Goal: Task Accomplishment & Management: Use online tool/utility

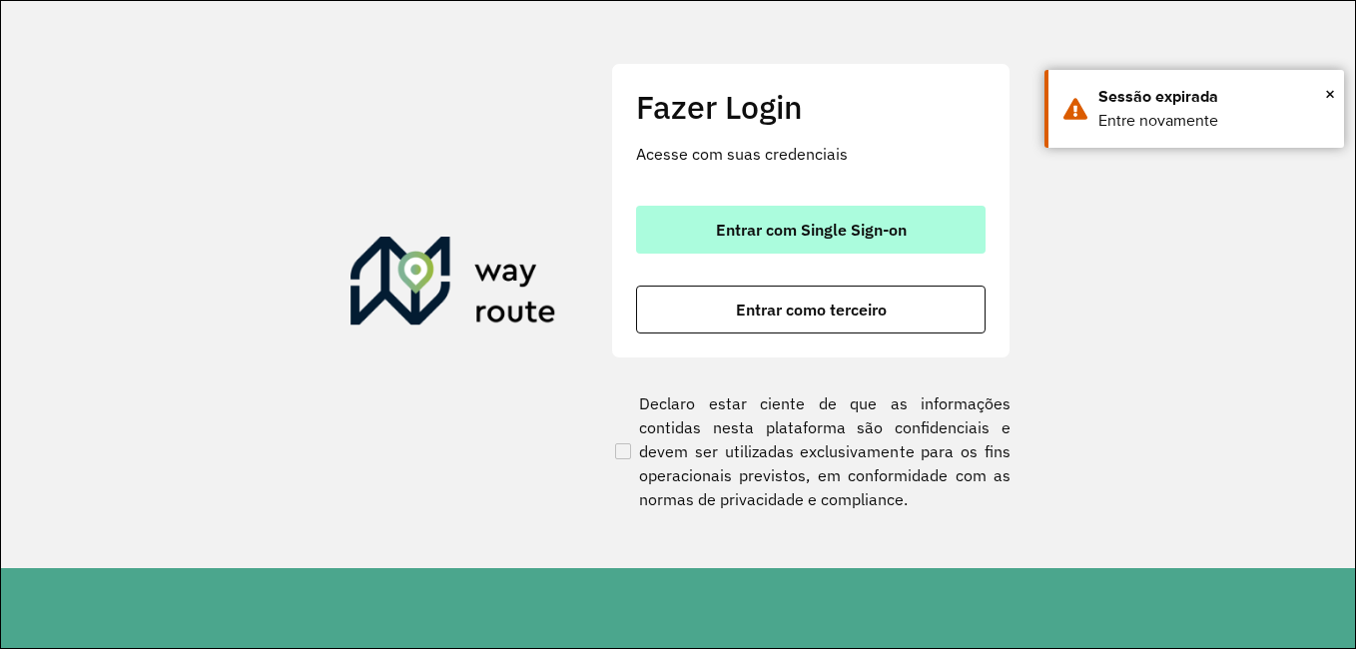
click at [793, 231] on span "Entrar com Single Sign-on" at bounding box center [811, 230] width 191 height 16
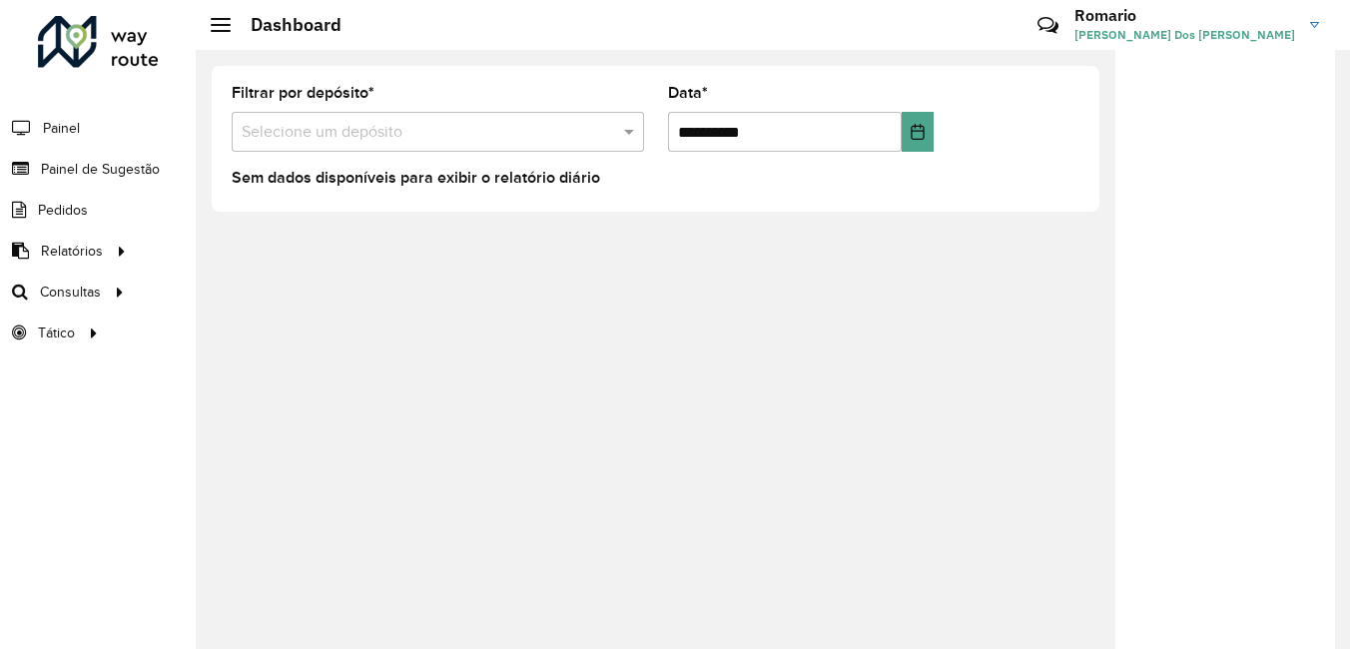
click at [685, 67] on div "**********" at bounding box center [655, 139] width 887 height 146
click at [422, 123] on input "text" at bounding box center [418, 133] width 352 height 24
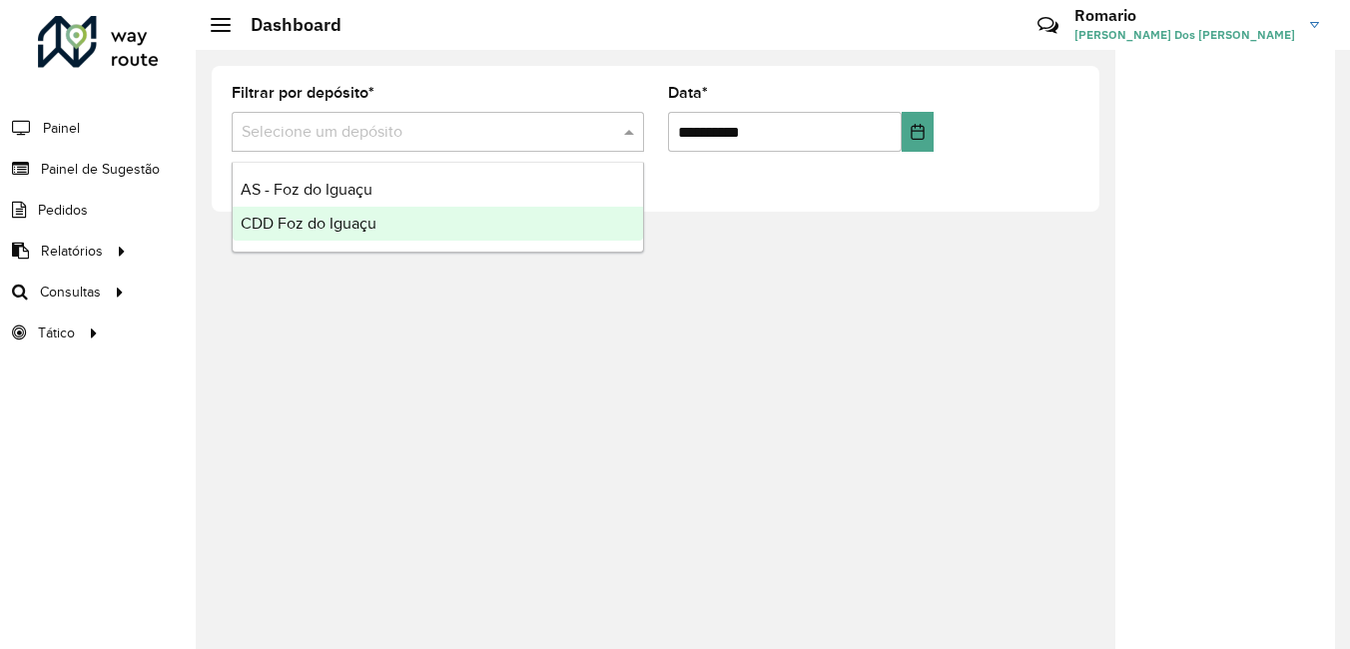
click at [358, 225] on span "CDD Foz do Iguaçu" at bounding box center [309, 223] width 136 height 17
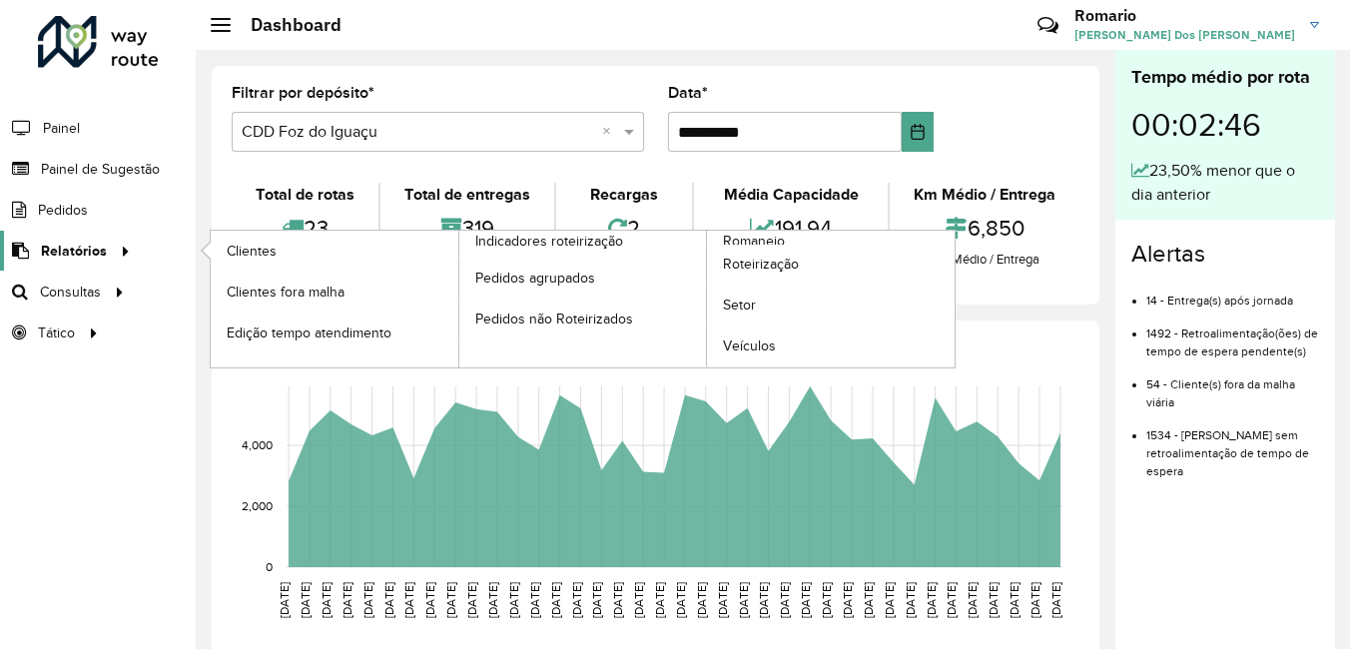
click at [80, 259] on span "Relatórios" at bounding box center [74, 251] width 66 height 21
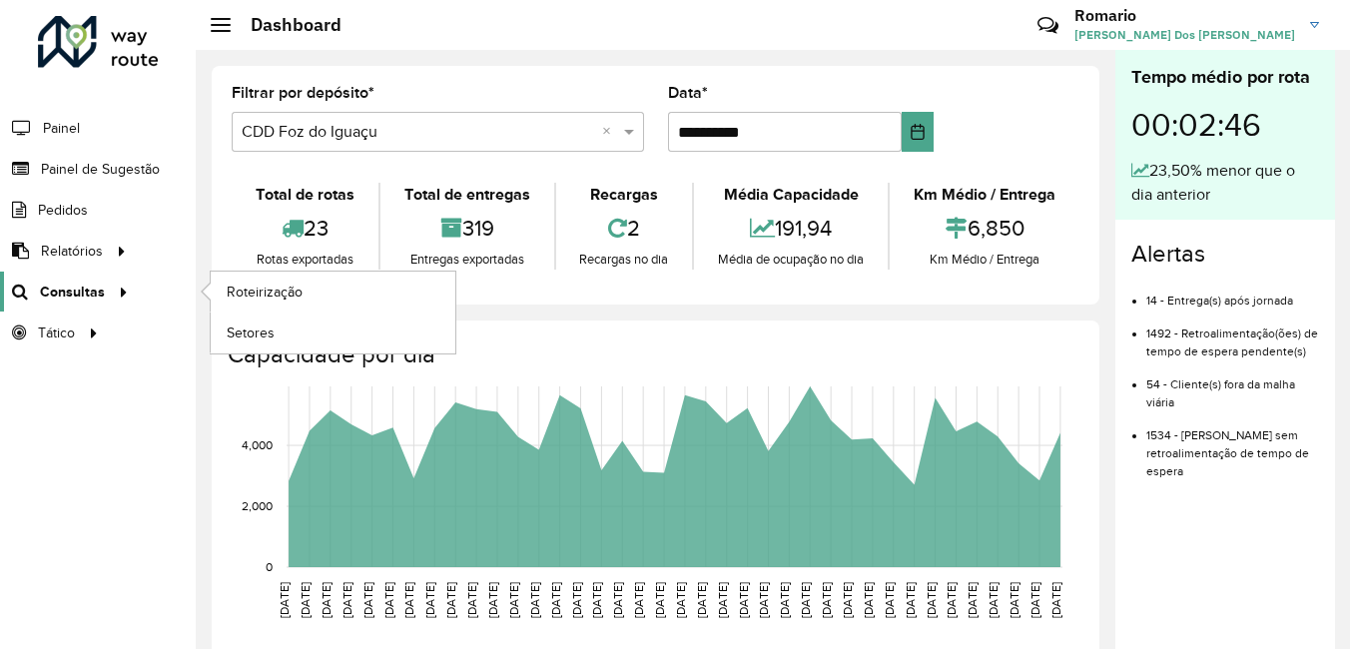
click at [100, 287] on span "Consultas" at bounding box center [72, 292] width 65 height 21
click at [320, 287] on link "Roteirização" at bounding box center [333, 292] width 245 height 40
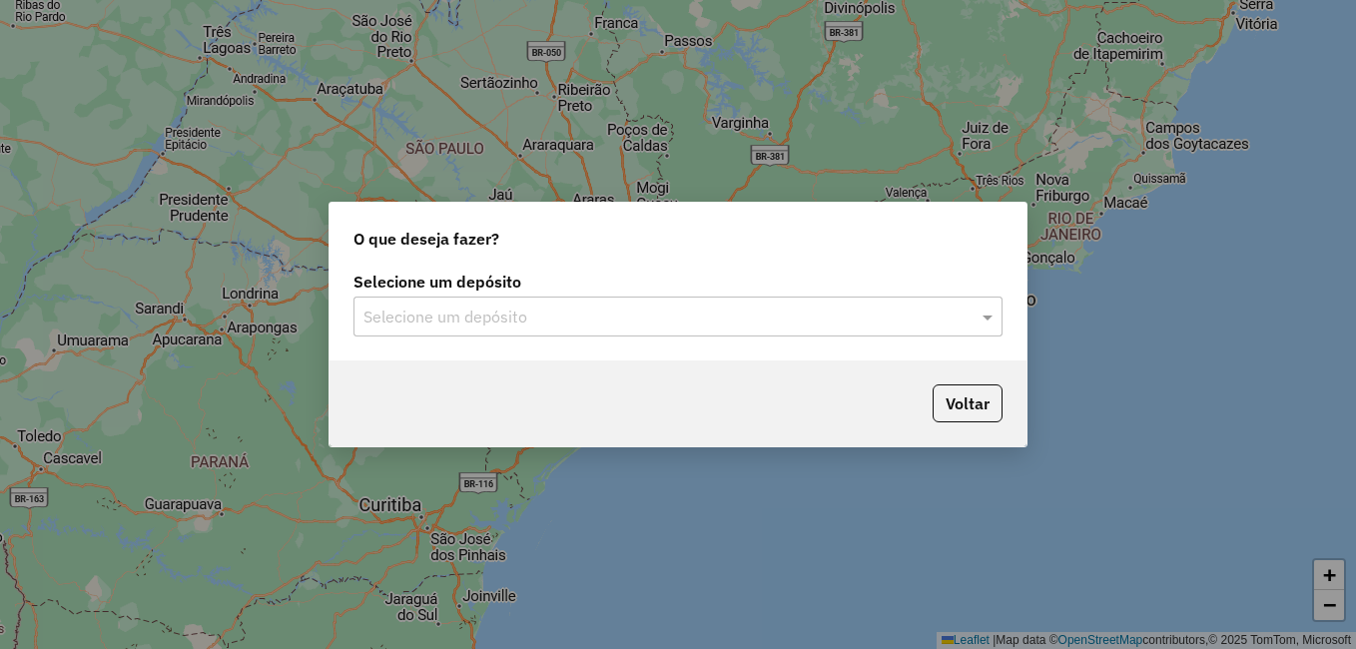
click at [544, 316] on input "text" at bounding box center [657, 317] width 589 height 24
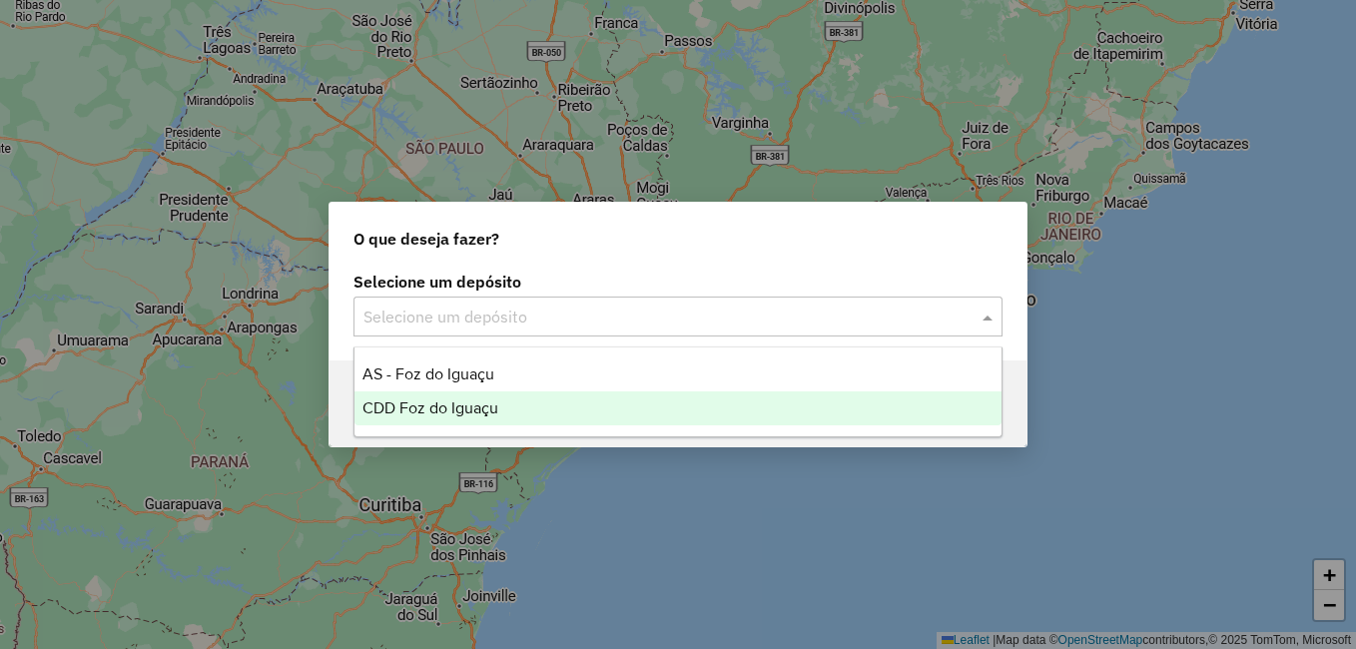
click at [430, 405] on span "CDD Foz do Iguaçu" at bounding box center [430, 407] width 136 height 17
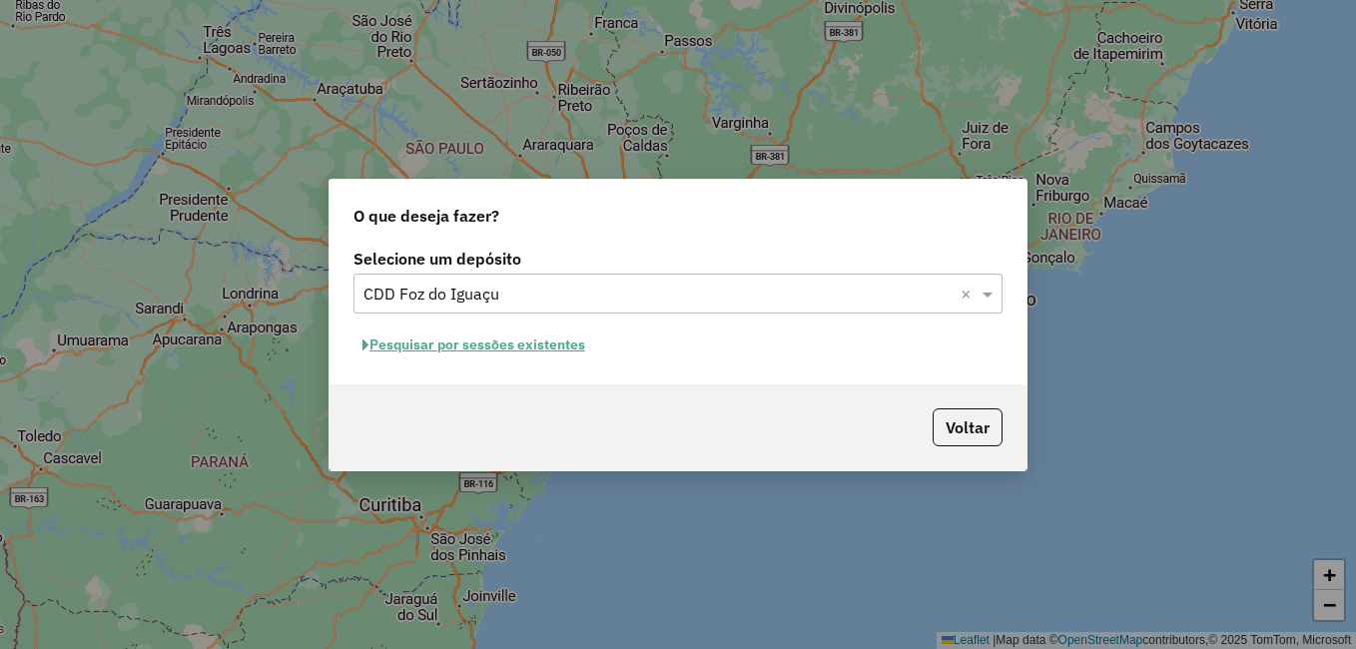
click at [480, 345] on button "Pesquisar por sessões existentes" at bounding box center [473, 344] width 241 height 31
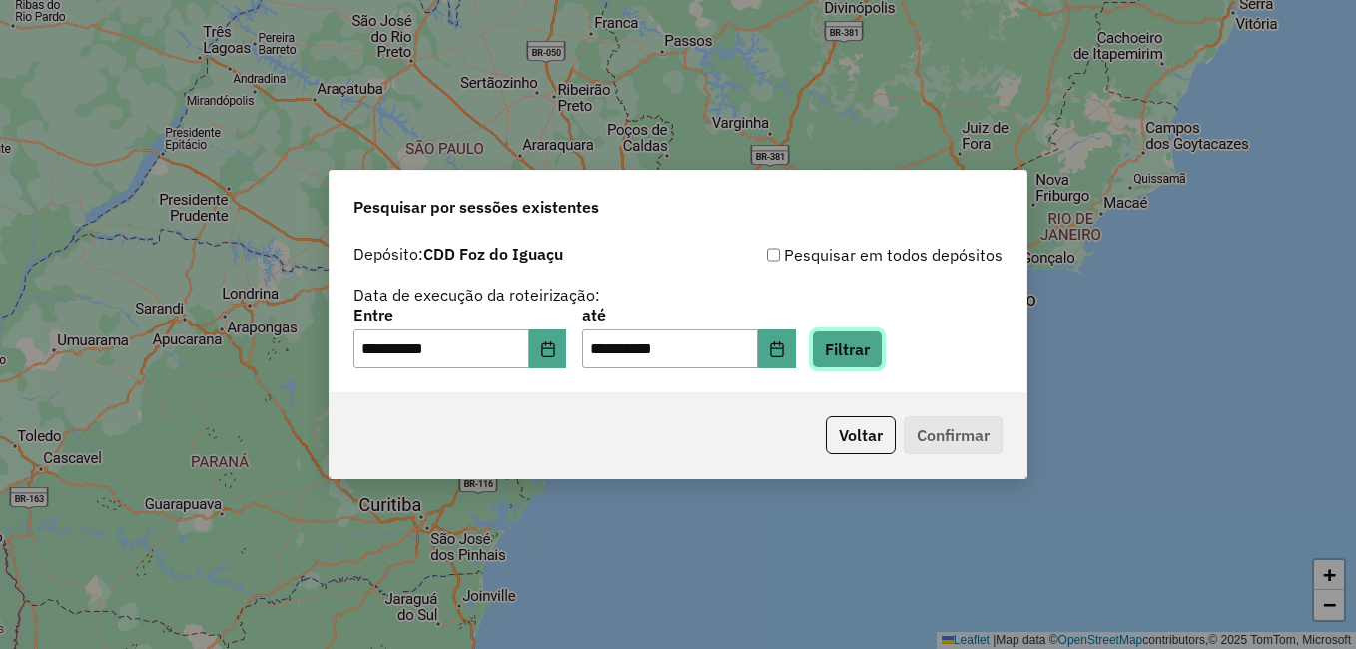
click at [870, 355] on button "Filtrar" at bounding box center [847, 349] width 71 height 38
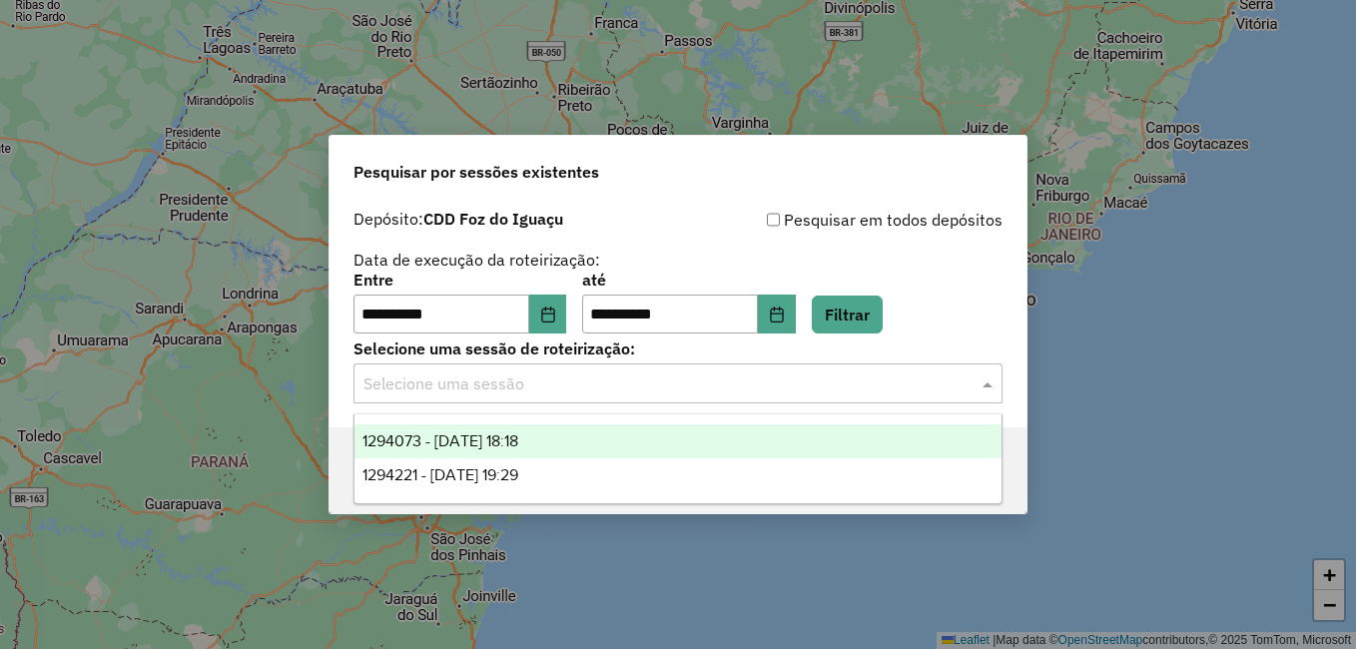
click at [586, 382] on input "text" at bounding box center [657, 384] width 589 height 24
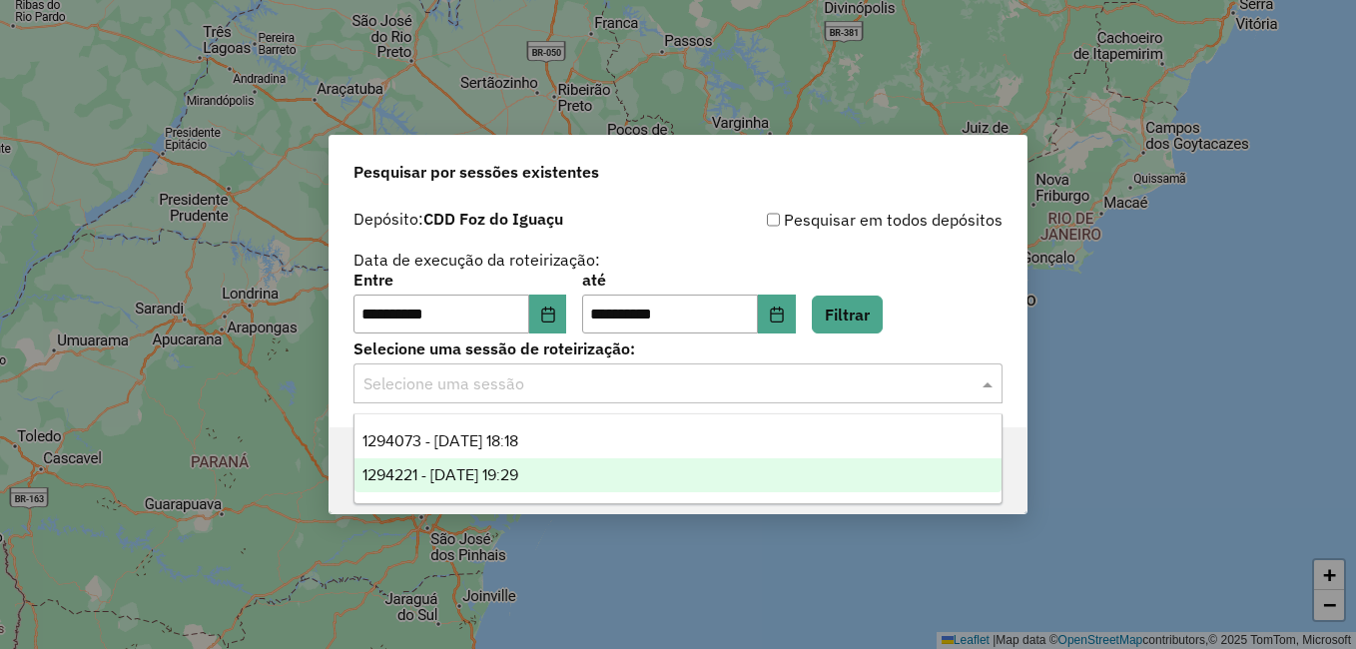
click at [552, 475] on div "1294221 - 14/10/2025 19:29" at bounding box center [677, 475] width 647 height 34
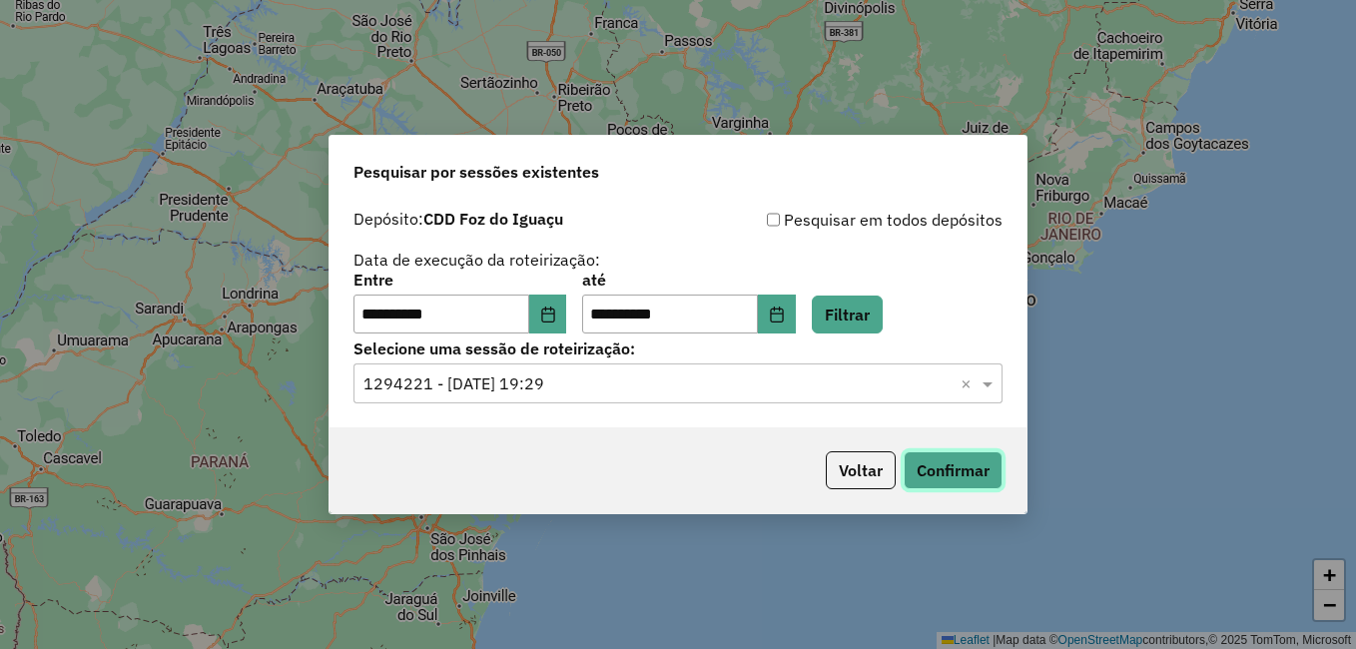
click at [956, 484] on button "Confirmar" at bounding box center [952, 470] width 99 height 38
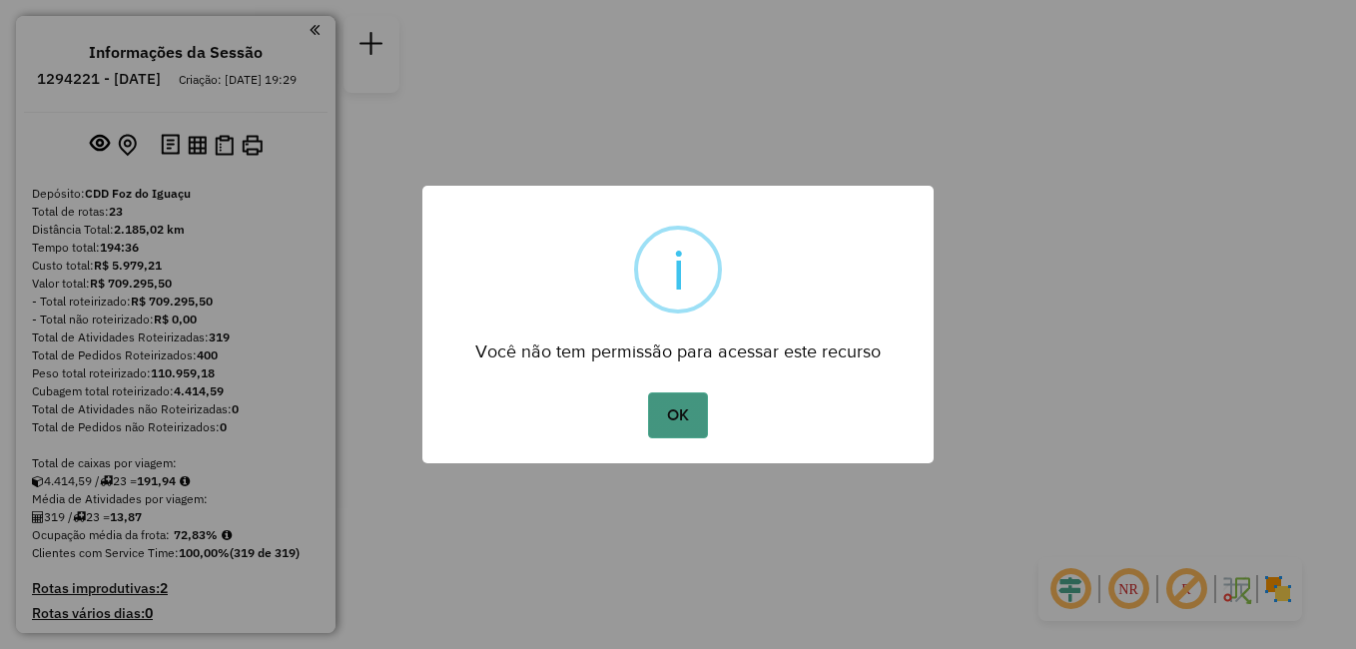
click at [684, 414] on button "OK" at bounding box center [677, 415] width 59 height 46
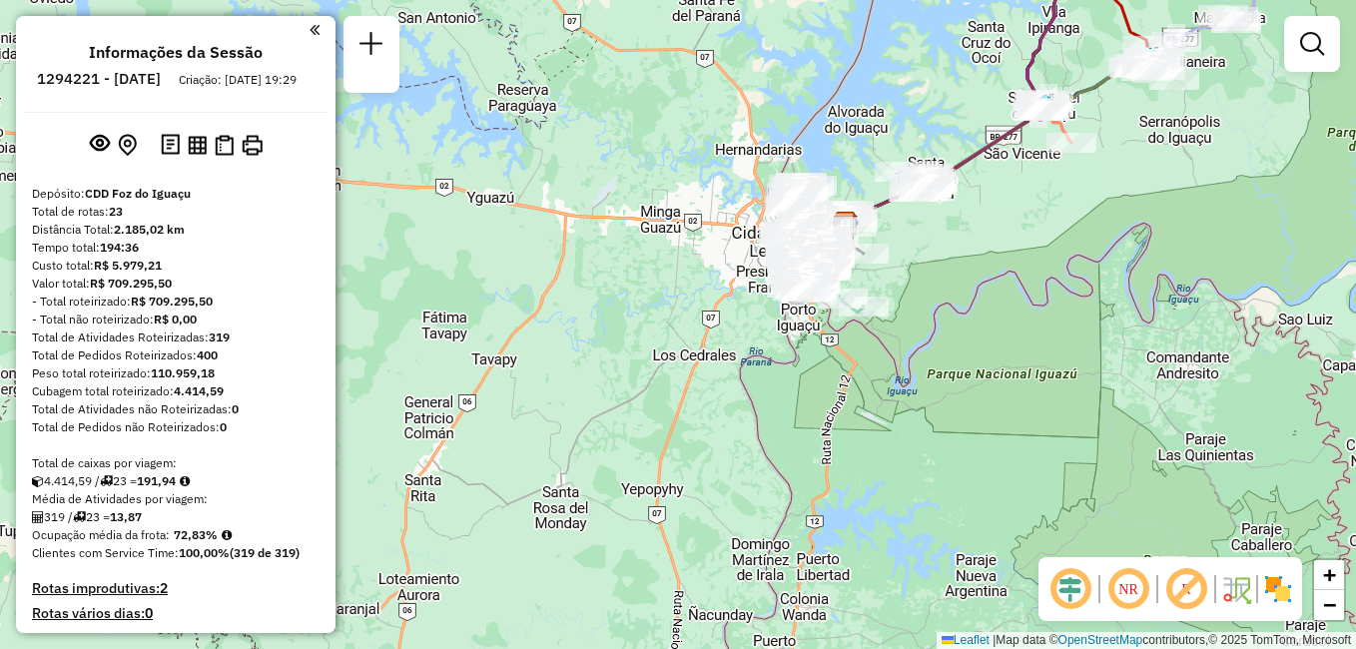
drag, startPoint x: 758, startPoint y: 376, endPoint x: 925, endPoint y: 276, distance: 195.7
click at [925, 276] on div "Janela de atendimento Grade de atendimento Capacidade Transportadoras Veículos …" at bounding box center [678, 324] width 1356 height 649
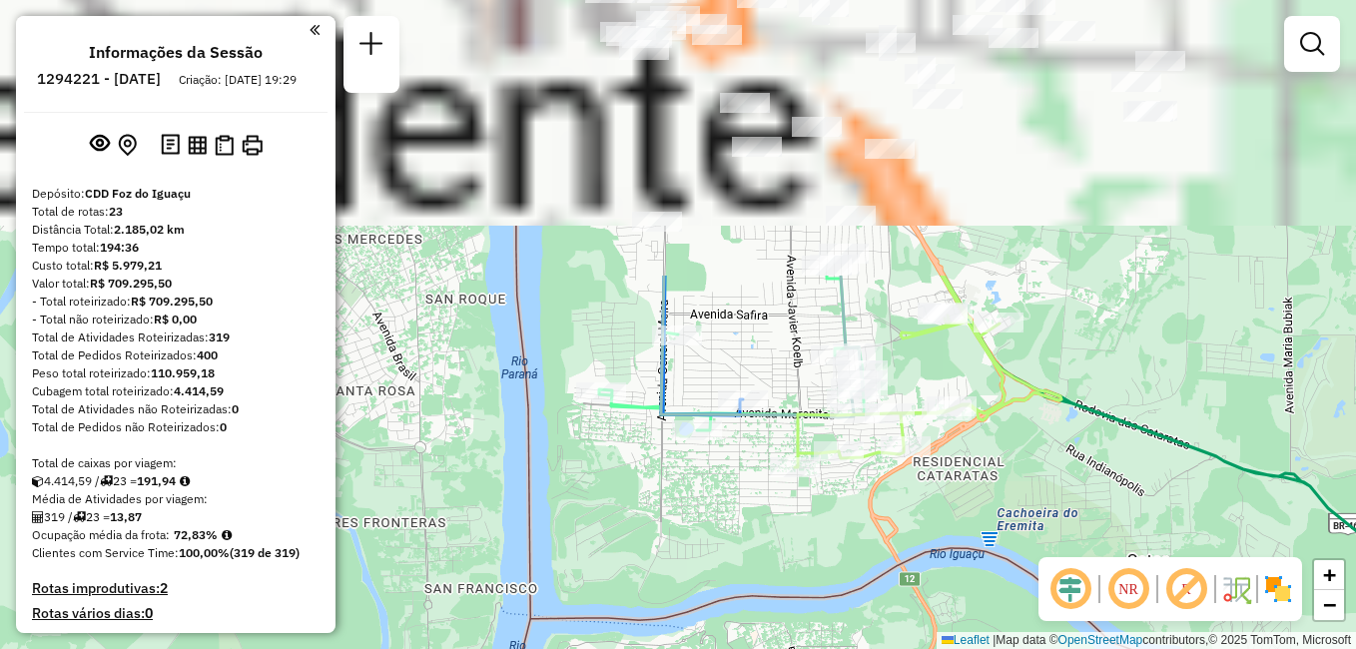
drag, startPoint x: 904, startPoint y: 282, endPoint x: 863, endPoint y: 552, distance: 273.8
click at [863, 552] on div "Janela de atendimento Grade de atendimento Capacidade Transportadoras Veículos …" at bounding box center [678, 324] width 1356 height 649
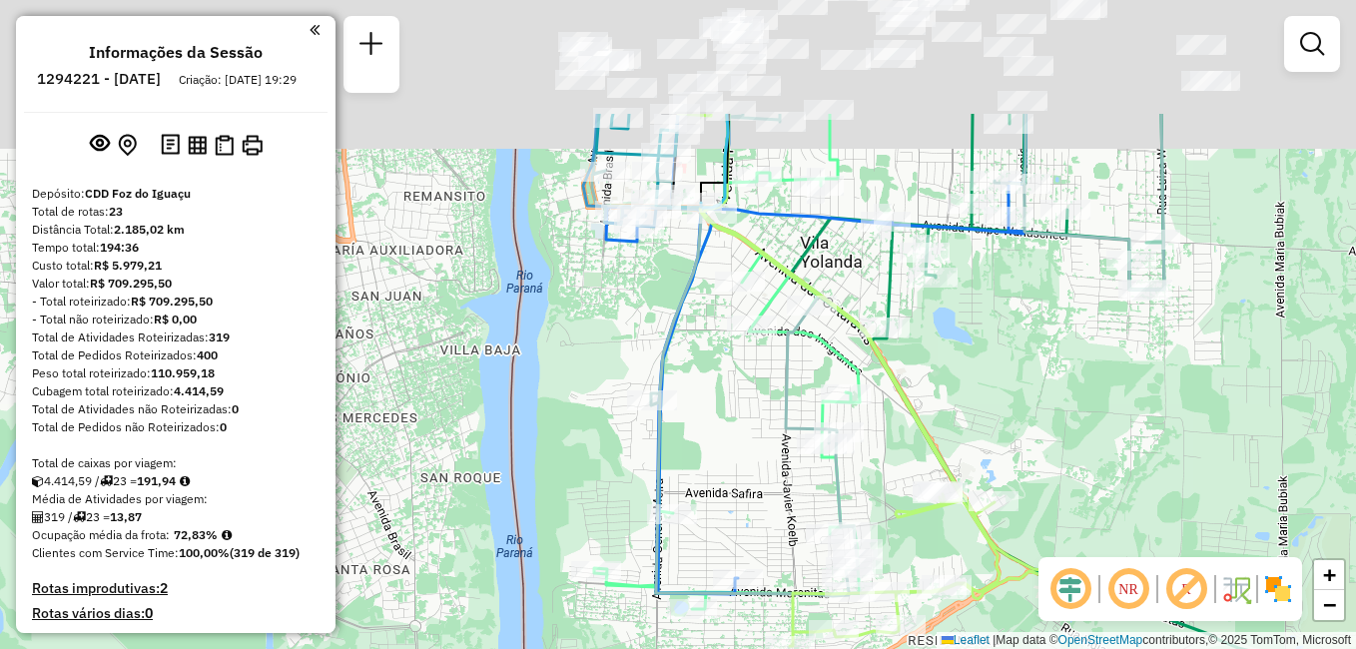
drag, startPoint x: 765, startPoint y: 184, endPoint x: 762, endPoint y: 366, distance: 182.7
click at [762, 366] on div "Janela de atendimento Grade de atendimento Capacidade Transportadoras Veículos …" at bounding box center [678, 324] width 1356 height 649
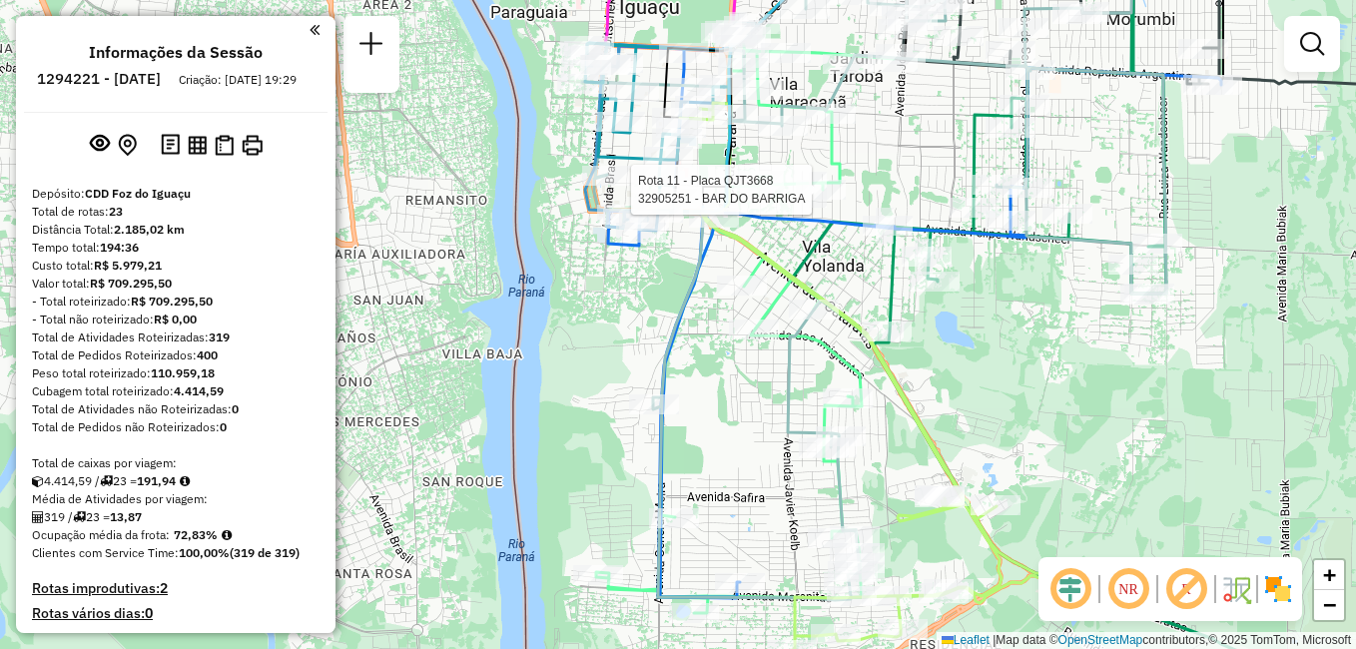
select select "**********"
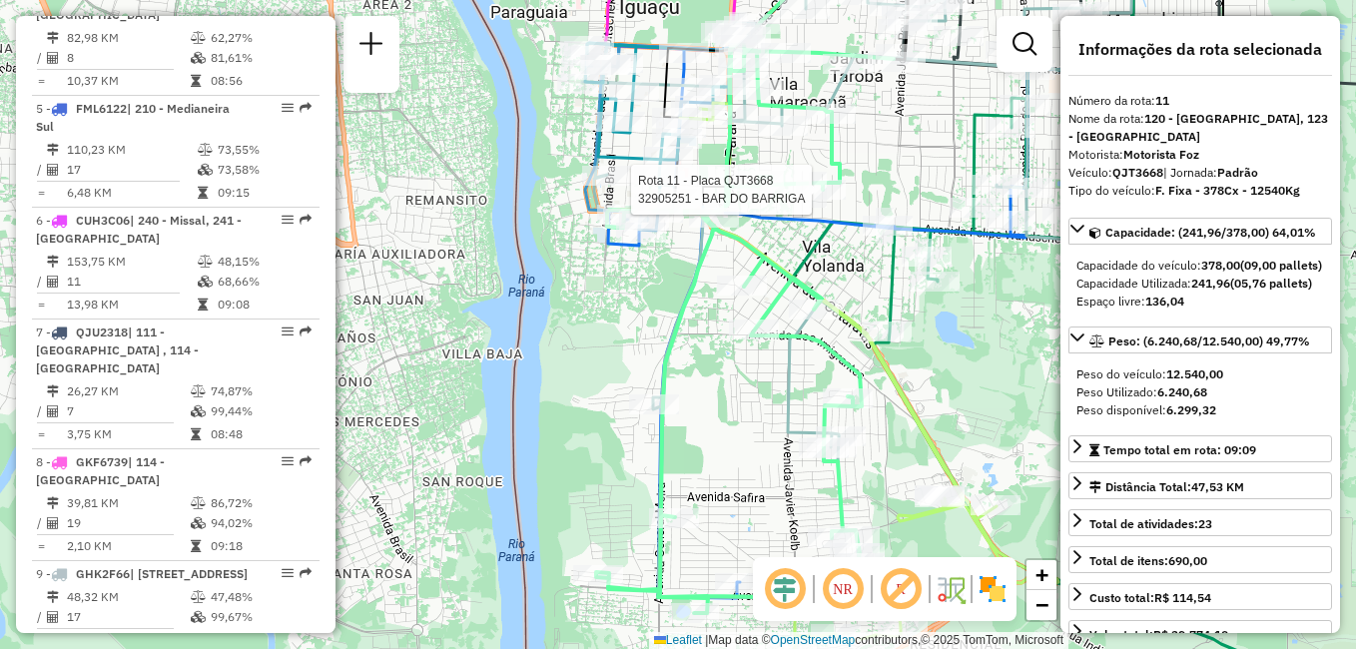
scroll to position [1919, 0]
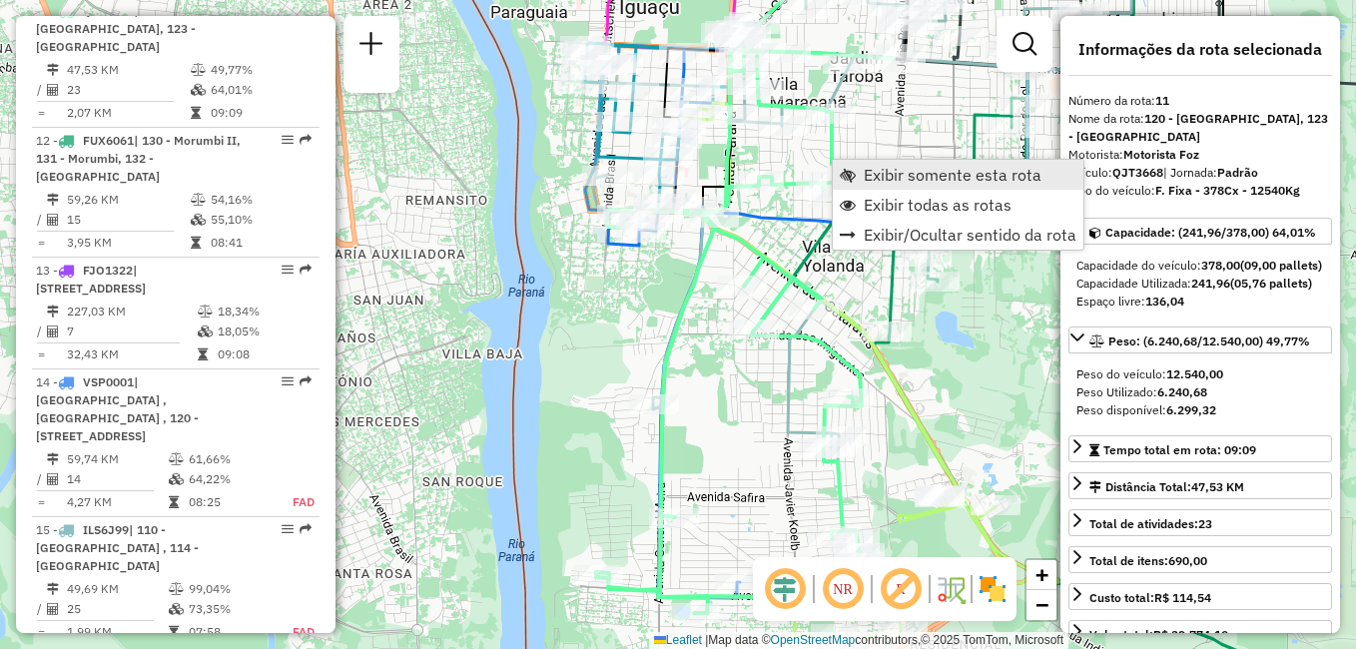
click at [900, 174] on span "Exibir somente esta rota" at bounding box center [953, 175] width 178 height 16
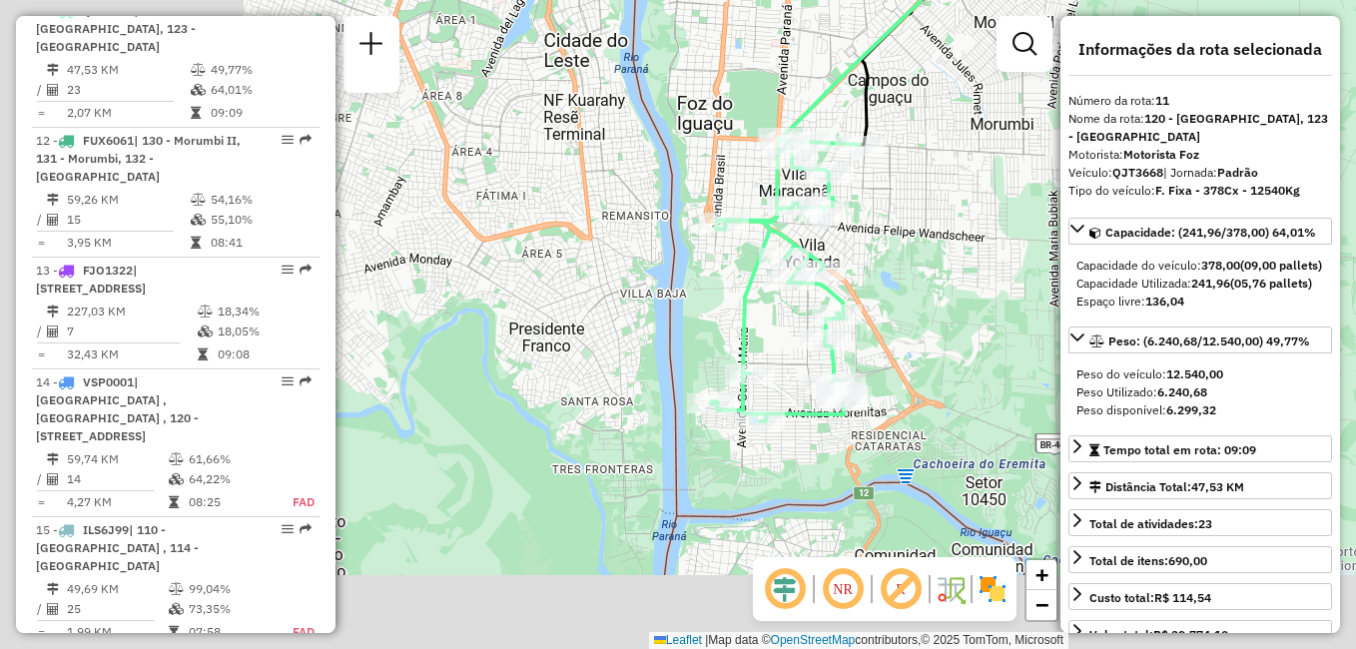
drag, startPoint x: 707, startPoint y: 339, endPoint x: 906, endPoint y: 208, distance: 239.2
click at [906, 208] on div "Janela de atendimento Grade de atendimento Capacidade Transportadoras Veículos …" at bounding box center [678, 324] width 1356 height 649
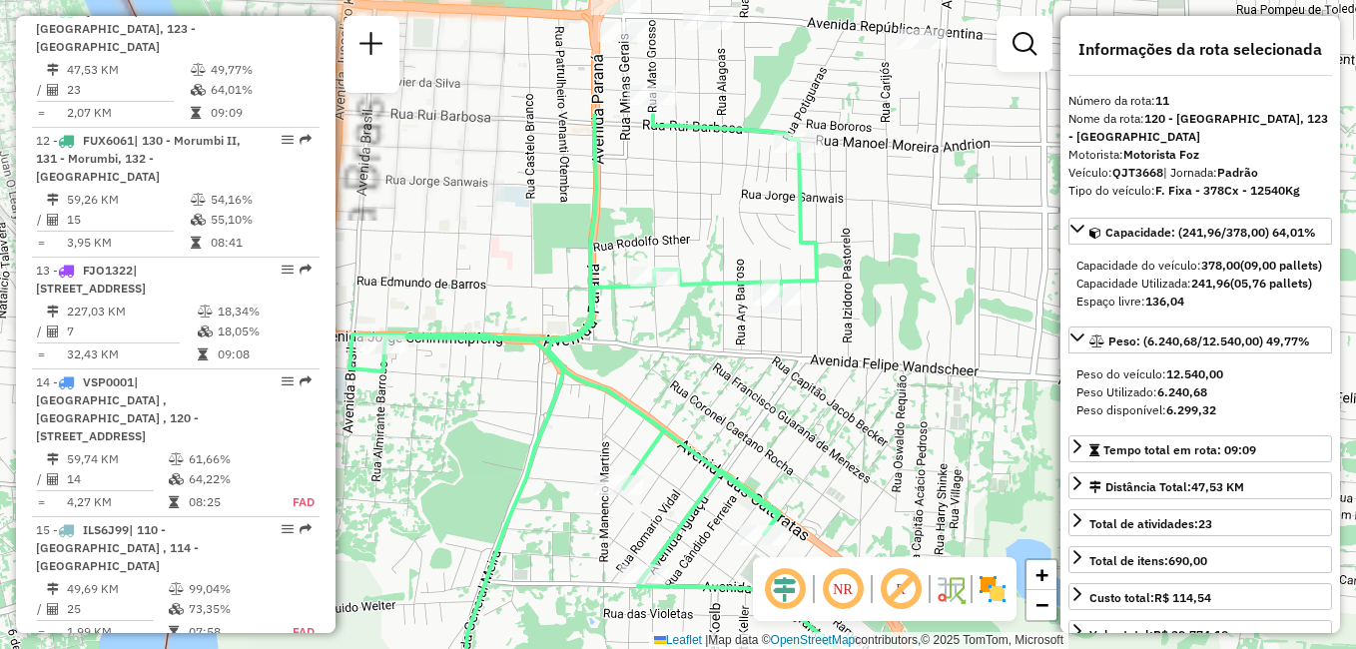
drag, startPoint x: 793, startPoint y: 218, endPoint x: 1108, endPoint y: 505, distance: 426.8
click at [1108, 505] on hb-router-mapa "Informações da Sessão 1294221 - 14/10/2025 Criação: 13/10/2025 19:29 Depósito: …" at bounding box center [678, 324] width 1356 height 649
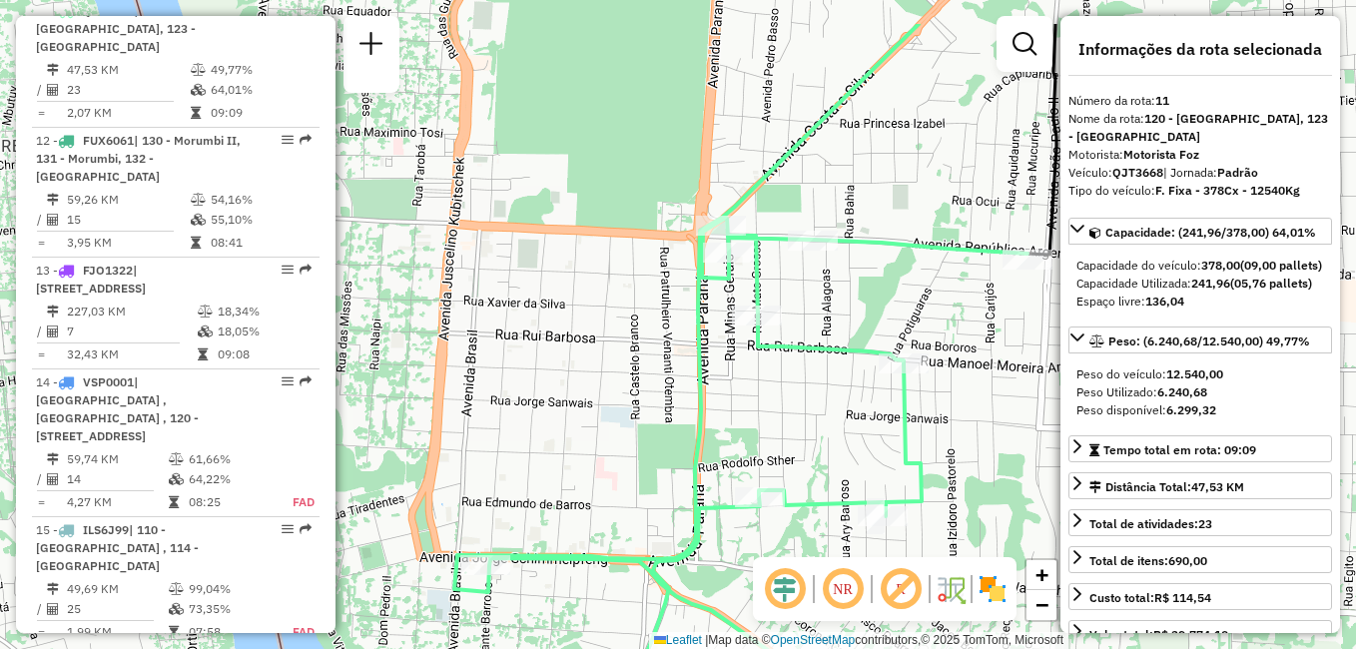
drag, startPoint x: 759, startPoint y: 344, endPoint x: 732, endPoint y: 432, distance: 91.9
click at [732, 432] on div "Janela de atendimento Grade de atendimento Capacidade Transportadoras Veículos …" at bounding box center [678, 324] width 1356 height 649
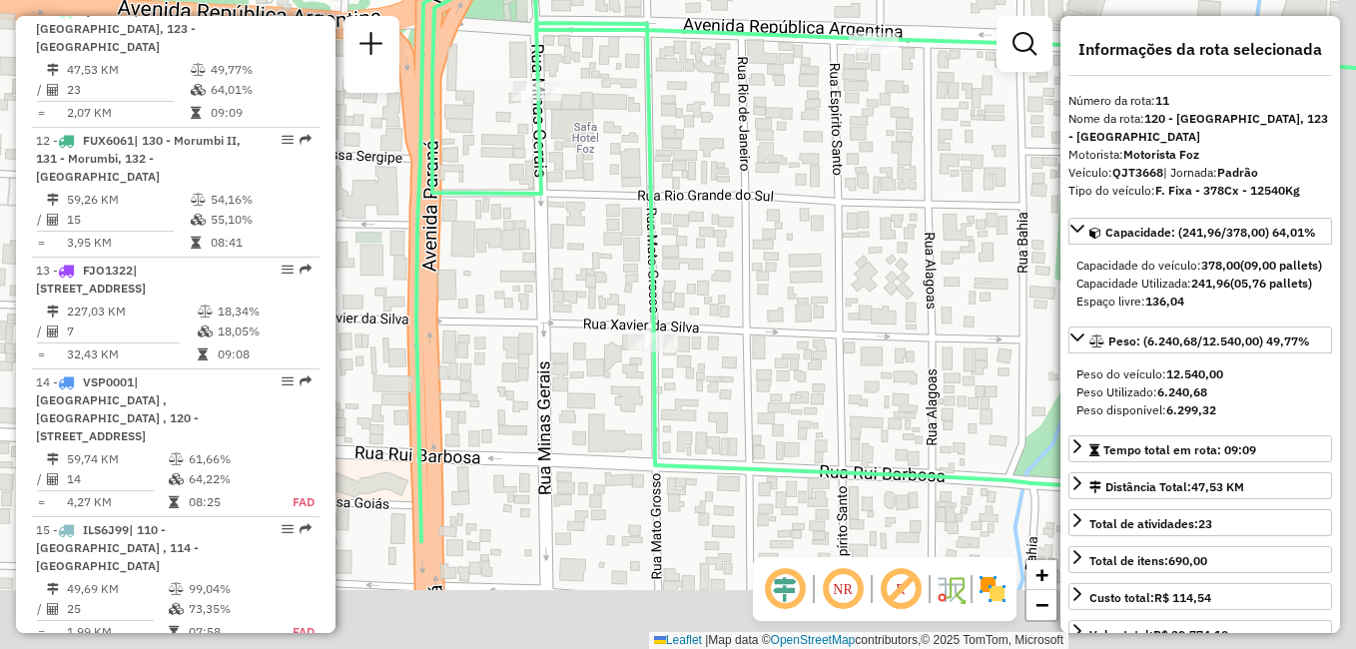
drag, startPoint x: 905, startPoint y: 324, endPoint x: 793, endPoint y: 153, distance: 205.4
click at [794, 153] on div "Janela de atendimento Grade de atendimento Capacidade Transportadoras Veículos …" at bounding box center [678, 324] width 1356 height 649
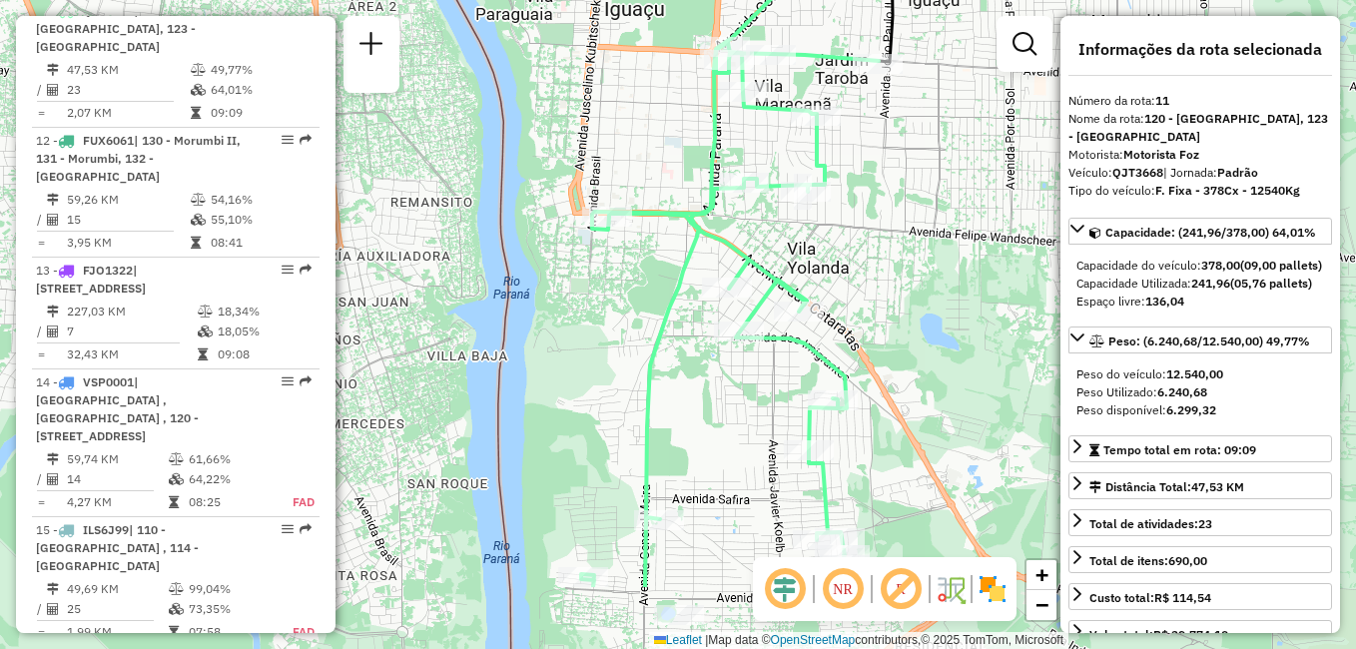
drag, startPoint x: 973, startPoint y: 309, endPoint x: 911, endPoint y: 176, distance: 147.4
click at [911, 176] on div "Janela de atendimento Grade de atendimento Capacidade Transportadoras Veículos …" at bounding box center [678, 324] width 1356 height 649
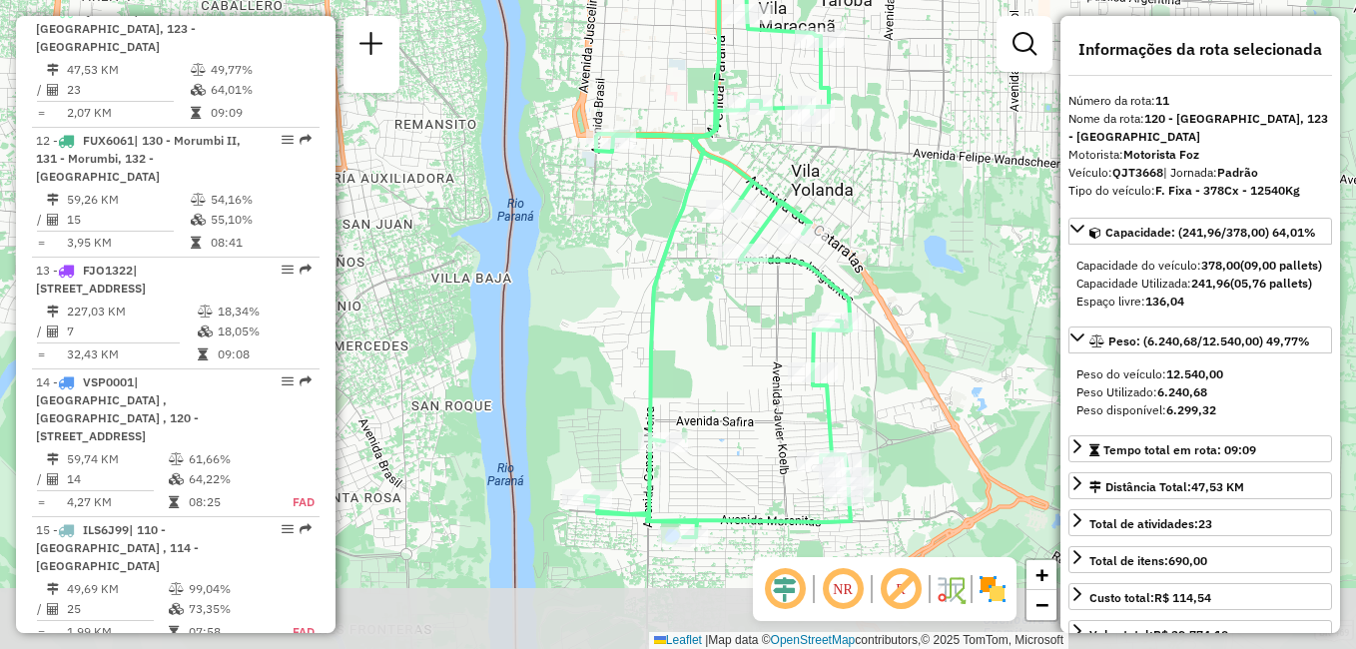
drag, startPoint x: 895, startPoint y: 241, endPoint x: 855, endPoint y: 156, distance: 94.2
click at [856, 156] on div "Janela de atendimento Grade de atendimento Capacidade Transportadoras Veículos …" at bounding box center [678, 324] width 1356 height 649
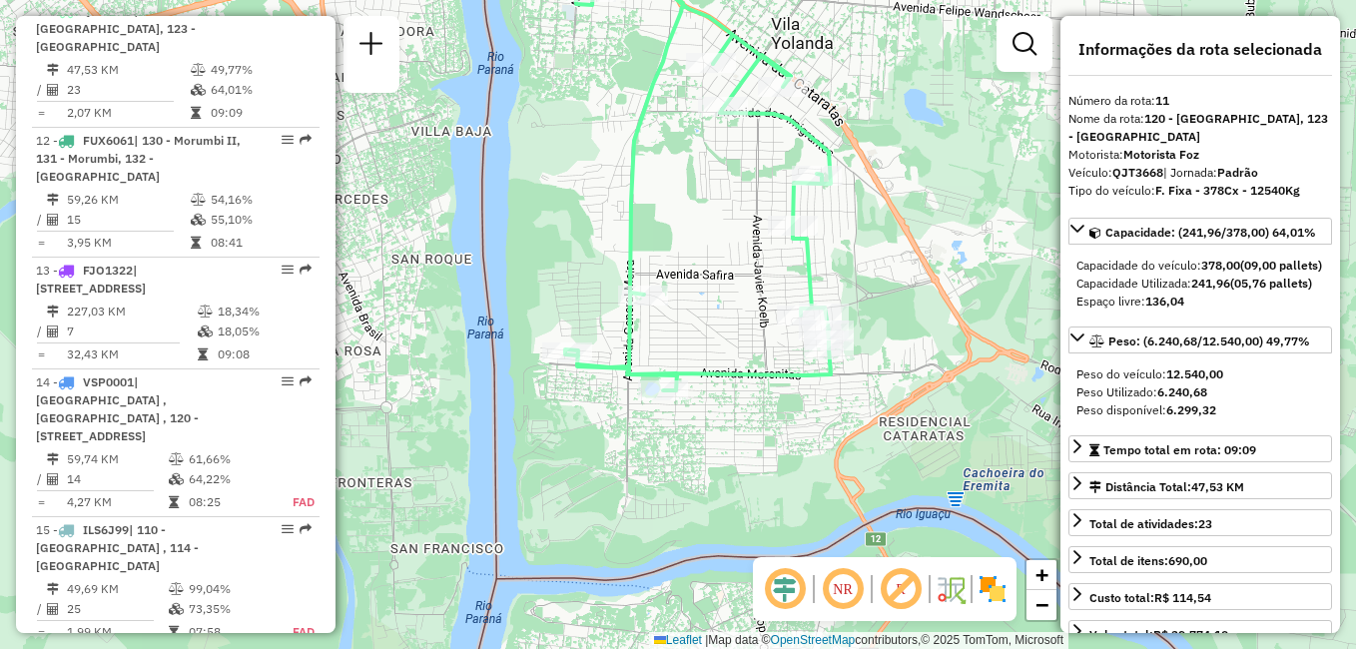
drag, startPoint x: 910, startPoint y: 396, endPoint x: 866, endPoint y: 276, distance: 128.9
click at [895, 271] on div "Janela de atendimento Grade de atendimento Capacidade Transportadoras Veículos …" at bounding box center [678, 324] width 1356 height 649
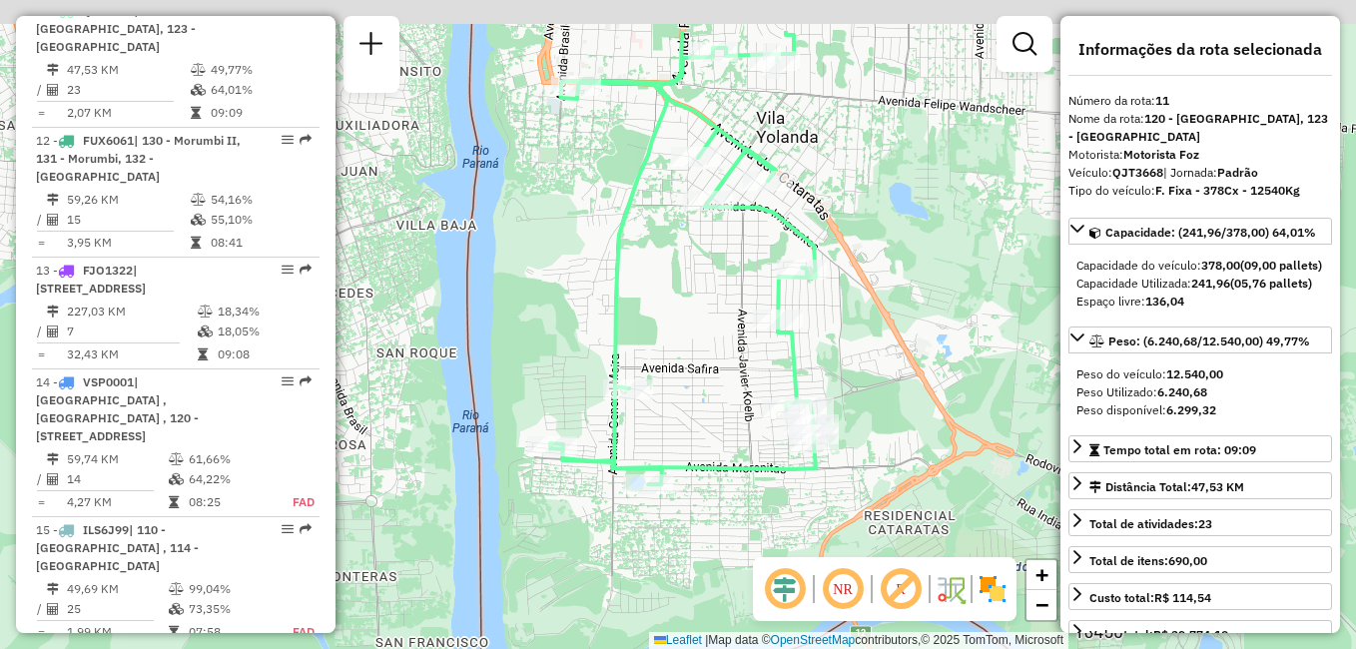
drag, startPoint x: 940, startPoint y: 173, endPoint x: 919, endPoint y: 374, distance: 202.7
click at [919, 374] on div "Janela de atendimento Grade de atendimento Capacidade Transportadoras Veículos …" at bounding box center [678, 324] width 1356 height 649
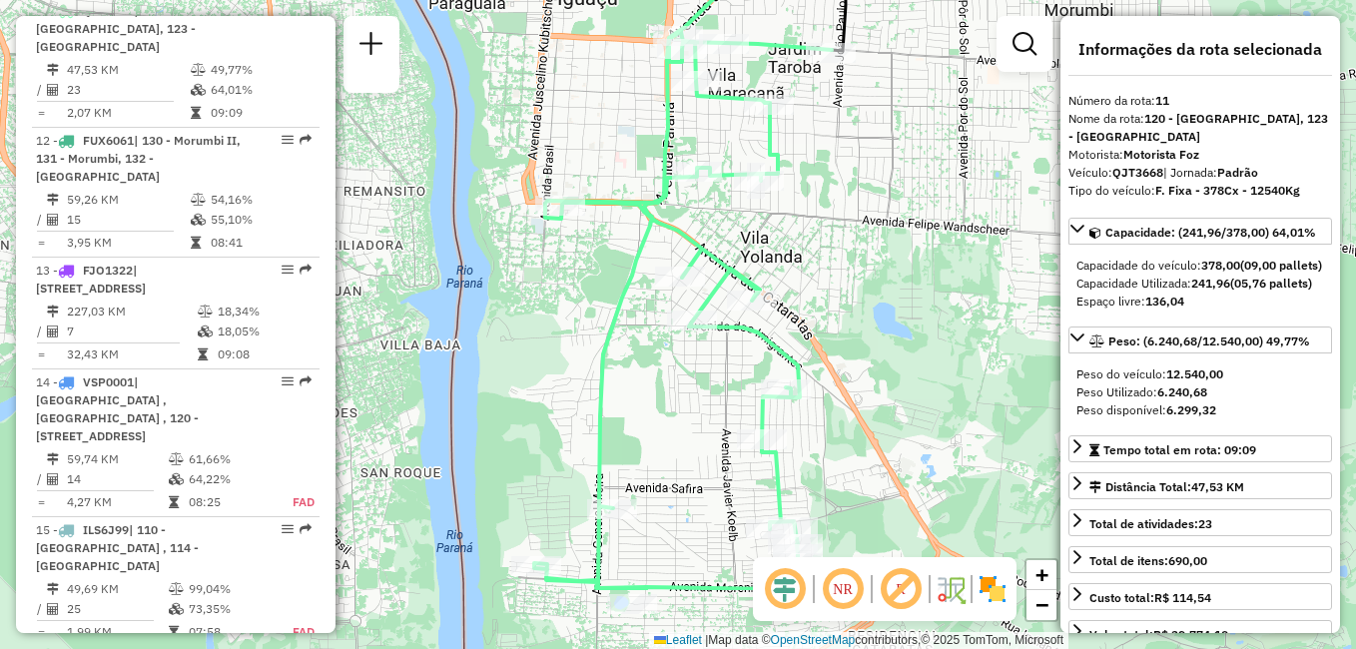
drag, startPoint x: 932, startPoint y: 322, endPoint x: 926, endPoint y: 210, distance: 113.0
click at [926, 210] on div "Janela de atendimento Grade de atendimento Capacidade Transportadoras Veículos …" at bounding box center [678, 324] width 1356 height 649
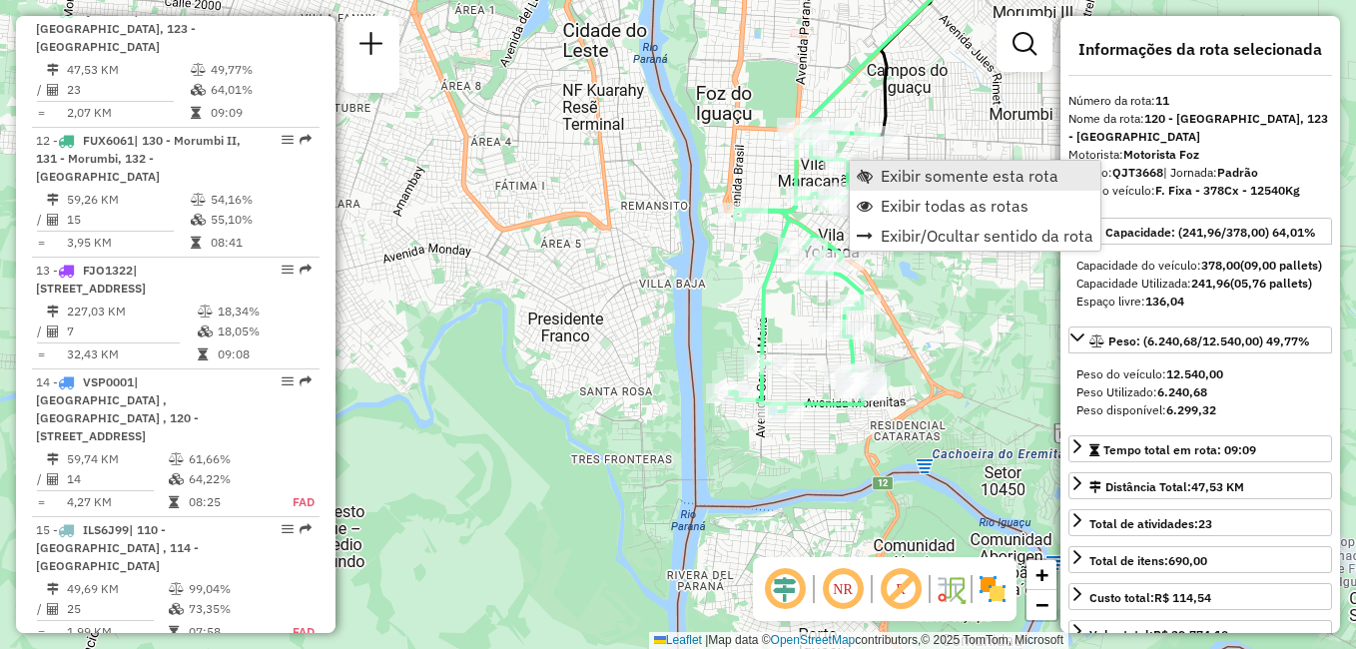
click at [912, 179] on span "Exibir somente esta rota" at bounding box center [970, 176] width 178 height 16
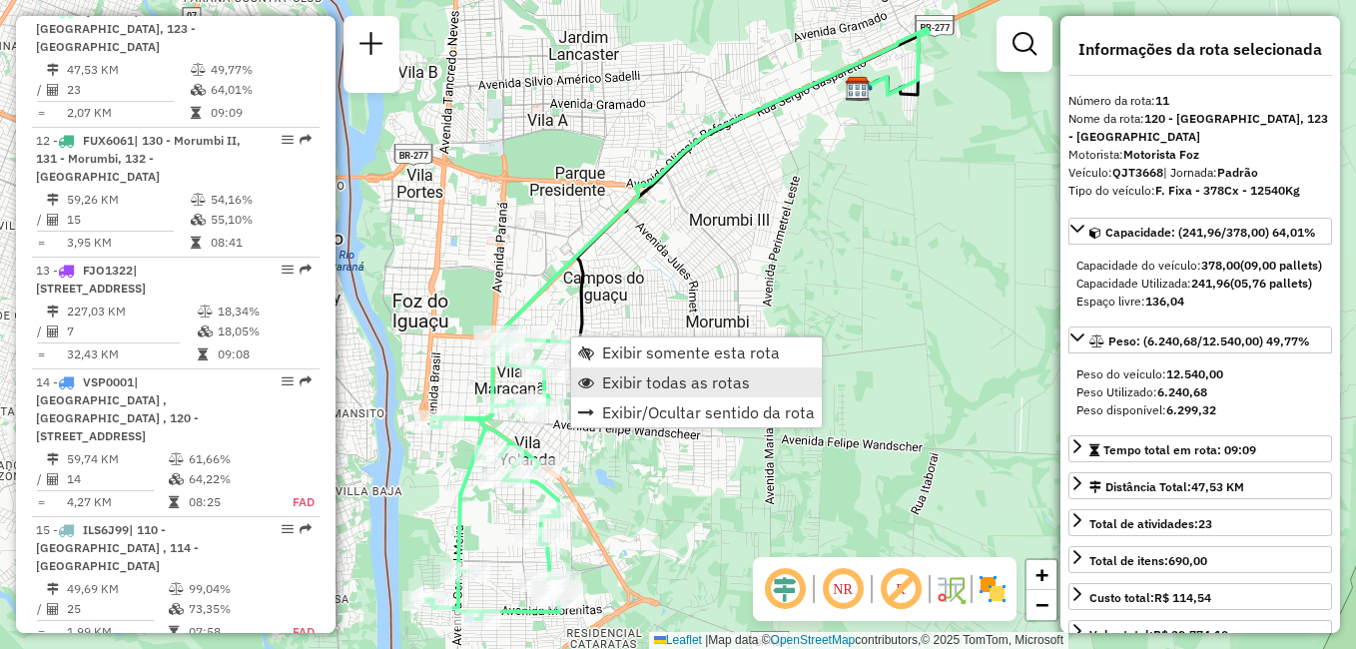
click at [649, 378] on span "Exibir todas as rotas" at bounding box center [676, 382] width 148 height 16
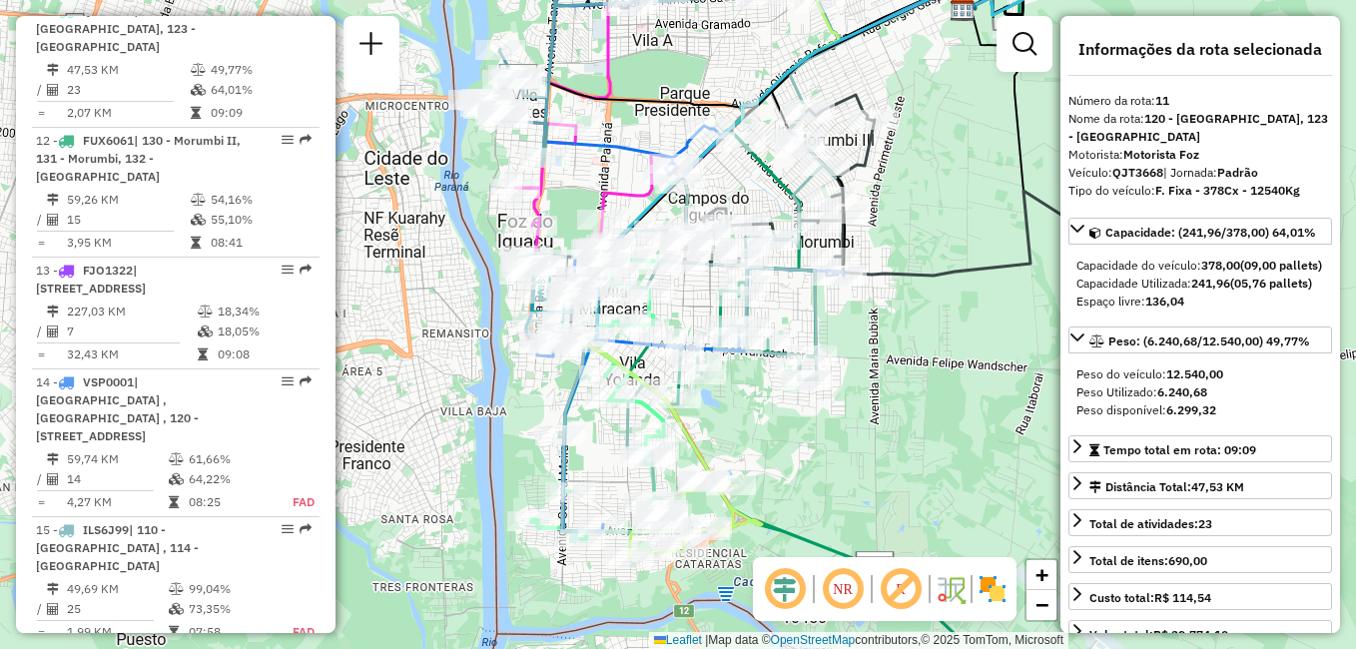
drag, startPoint x: 810, startPoint y: 258, endPoint x: 914, endPoint y: 178, distance: 131.8
click at [914, 178] on div "Janela de atendimento Grade de atendimento Capacidade Transportadoras Veículos …" at bounding box center [678, 324] width 1356 height 649
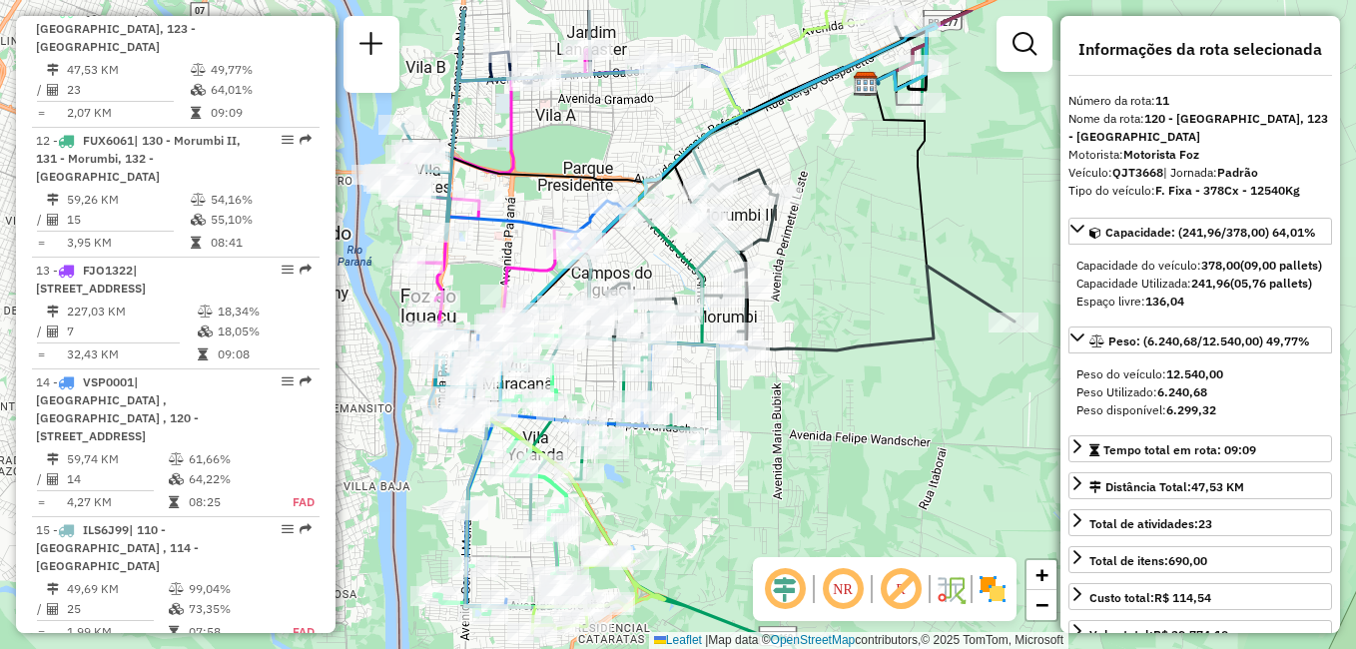
drag, startPoint x: 944, startPoint y: 225, endPoint x: 839, endPoint y: 302, distance: 131.4
click at [847, 301] on div "Janela de atendimento Grade de atendimento Capacidade Transportadoras Veículos …" at bounding box center [678, 324] width 1356 height 649
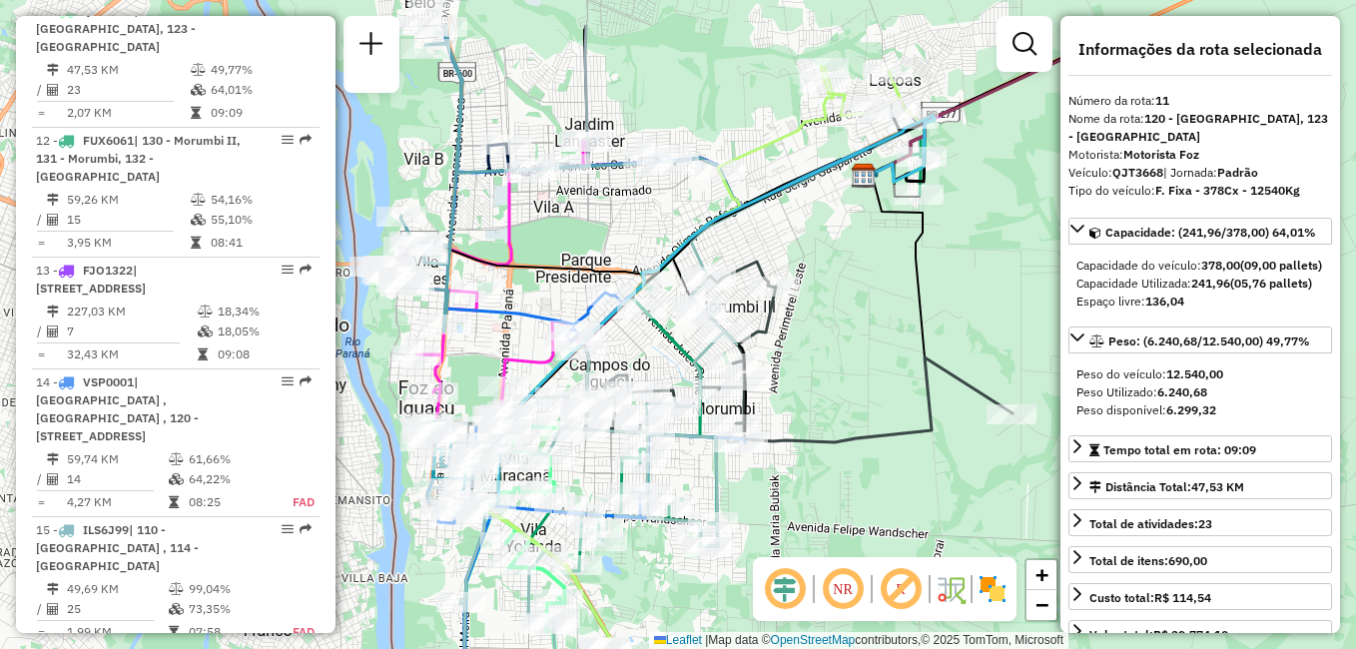
drag, startPoint x: 856, startPoint y: 220, endPoint x: 851, endPoint y: 304, distance: 85.0
click at [853, 309] on div "Janela de atendimento Grade de atendimento Capacidade Transportadoras Veículos …" at bounding box center [678, 324] width 1356 height 649
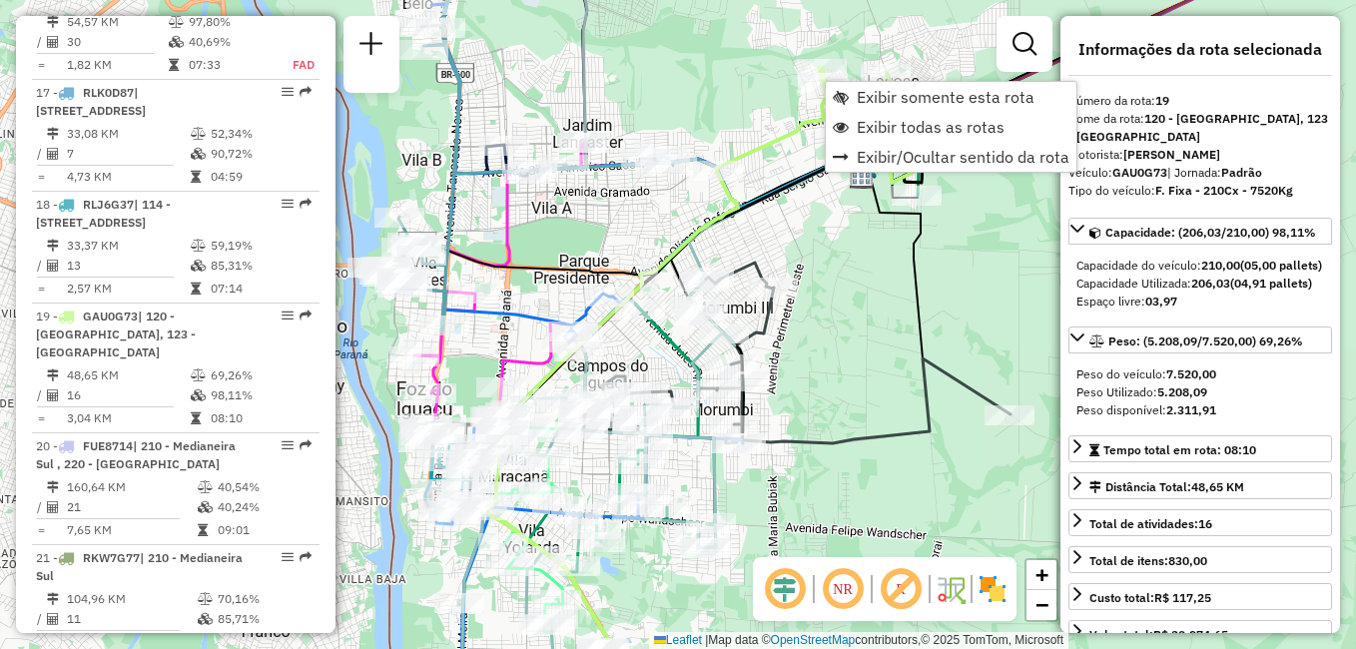
scroll to position [2879, 0]
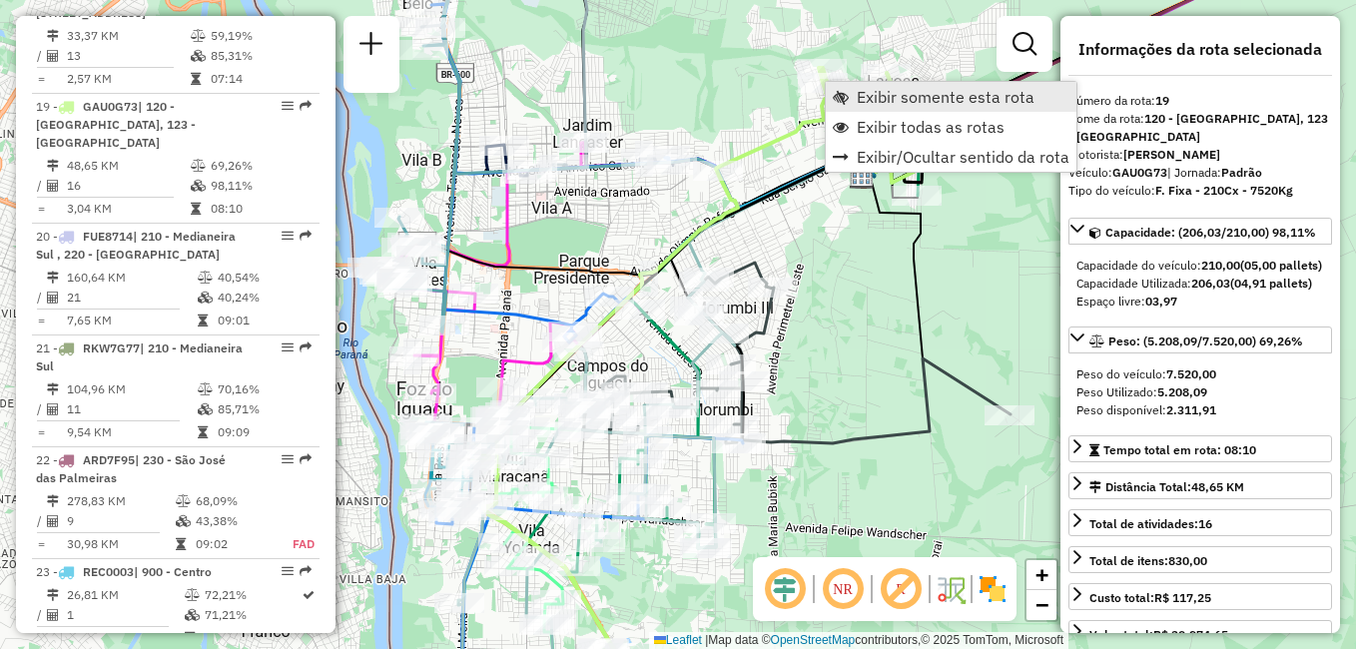
click at [921, 91] on span "Exibir somente esta rota" at bounding box center [946, 97] width 178 height 16
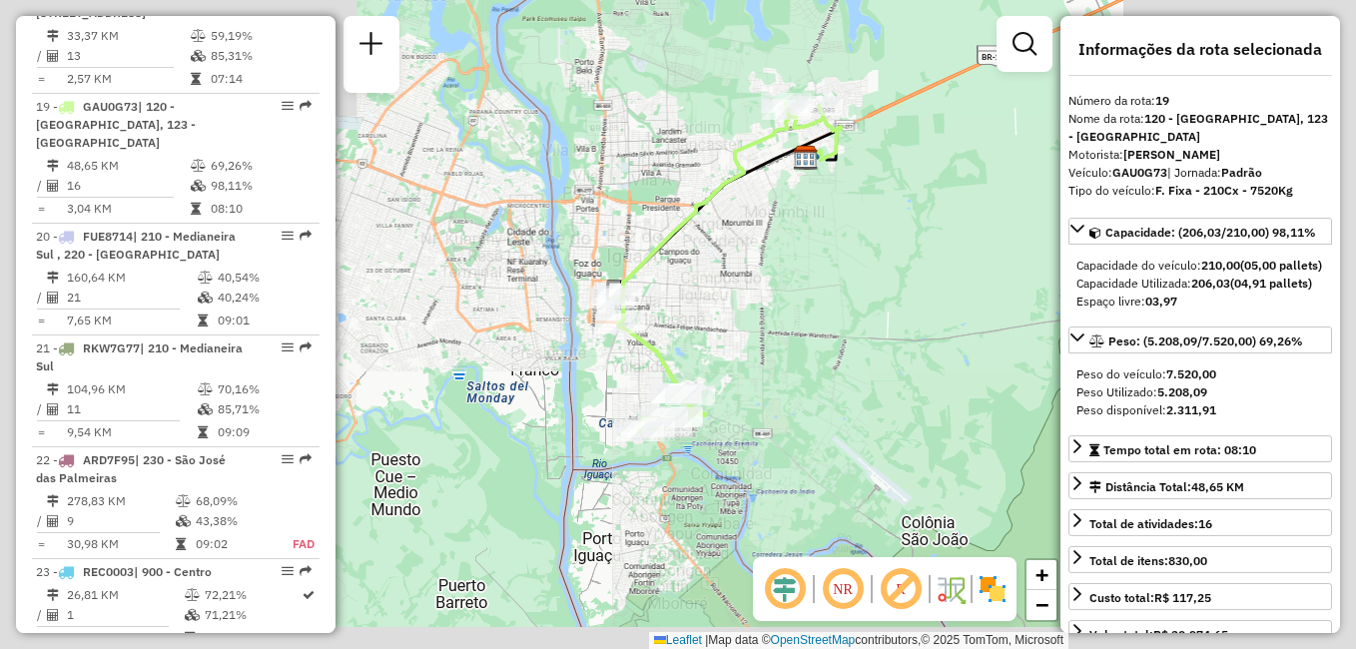
drag, startPoint x: 833, startPoint y: 319, endPoint x: 892, endPoint y: 254, distance: 89.0
click at [892, 254] on div "Janela de atendimento Grade de atendimento Capacidade Transportadoras Veículos …" at bounding box center [678, 324] width 1356 height 649
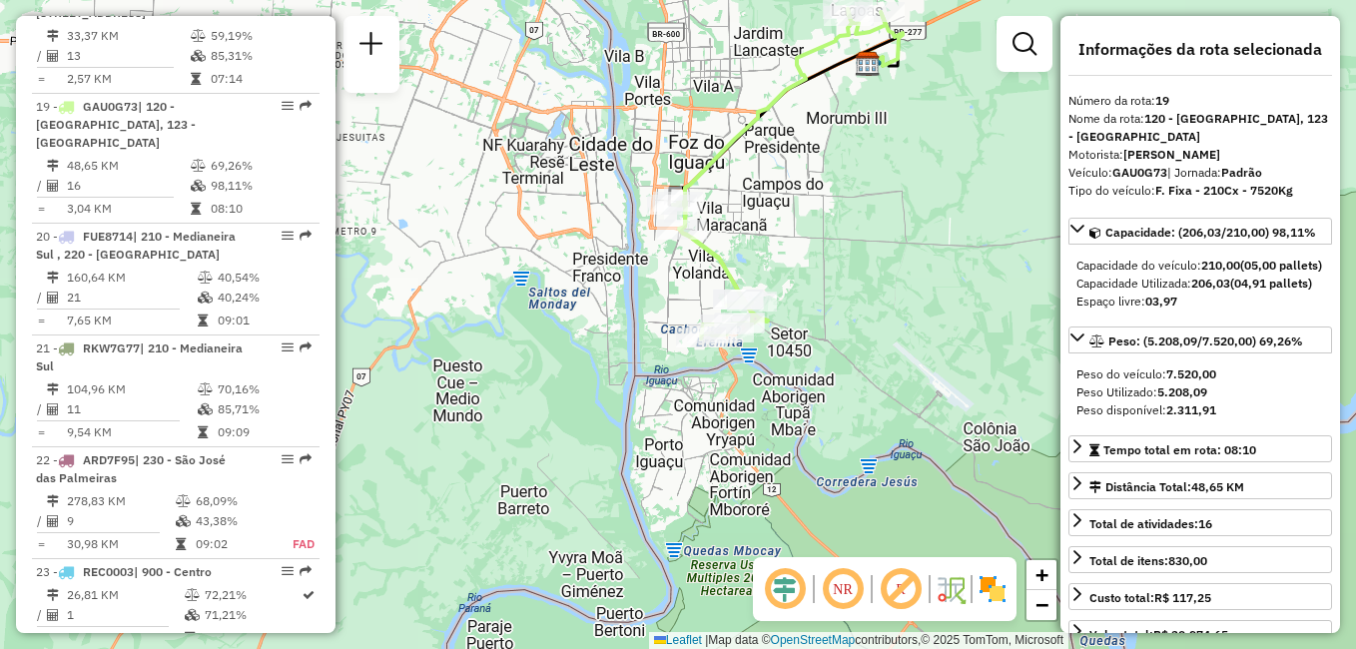
drag, startPoint x: 804, startPoint y: 318, endPoint x: 876, endPoint y: 181, distance: 155.4
click at [876, 181] on div "Janela de atendimento Grade de atendimento Capacidade Transportadoras Veículos …" at bounding box center [678, 324] width 1356 height 649
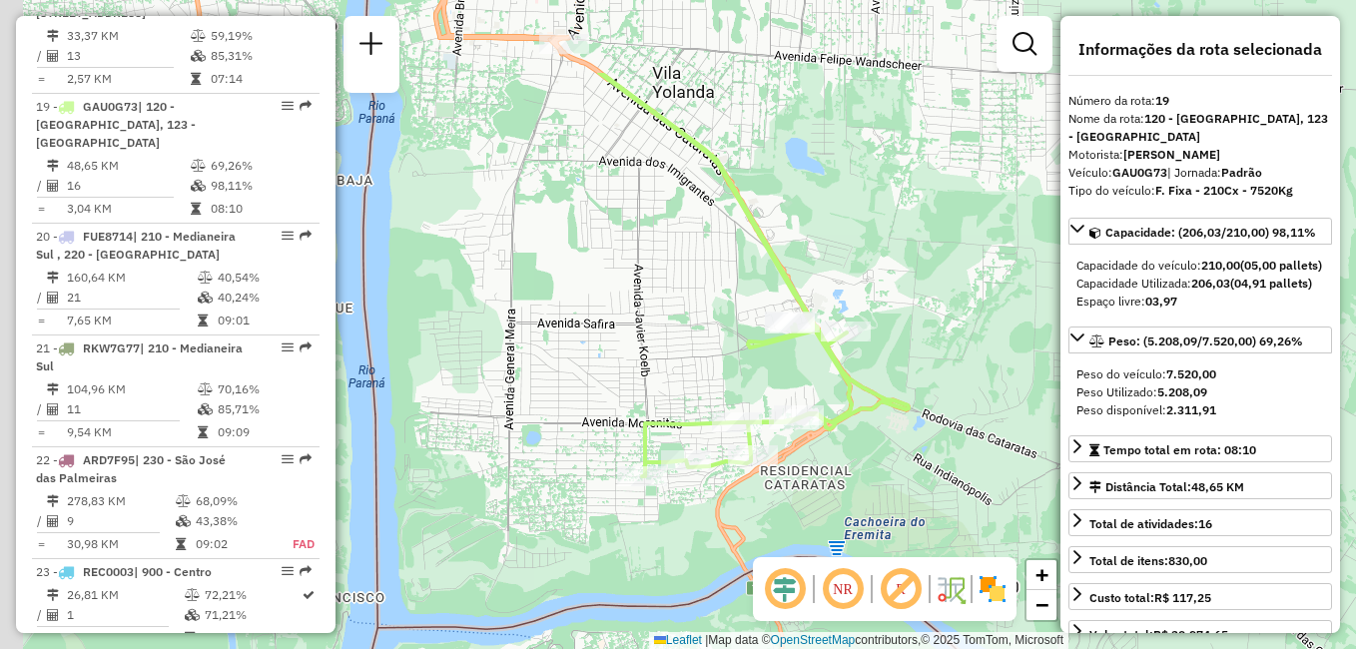
drag, startPoint x: 798, startPoint y: 210, endPoint x: 984, endPoint y: 396, distance: 264.0
click at [984, 396] on div "Janela de atendimento Grade de atendimento Capacidade Transportadoras Veículos …" at bounding box center [678, 324] width 1356 height 649
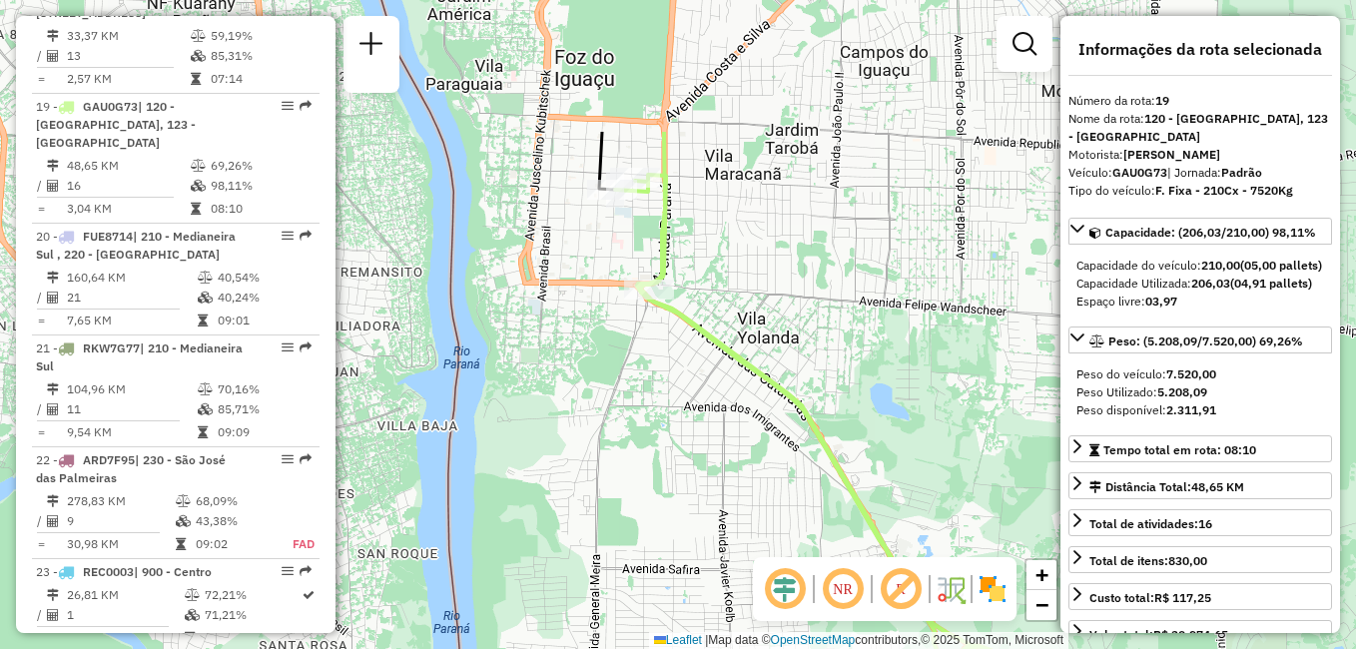
drag, startPoint x: 856, startPoint y: 183, endPoint x: 916, endPoint y: 379, distance: 205.9
click at [916, 379] on div "Janela de atendimento Grade de atendimento Capacidade Transportadoras Veículos …" at bounding box center [678, 324] width 1356 height 649
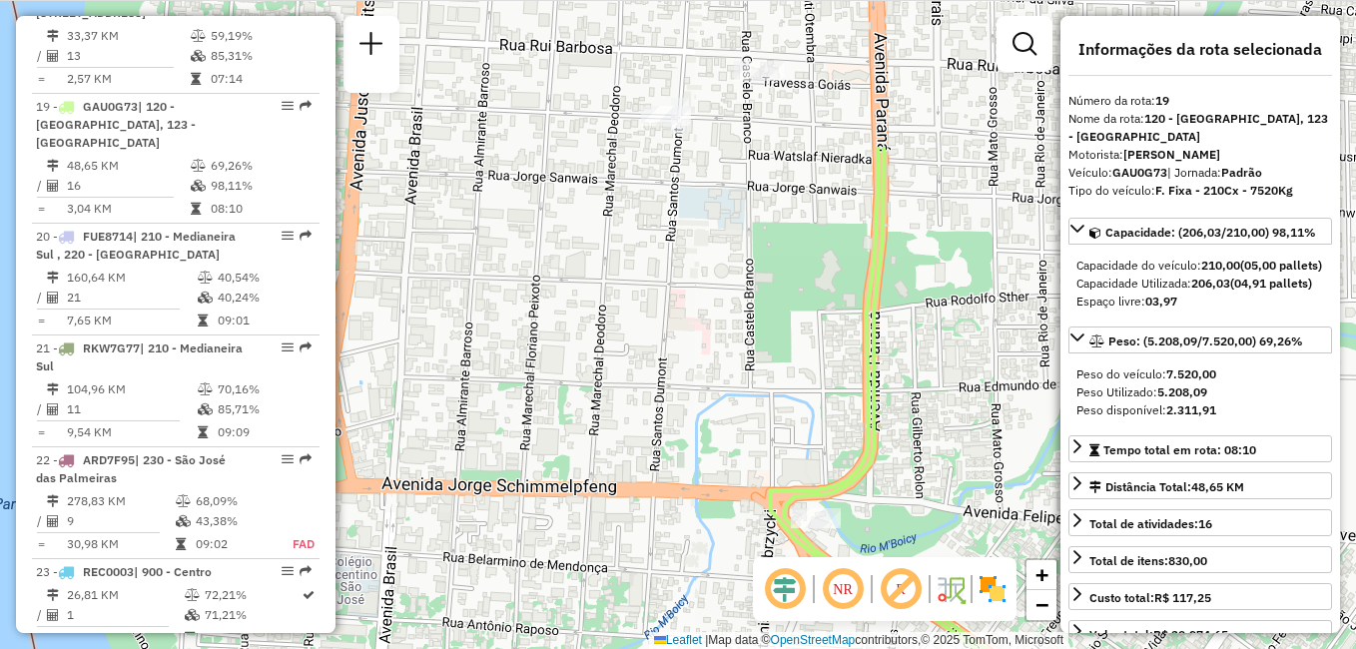
drag, startPoint x: 564, startPoint y: 392, endPoint x: 667, endPoint y: 501, distance: 149.7
click at [666, 496] on div "Janela de atendimento Grade de atendimento Capacidade Transportadoras Veículos …" at bounding box center [678, 324] width 1356 height 649
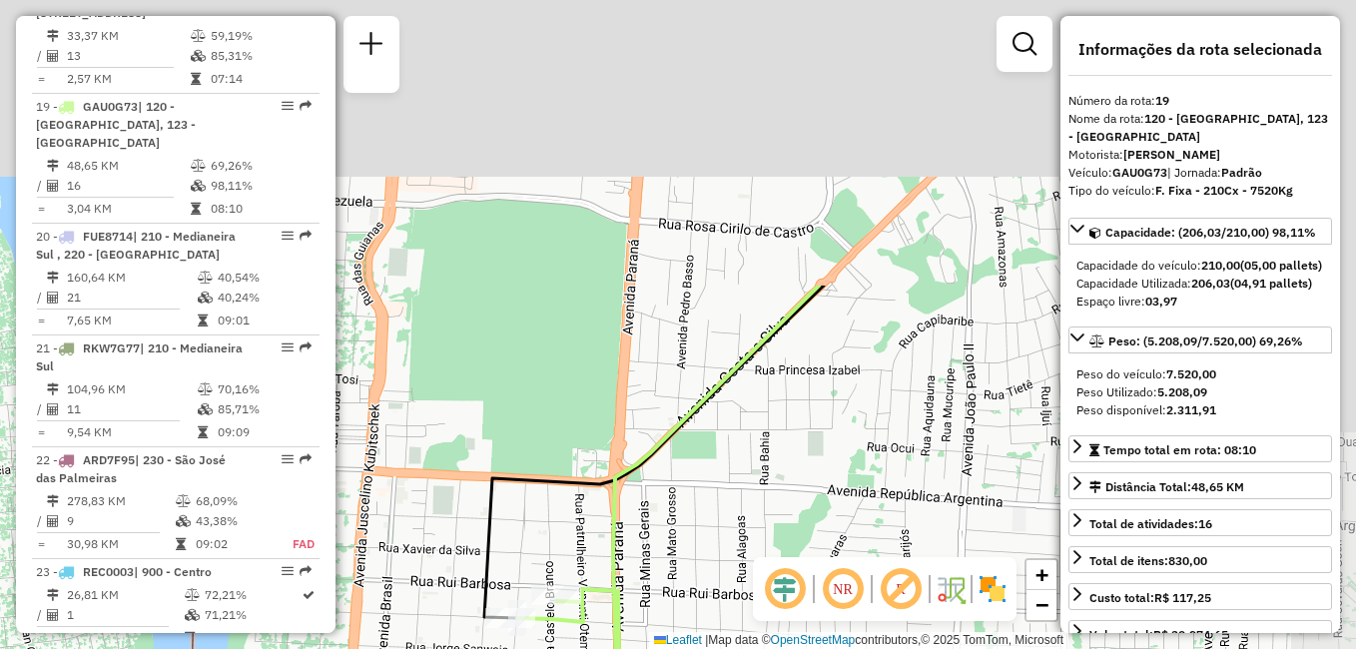
drag, startPoint x: 959, startPoint y: 261, endPoint x: 667, endPoint y: 583, distance: 435.4
click at [672, 598] on div "Janela de atendimento Grade de atendimento Capacidade Transportadoras Veículos …" at bounding box center [678, 324] width 1356 height 649
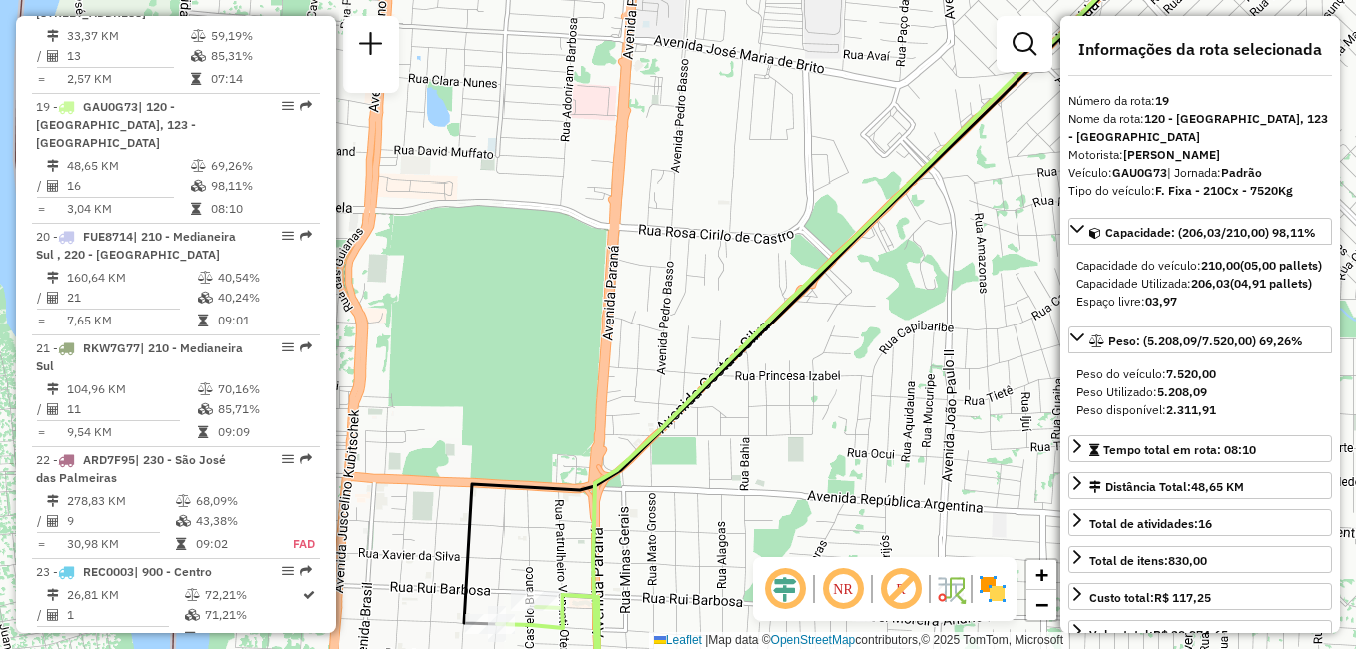
drag, startPoint x: 888, startPoint y: 374, endPoint x: 817, endPoint y: 434, distance: 93.6
click at [817, 434] on div "Janela de atendimento Grade de atendimento Capacidade Transportadoras Veículos …" at bounding box center [678, 324] width 1356 height 649
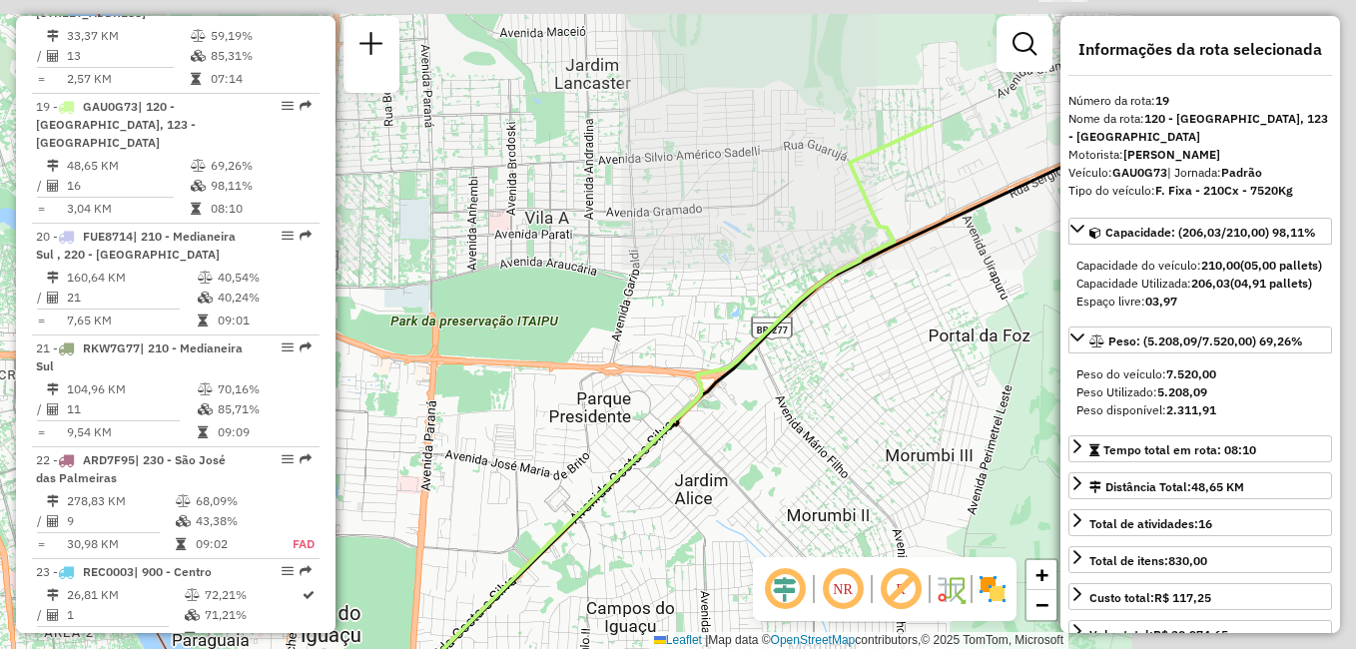
drag, startPoint x: 921, startPoint y: 326, endPoint x: 565, endPoint y: 572, distance: 432.8
click at [571, 573] on div "Janela de atendimento Grade de atendimento Capacidade Transportadoras Veículos …" at bounding box center [678, 324] width 1356 height 649
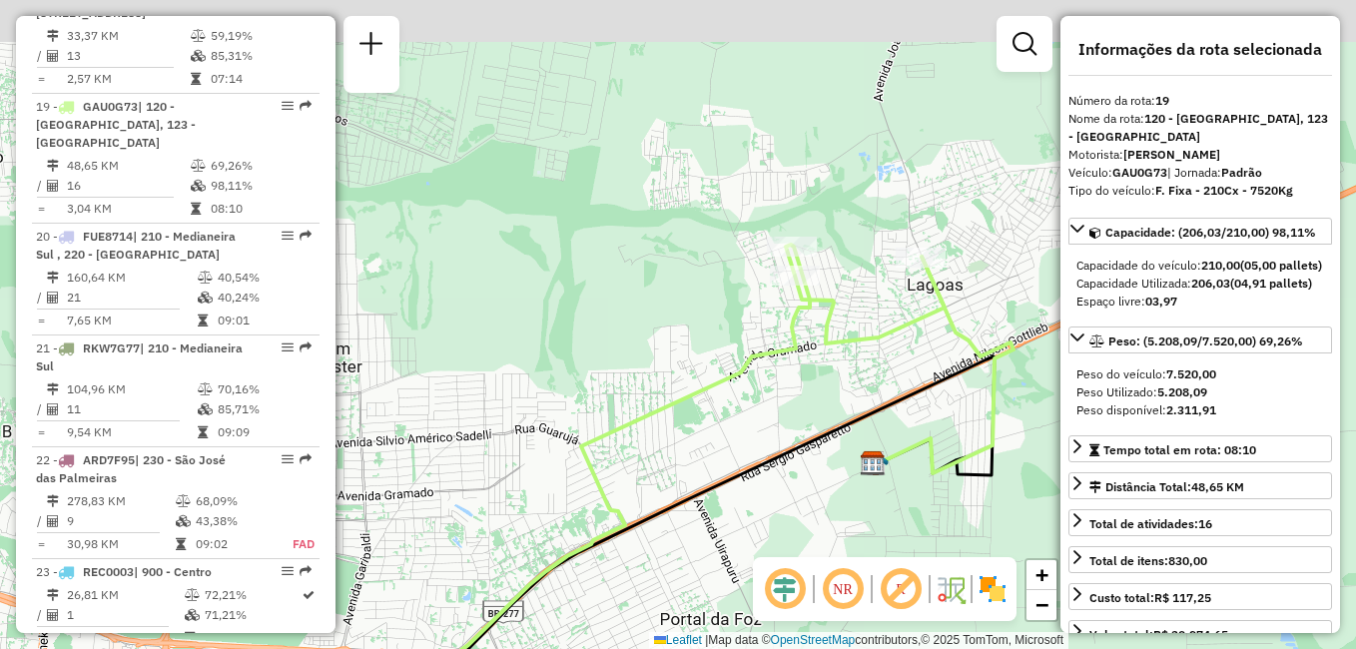
drag, startPoint x: 914, startPoint y: 370, endPoint x: 743, endPoint y: 505, distance: 218.3
click at [737, 598] on div "Janela de atendimento Grade de atendimento Capacidade Transportadoras Veículos …" at bounding box center [678, 324] width 1356 height 649
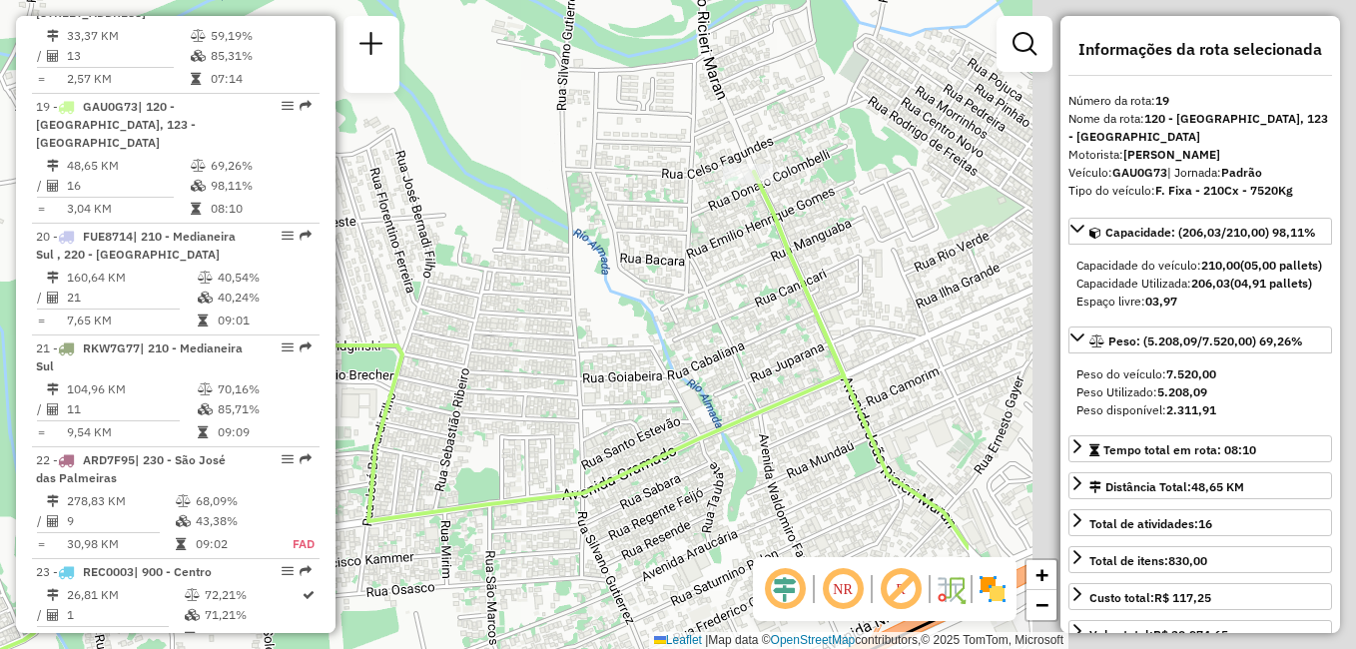
drag, startPoint x: 917, startPoint y: 195, endPoint x: 470, endPoint y: 224, distance: 448.2
click at [418, 226] on div "Janela de atendimento Grade de atendimento Capacidade Transportadoras Veículos …" at bounding box center [678, 324] width 1356 height 649
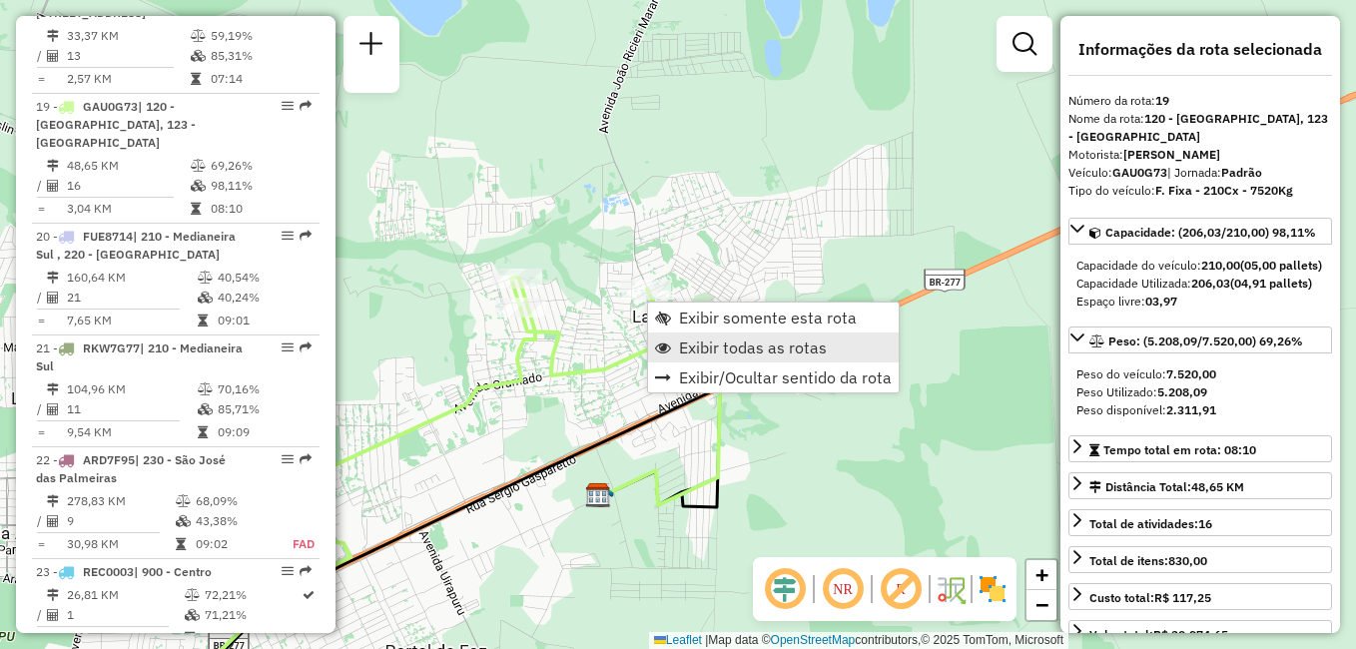
click at [730, 345] on span "Exibir todas as rotas" at bounding box center [753, 347] width 148 height 16
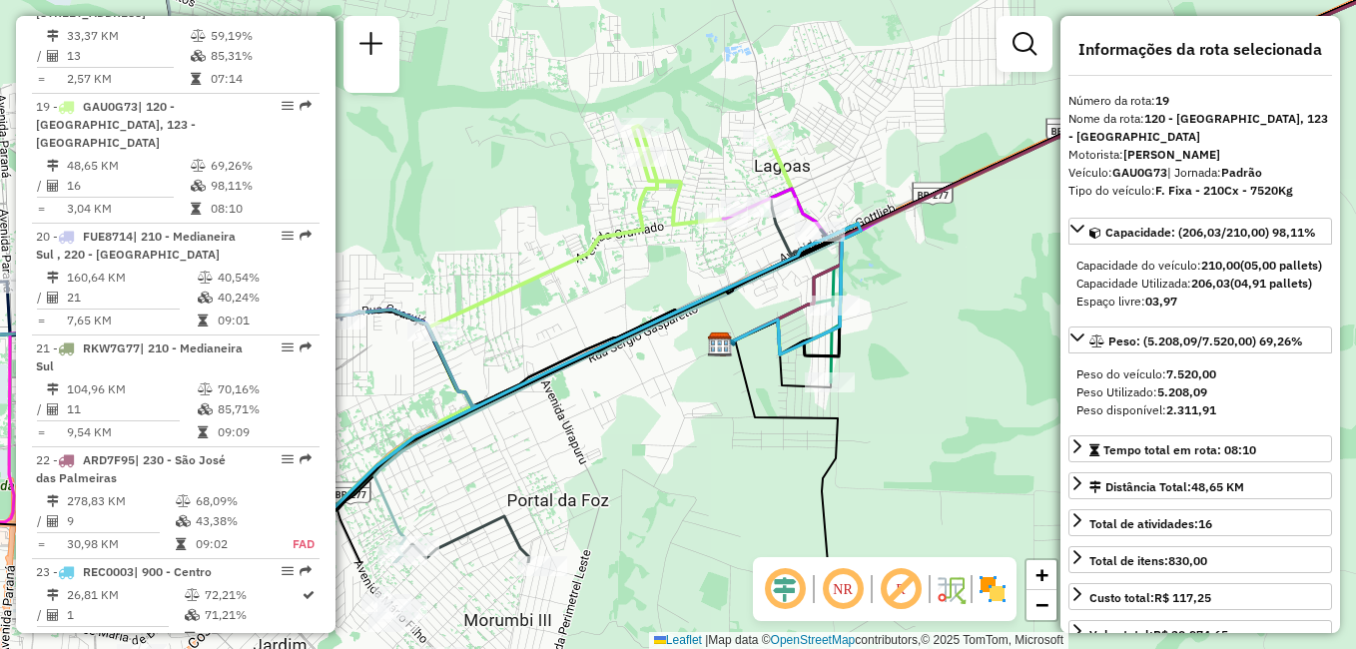
drag, startPoint x: 783, startPoint y: 474, endPoint x: 945, endPoint y: 270, distance: 261.5
click at [945, 270] on div "Janela de atendimento Grade de atendimento Capacidade Transportadoras Veículos …" at bounding box center [678, 324] width 1356 height 649
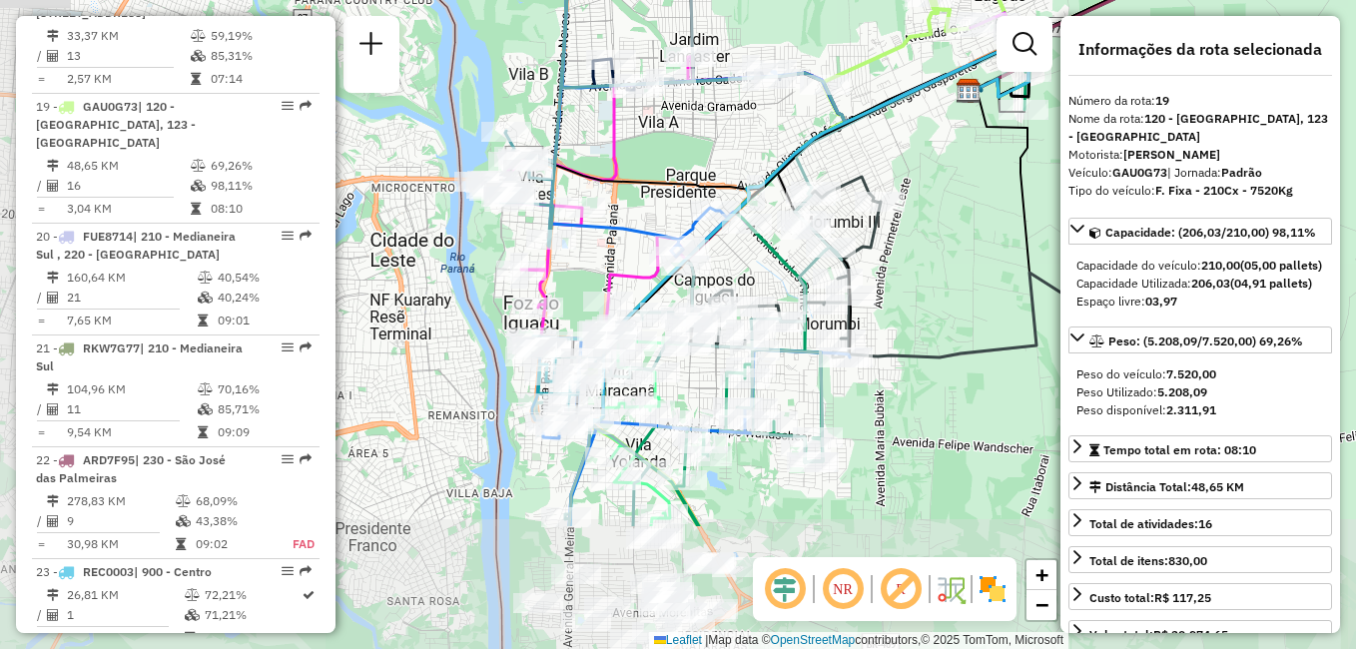
drag, startPoint x: 797, startPoint y: 356, endPoint x: 916, endPoint y: 169, distance: 222.7
click at [916, 169] on div "Janela de atendimento Grade de atendimento Capacidade Transportadoras Veículos …" at bounding box center [678, 324] width 1356 height 649
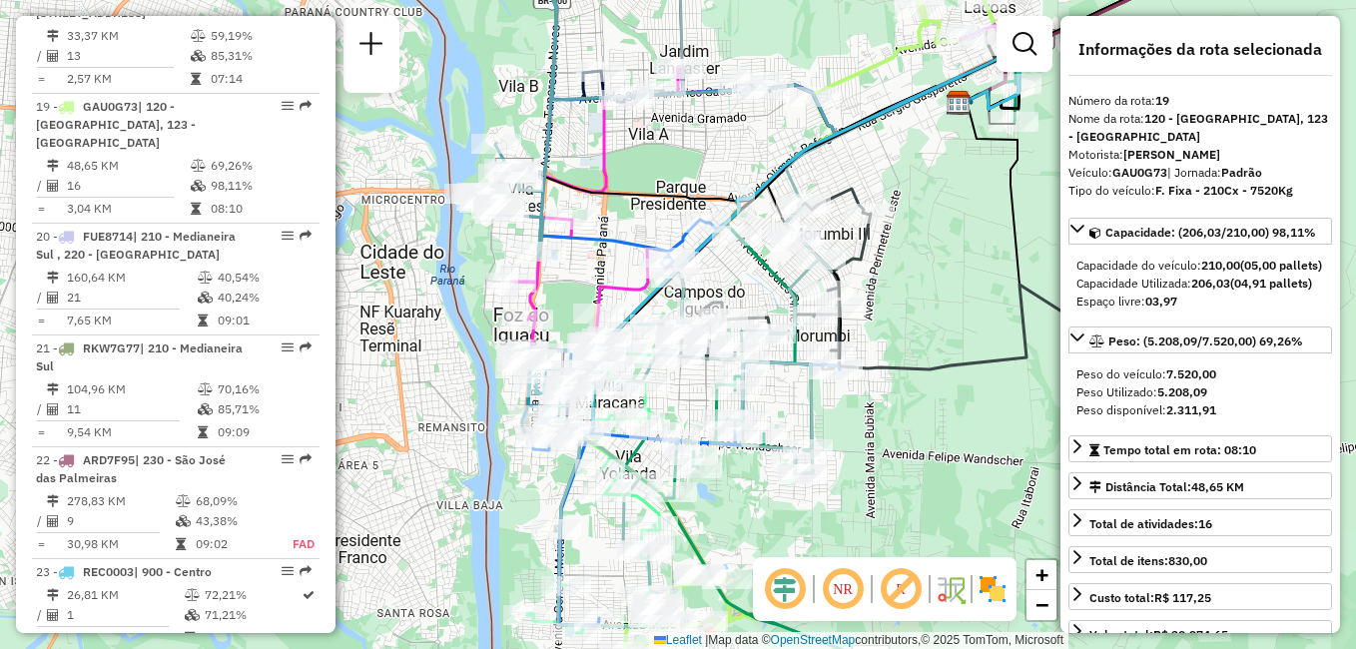
drag, startPoint x: 918, startPoint y: 311, endPoint x: 908, endPoint y: 323, distance: 15.6
click at [908, 323] on div "Janela de atendimento Grade de atendimento Capacidade Transportadoras Veículos …" at bounding box center [678, 324] width 1356 height 649
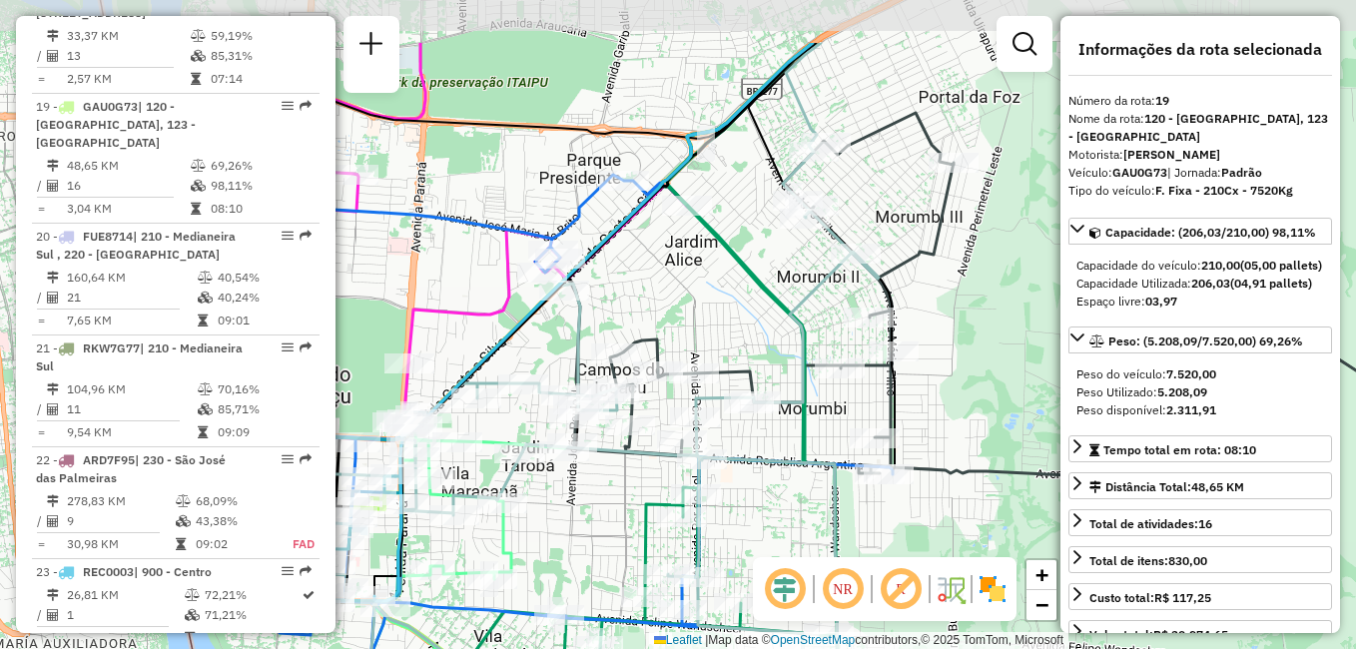
drag, startPoint x: 687, startPoint y: 396, endPoint x: 557, endPoint y: 490, distance: 160.2
click at [560, 499] on div "Janela de atendimento Grade de atendimento Capacidade Transportadoras Veículos …" at bounding box center [678, 324] width 1356 height 649
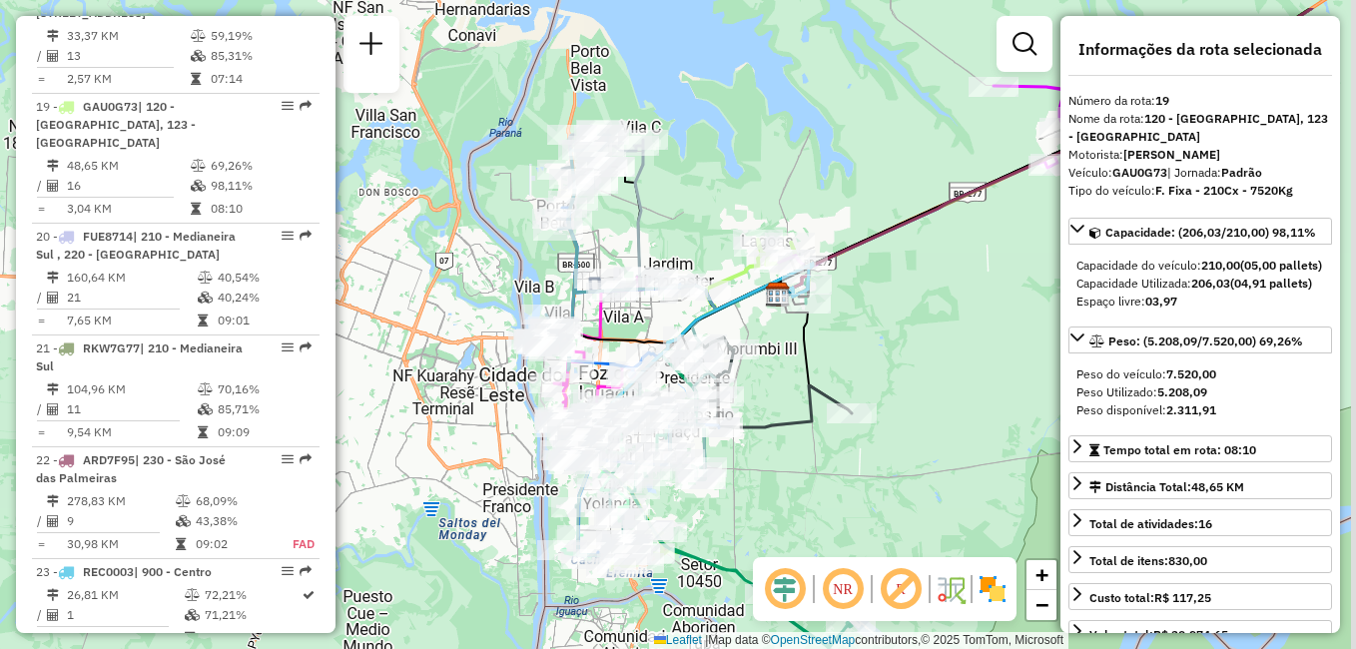
drag, startPoint x: 883, startPoint y: 244, endPoint x: 774, endPoint y: 341, distance: 146.3
click at [786, 313] on div at bounding box center [806, 304] width 50 height 20
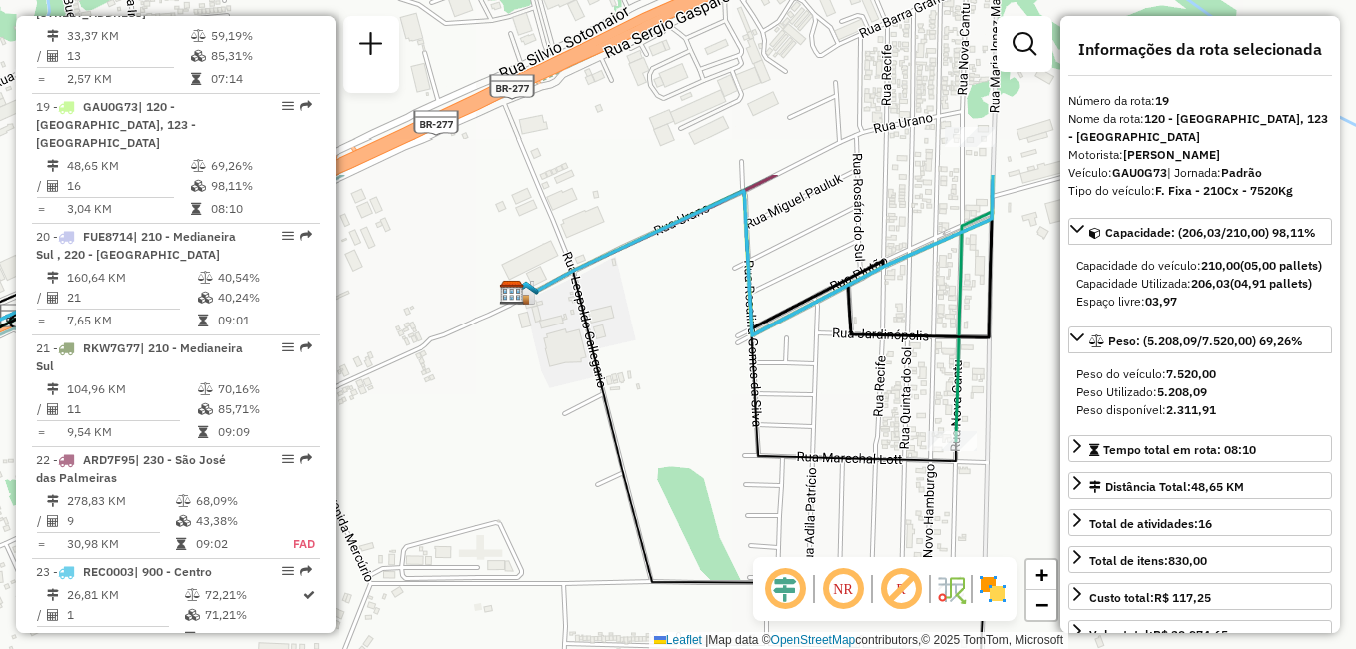
drag, startPoint x: 729, startPoint y: 276, endPoint x: 854, endPoint y: 515, distance: 270.1
click at [854, 515] on div "Janela de atendimento Grade de atendimento Capacidade Transportadoras Veículos …" at bounding box center [678, 324] width 1356 height 649
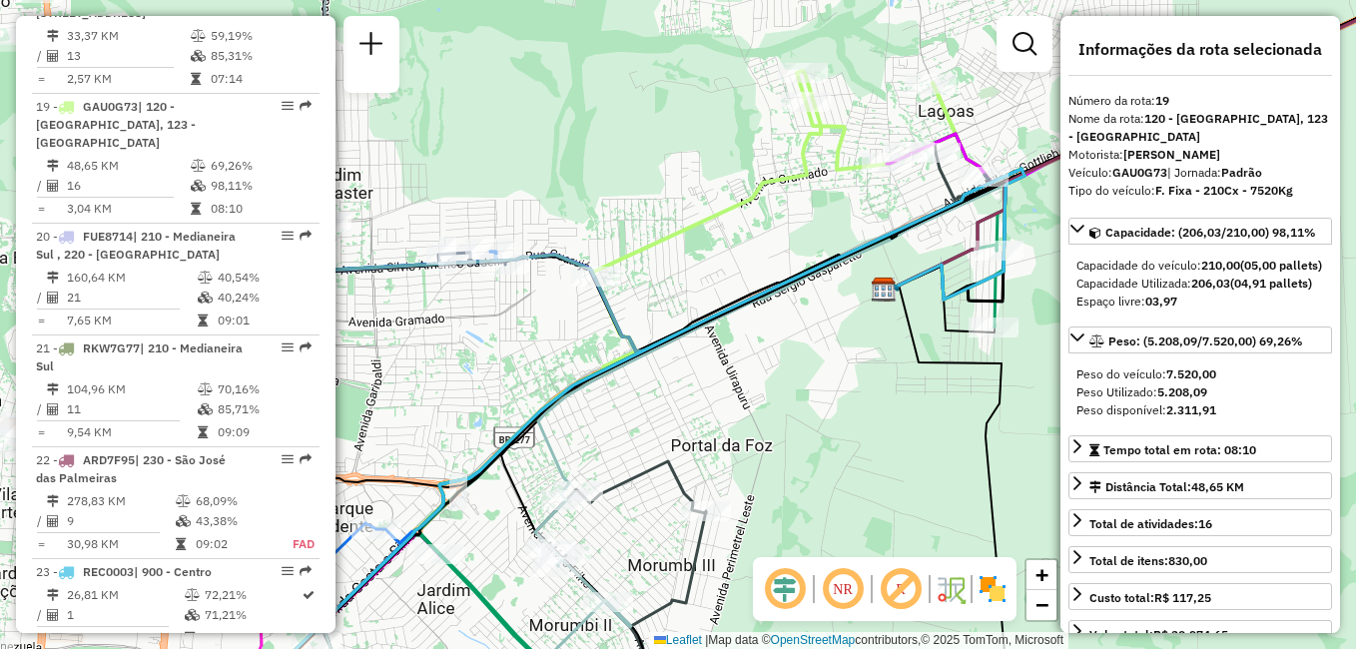
drag, startPoint x: 486, startPoint y: 430, endPoint x: 752, endPoint y: 387, distance: 269.0
click at [752, 387] on div "Janela de atendimento Grade de atendimento Capacidade Transportadoras Veículos …" at bounding box center [678, 324] width 1356 height 649
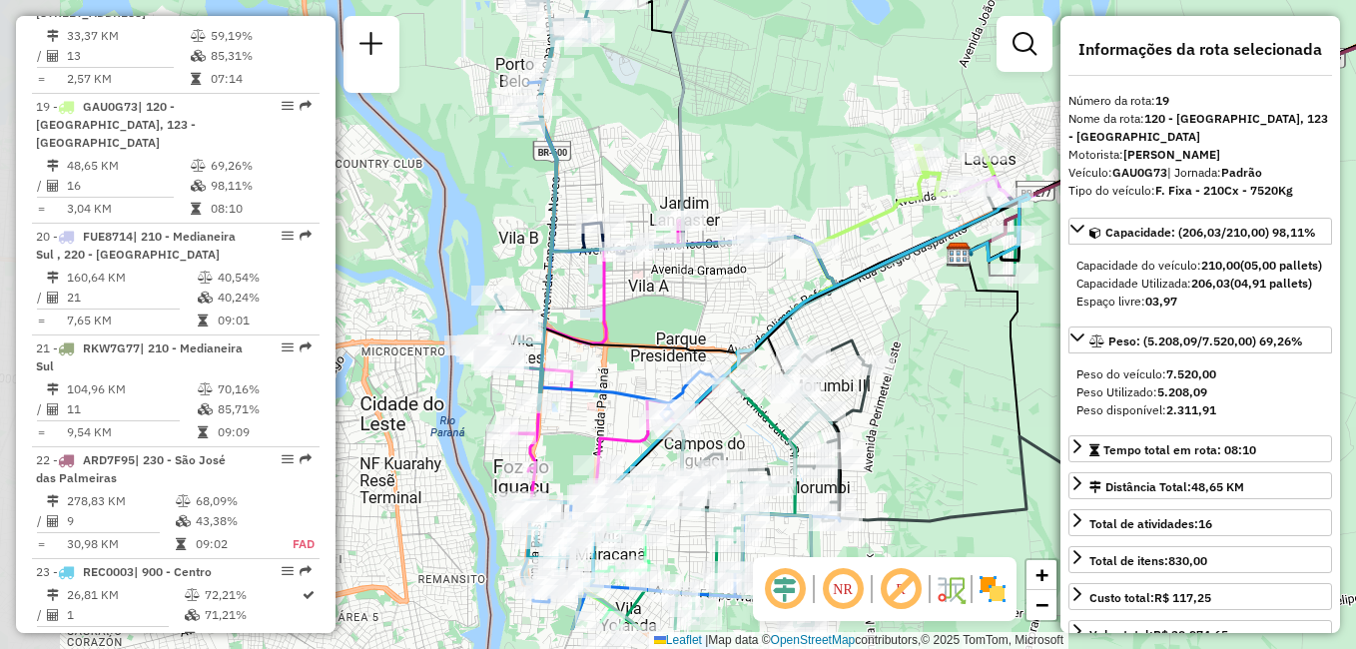
drag, startPoint x: 791, startPoint y: 357, endPoint x: 887, endPoint y: 308, distance: 108.5
click at [887, 308] on div "Janela de atendimento Grade de atendimento Capacidade Transportadoras Veículos …" at bounding box center [678, 324] width 1356 height 649
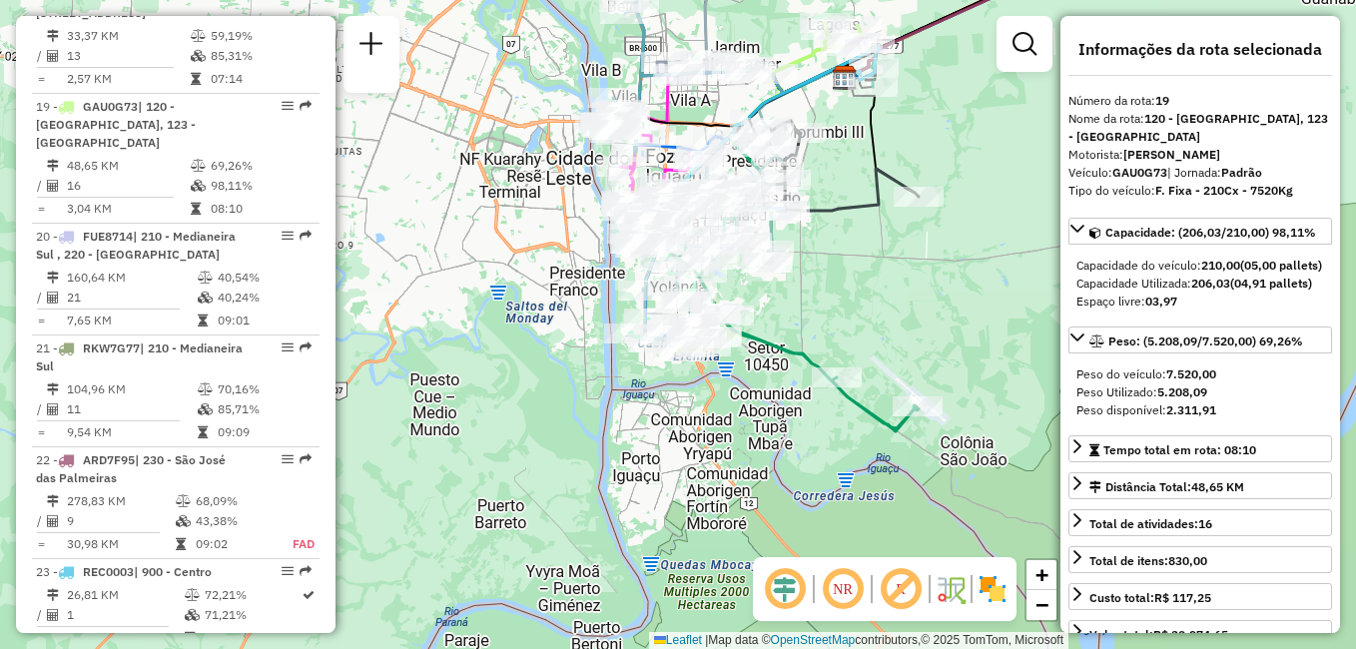
drag, startPoint x: 893, startPoint y: 418, endPoint x: 837, endPoint y: 251, distance: 177.1
click at [837, 251] on div "Janela de atendimento Grade de atendimento Capacidade Transportadoras Veículos …" at bounding box center [678, 324] width 1356 height 649
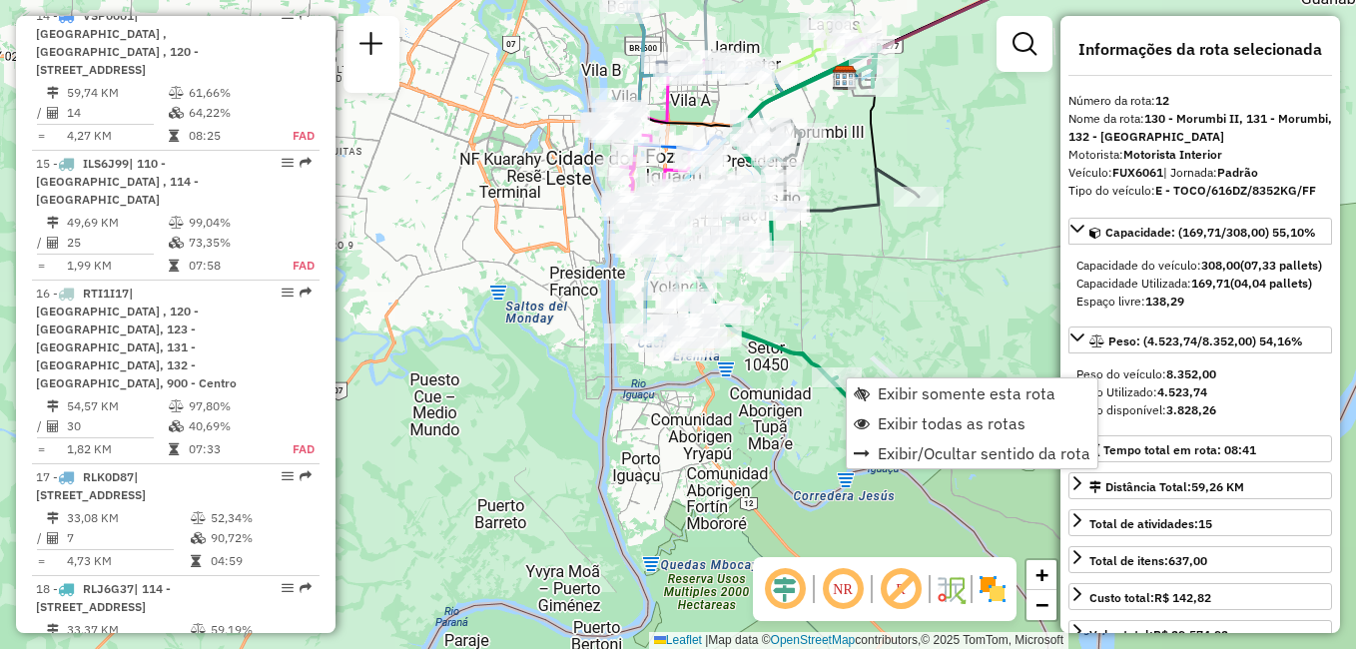
scroll to position [2031, 0]
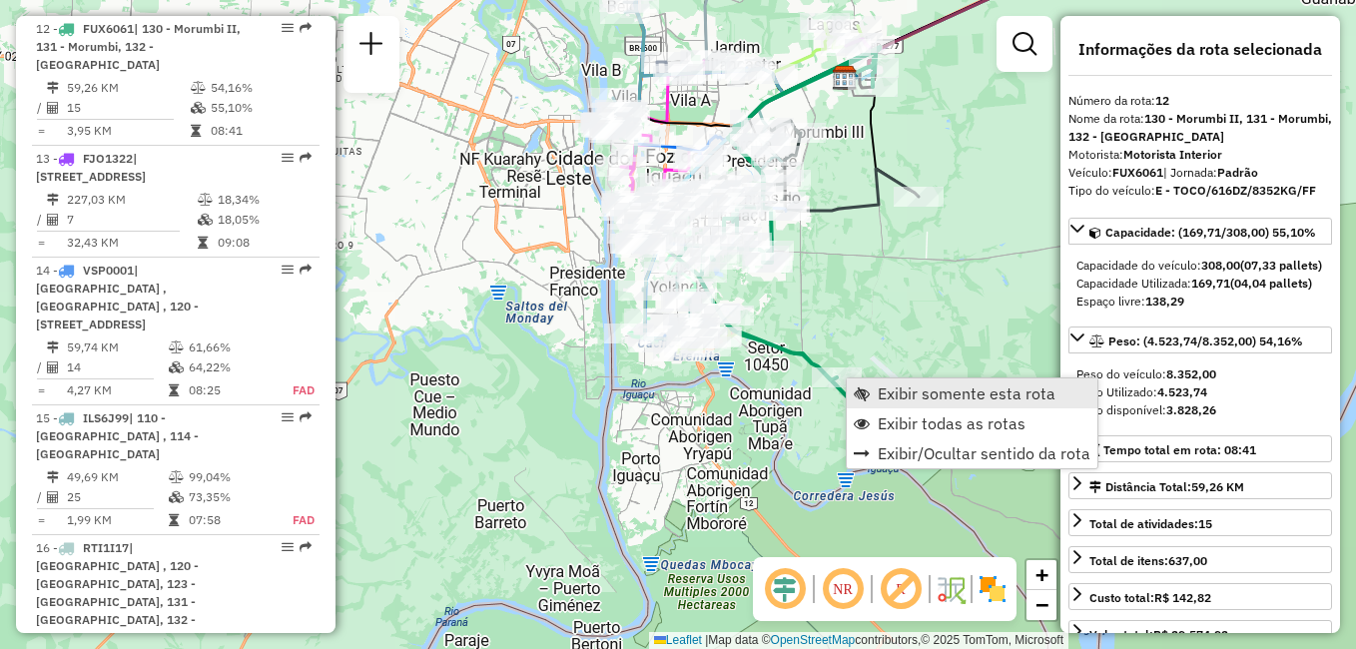
click at [921, 392] on span "Exibir somente esta rota" at bounding box center [967, 393] width 178 height 16
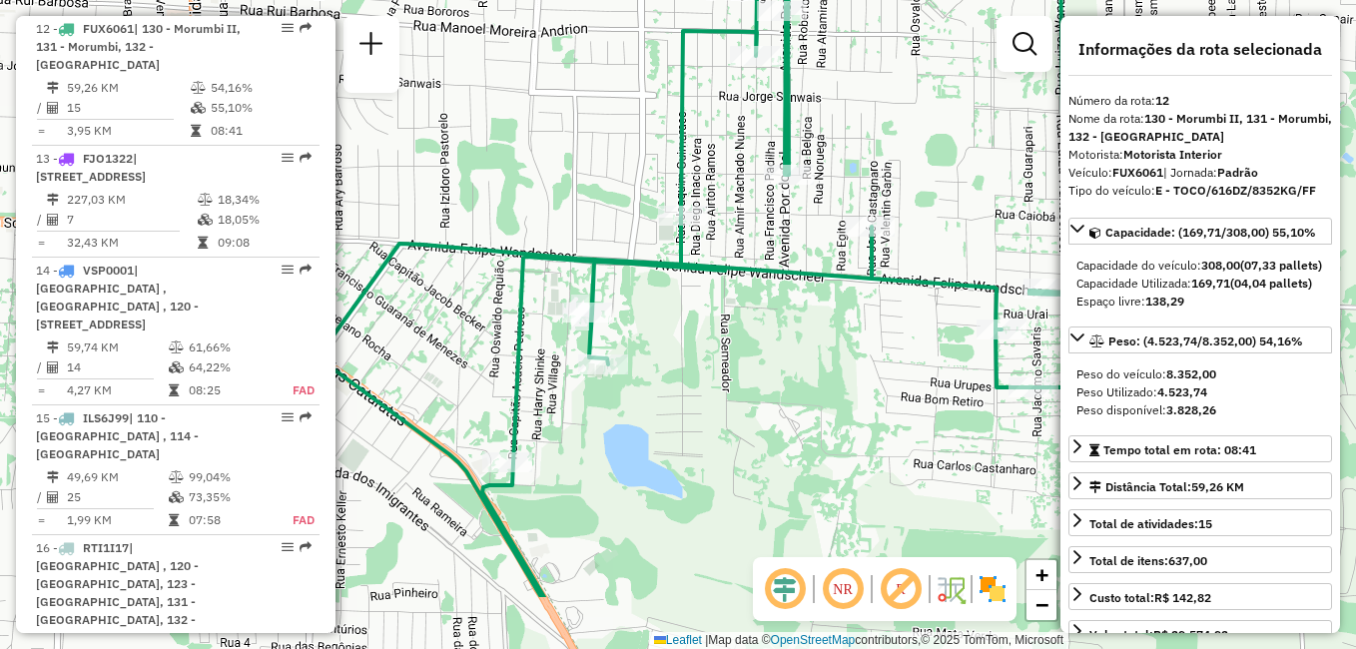
drag, startPoint x: 678, startPoint y: 274, endPoint x: 909, endPoint y: 171, distance: 253.4
click at [909, 171] on div "Janela de atendimento Grade de atendimento Capacidade Transportadoras Veículos …" at bounding box center [678, 324] width 1356 height 649
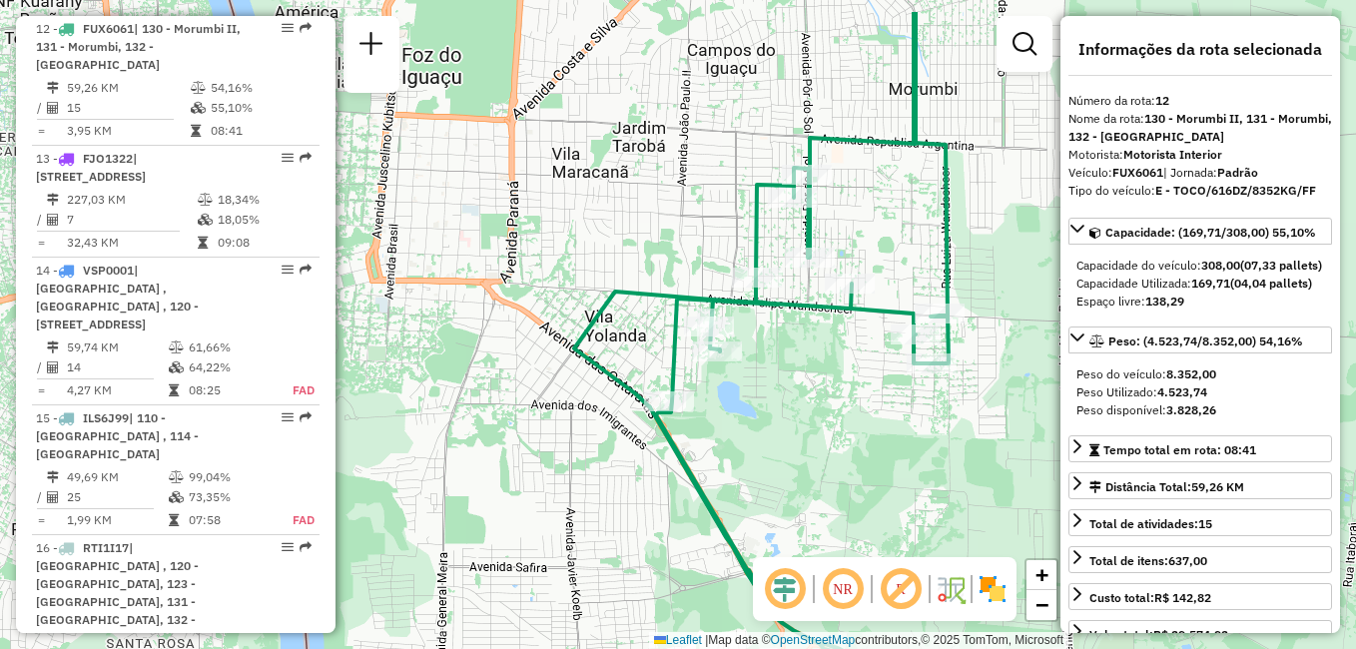
drag, startPoint x: 849, startPoint y: 295, endPoint x: 812, endPoint y: 374, distance: 88.0
click at [814, 374] on div "Janela de atendimento Grade de atendimento Capacidade Transportadoras Veículos …" at bounding box center [678, 324] width 1356 height 649
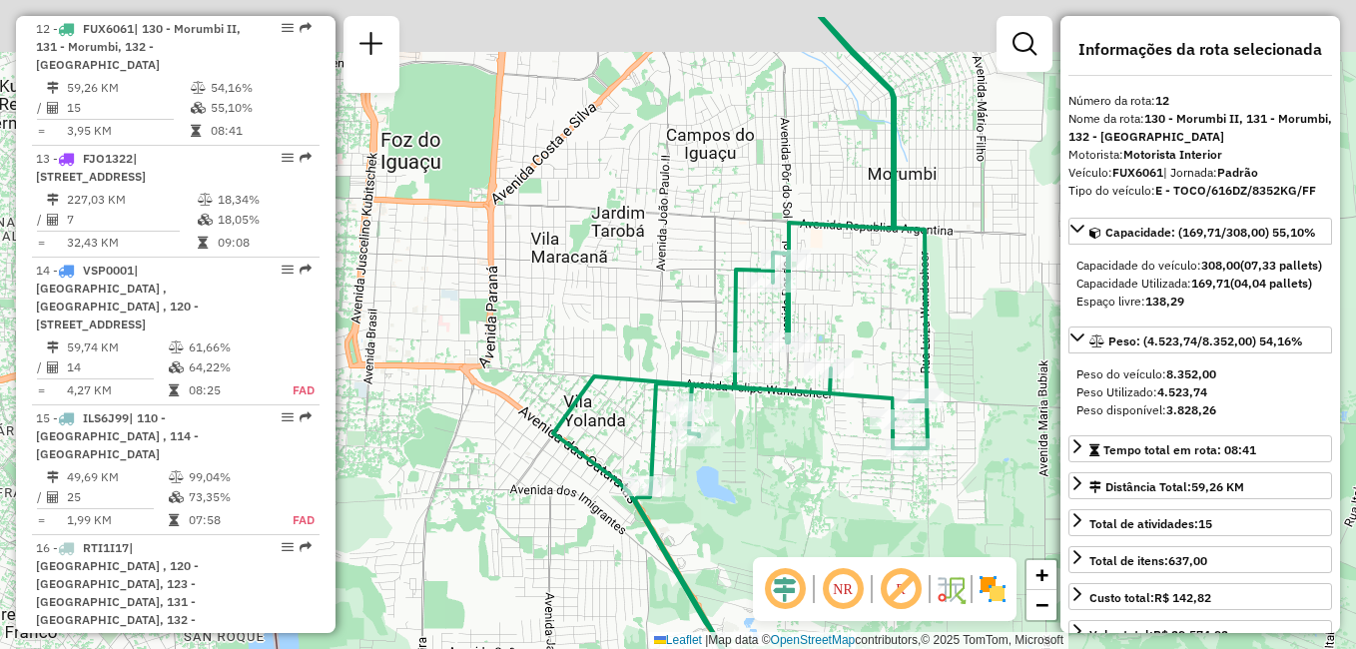
drag, startPoint x: 899, startPoint y: 245, endPoint x: 879, endPoint y: 330, distance: 88.4
click at [879, 330] on div "Janela de atendimento Grade de atendimento Capacidade Transportadoras Veículos …" at bounding box center [678, 324] width 1356 height 649
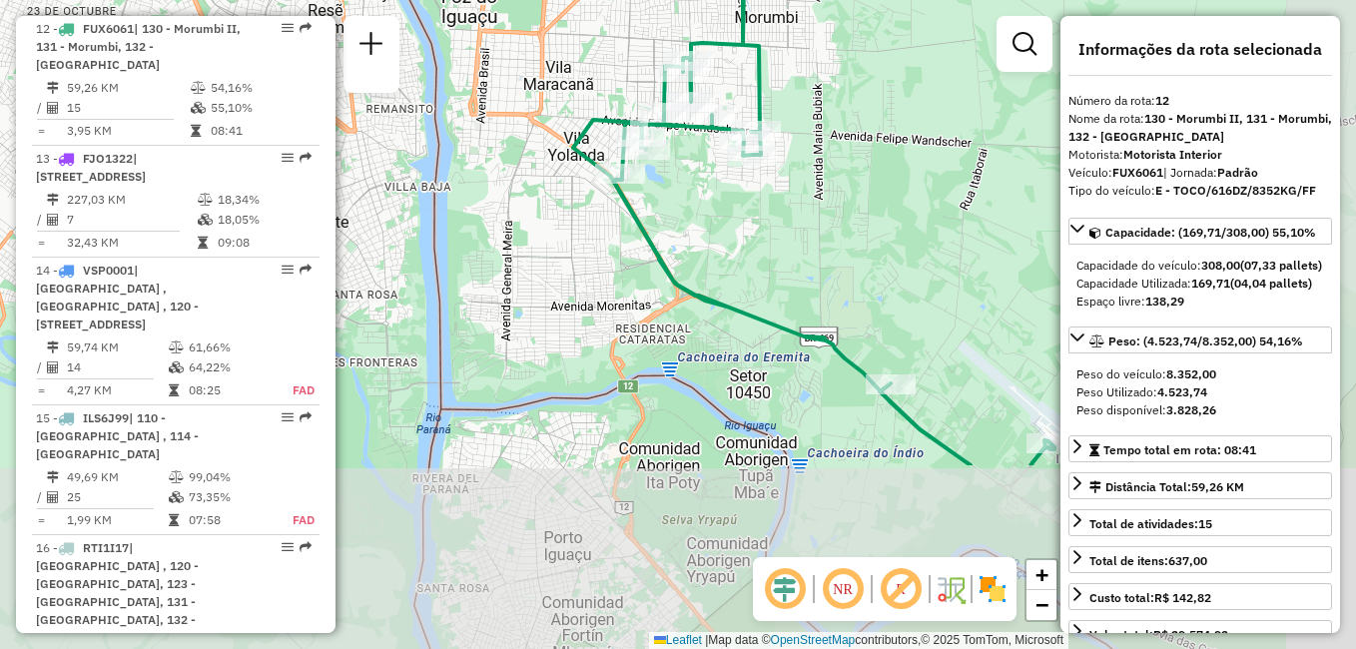
drag, startPoint x: 893, startPoint y: 428, endPoint x: 710, endPoint y: 153, distance: 331.1
click at [710, 154] on div "Janela de atendimento Grade de atendimento Capacidade Transportadoras Veículos …" at bounding box center [678, 324] width 1356 height 649
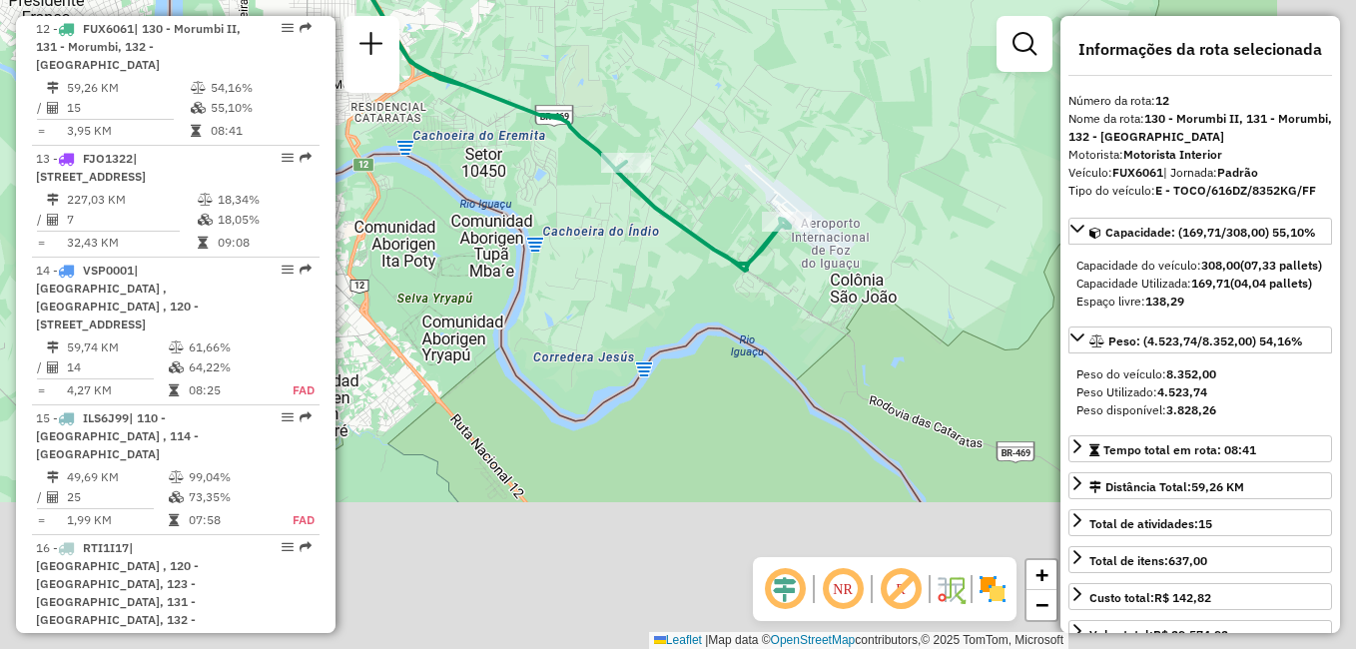
drag, startPoint x: 999, startPoint y: 358, endPoint x: 713, endPoint y: 143, distance: 358.6
click at [713, 143] on div "Janela de atendimento Grade de atendimento Capacidade Transportadoras Veículos …" at bounding box center [678, 324] width 1356 height 649
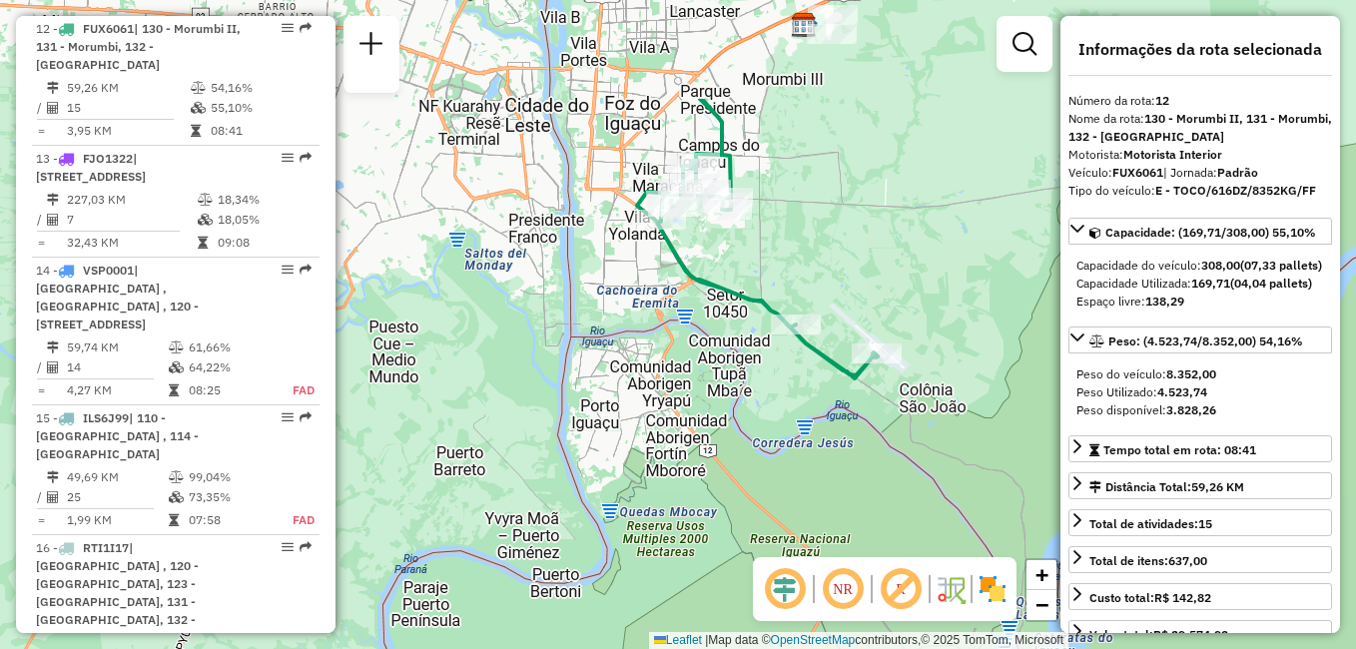
drag, startPoint x: 773, startPoint y: 104, endPoint x: 863, endPoint y: 268, distance: 186.8
click at [863, 268] on div "Janela de atendimento Grade de atendimento Capacidade Transportadoras Veículos …" at bounding box center [678, 324] width 1356 height 649
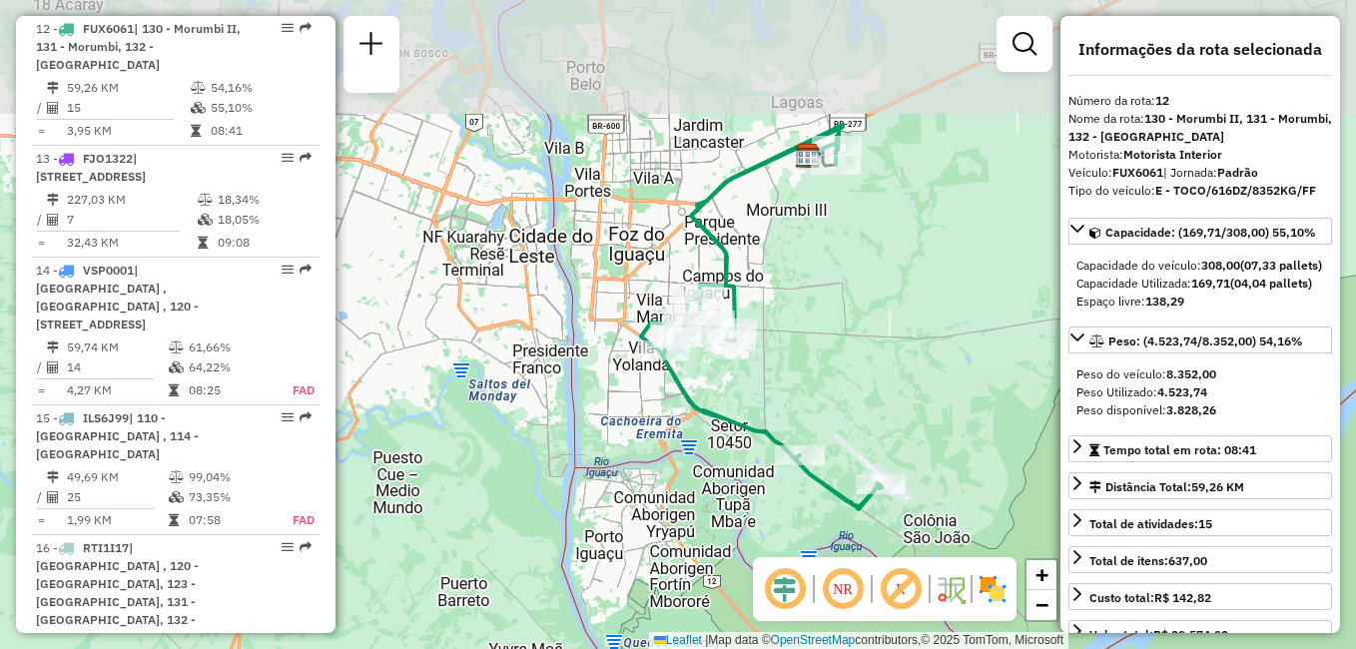
drag, startPoint x: 877, startPoint y: 167, endPoint x: 881, endPoint y: 295, distance: 127.8
click at [881, 295] on div "Janela de atendimento Grade de atendimento Capacidade Transportadoras Veículos …" at bounding box center [678, 324] width 1356 height 649
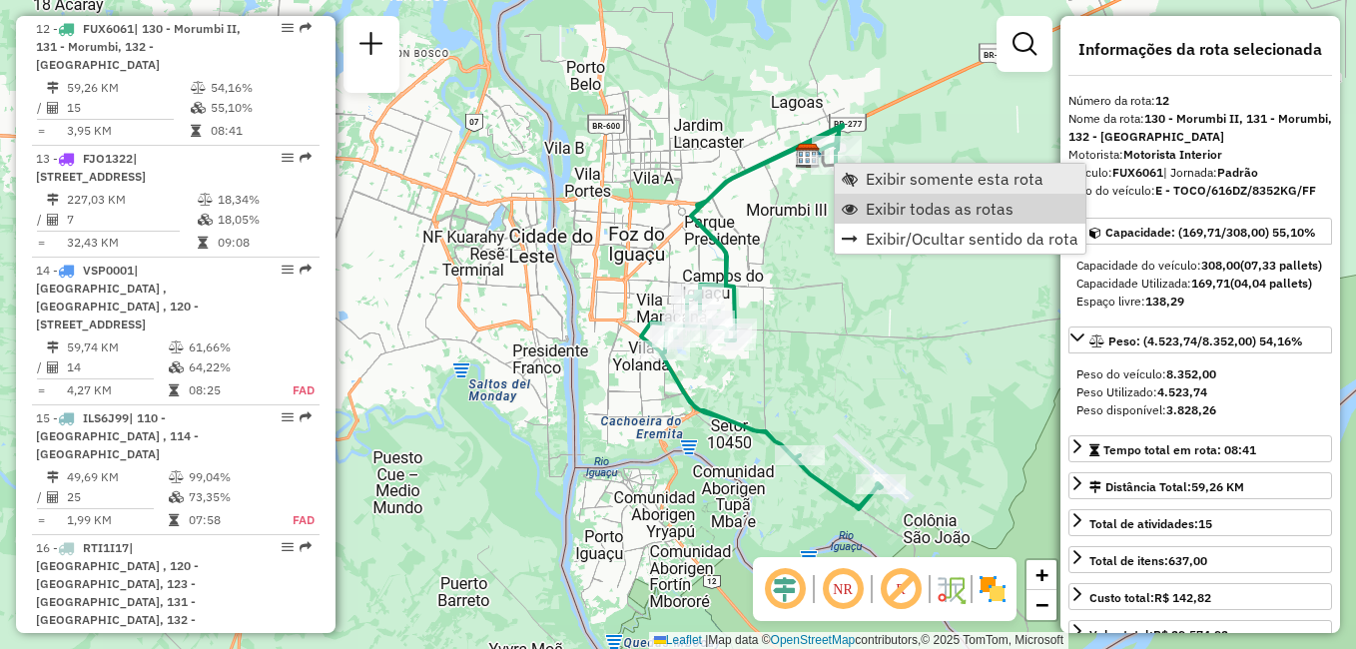
click at [904, 205] on span "Exibir todas as rotas" at bounding box center [940, 209] width 148 height 16
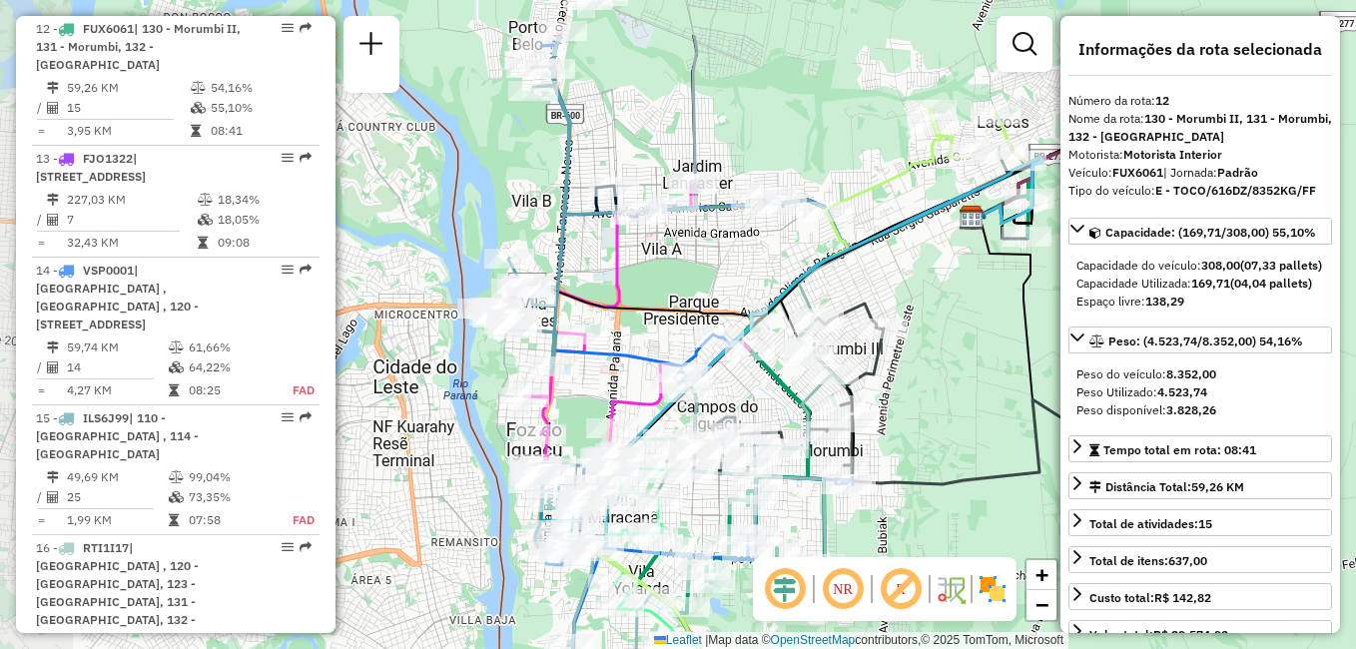
drag, startPoint x: 771, startPoint y: 170, endPoint x: 840, endPoint y: 249, distance: 104.7
click at [840, 249] on icon at bounding box center [818, 352] width 448 height 389
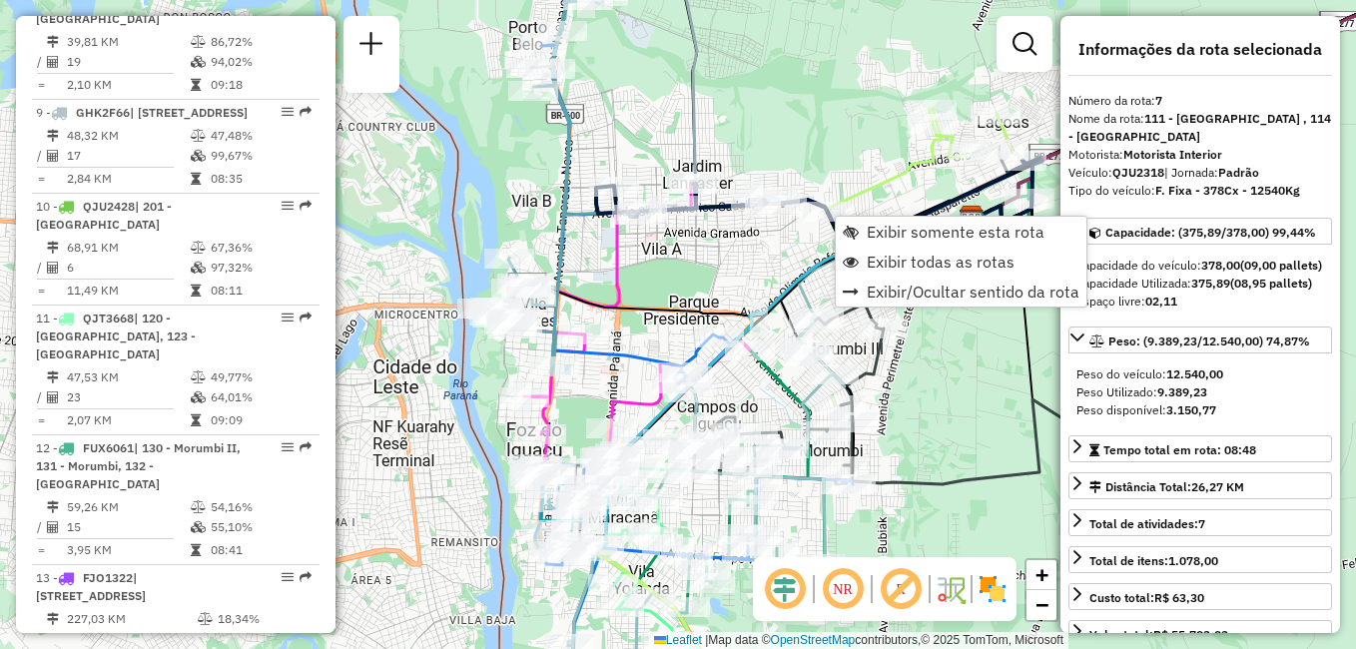
scroll to position [1472, 0]
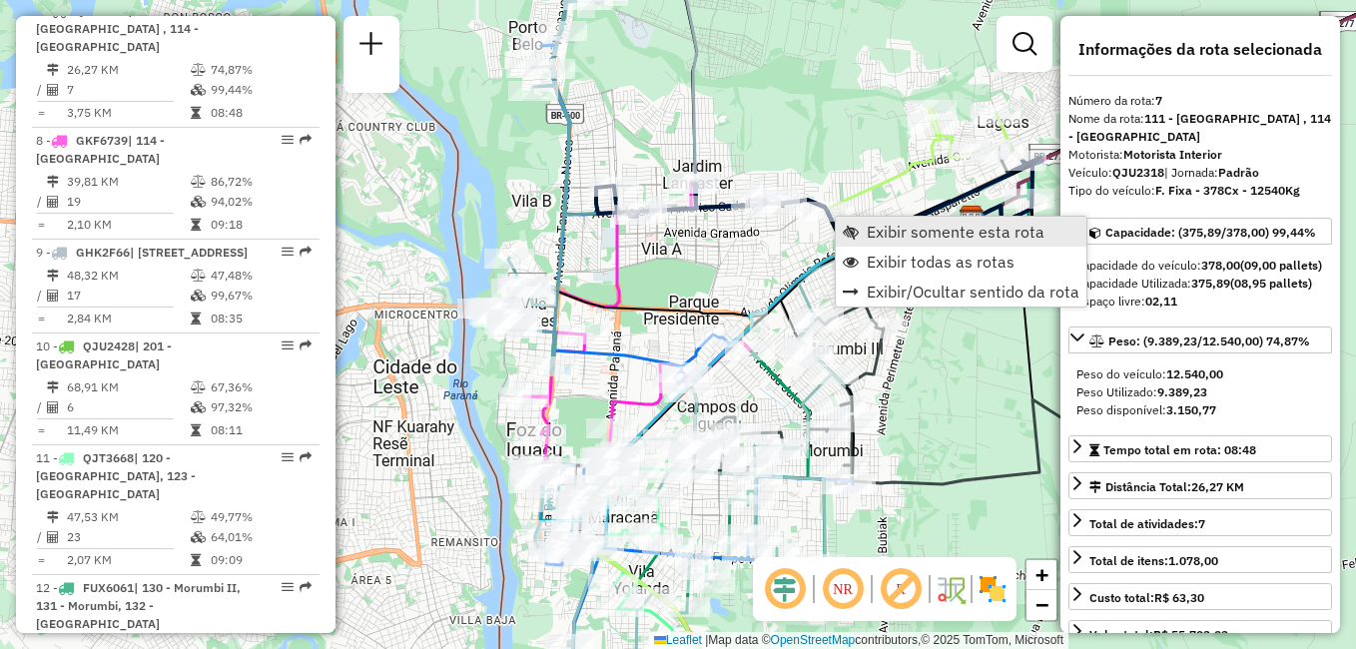
click at [932, 234] on span "Exibir somente esta rota" at bounding box center [956, 232] width 178 height 16
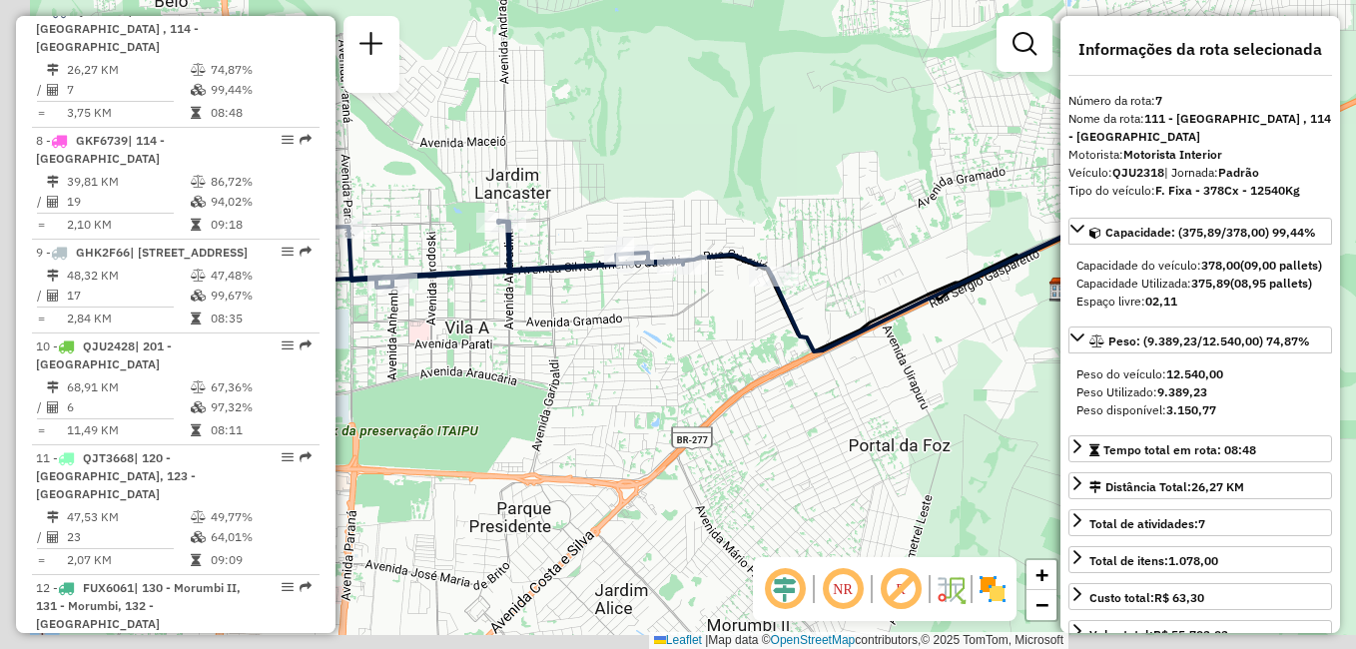
drag, startPoint x: 845, startPoint y: 295, endPoint x: 929, endPoint y: 229, distance: 107.4
click at [926, 229] on div "Janela de atendimento Grade de atendimento Capacidade Transportadoras Veículos …" at bounding box center [678, 324] width 1356 height 649
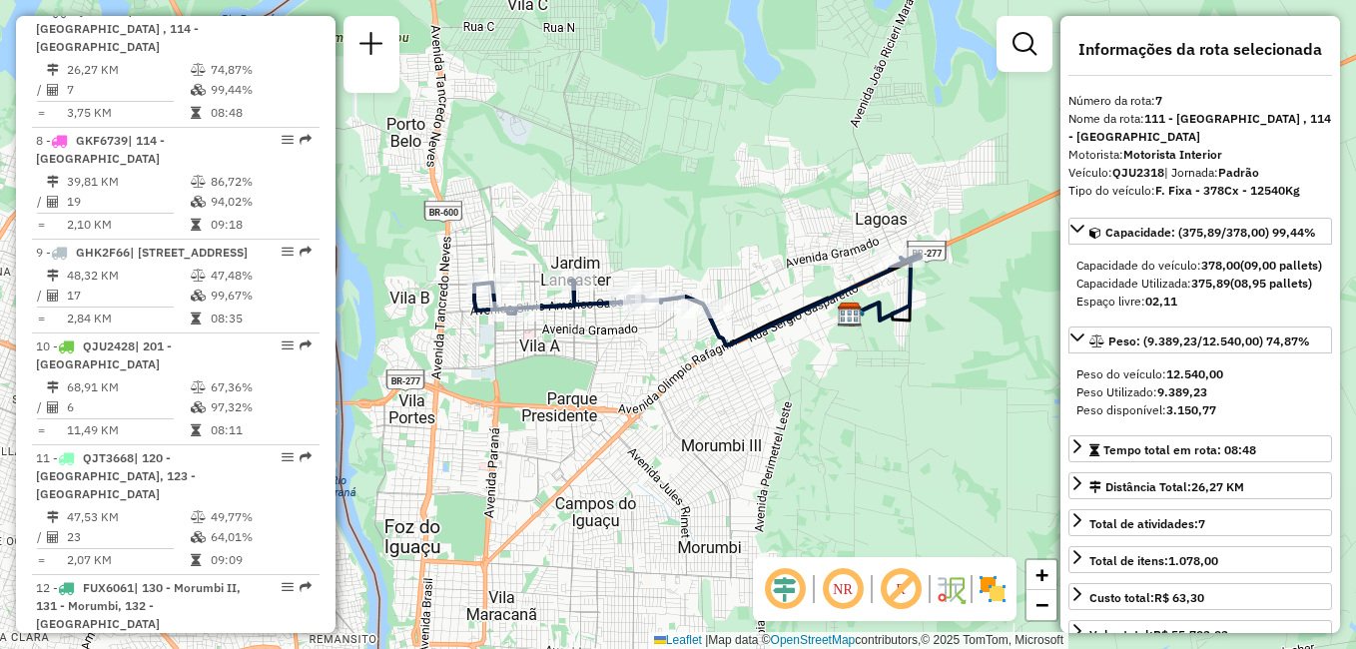
drag, startPoint x: 900, startPoint y: 309, endPoint x: 795, endPoint y: 347, distance: 112.4
click at [797, 347] on div "Janela de atendimento Grade de atendimento Capacidade Transportadoras Veículos …" at bounding box center [678, 324] width 1356 height 649
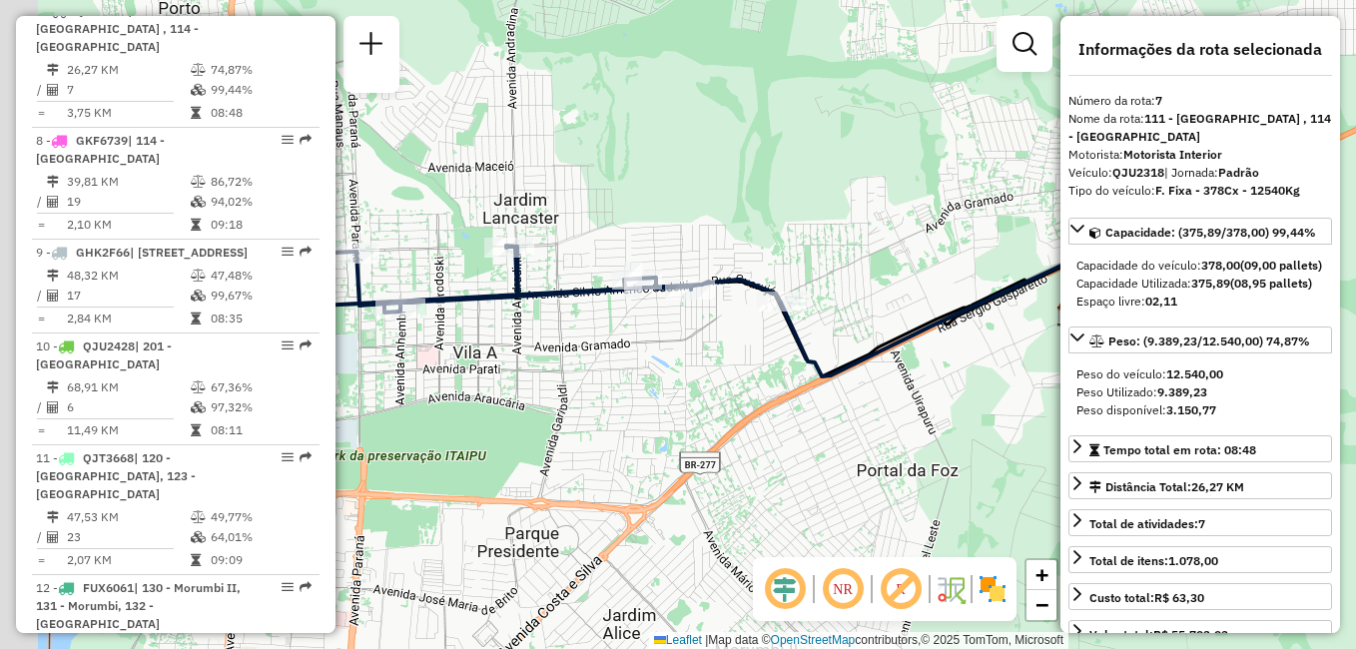
drag, startPoint x: 772, startPoint y: 298, endPoint x: 893, endPoint y: 285, distance: 122.6
click at [892, 286] on div "Janela de atendimento Grade de atendimento Capacidade Transportadoras Veículos …" at bounding box center [678, 324] width 1356 height 649
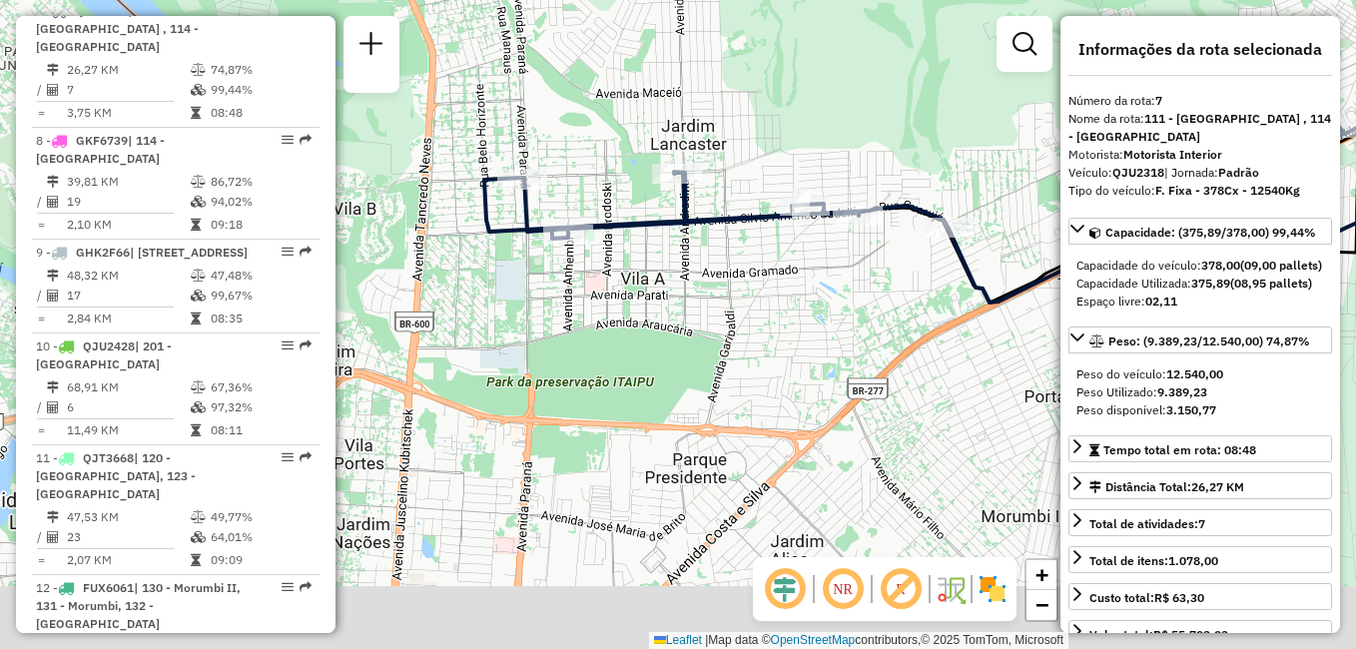
drag, startPoint x: 786, startPoint y: 218, endPoint x: 959, endPoint y: 144, distance: 188.8
click at [959, 144] on div "Janela de atendimento Grade de atendimento Capacidade Transportadoras Veículos …" at bounding box center [678, 324] width 1356 height 649
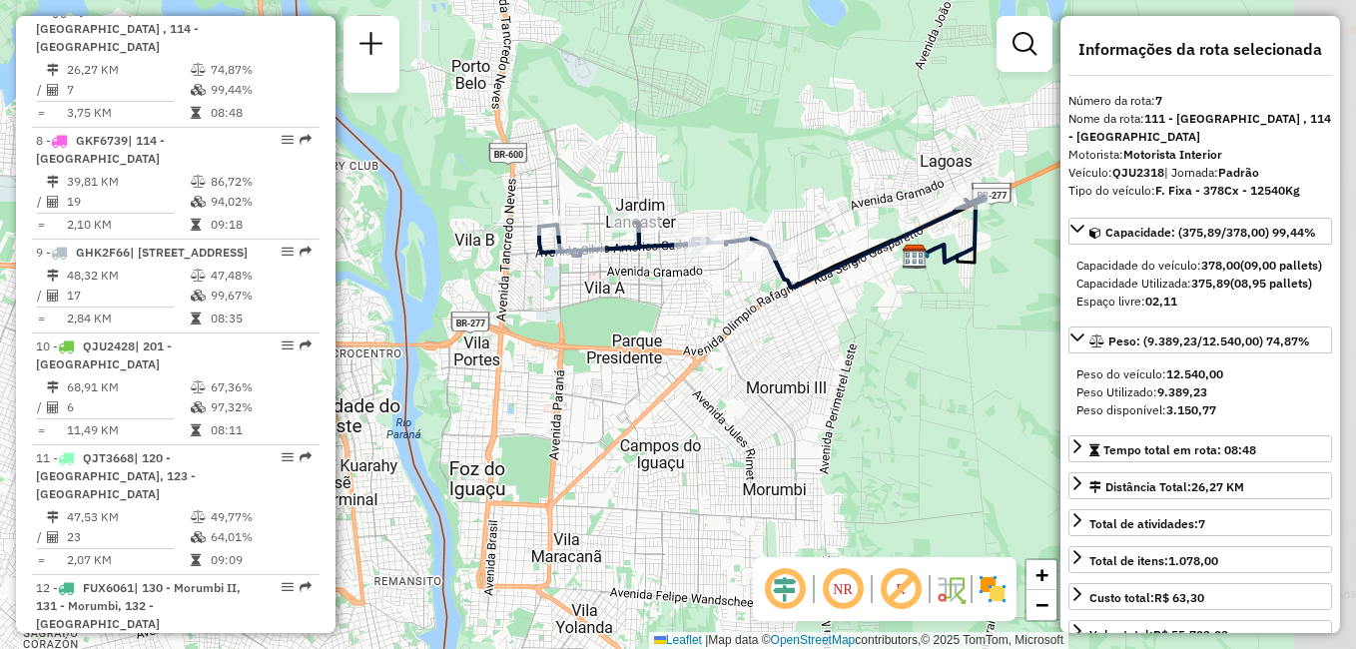
drag, startPoint x: 825, startPoint y: 240, endPoint x: 698, endPoint y: 298, distance: 139.8
click at [698, 298] on div "Janela de atendimento Grade de atendimento Capacidade Transportadoras Veículos …" at bounding box center [678, 324] width 1356 height 649
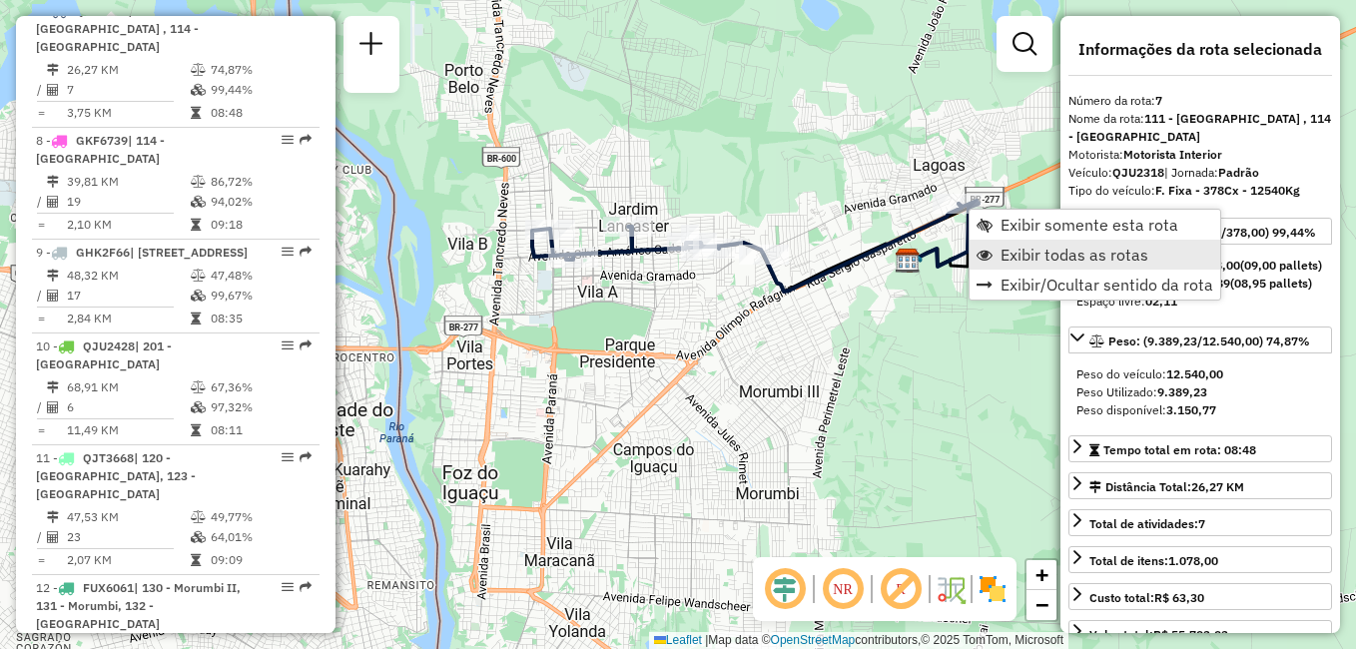
click at [1045, 251] on span "Exibir todas as rotas" at bounding box center [1074, 255] width 148 height 16
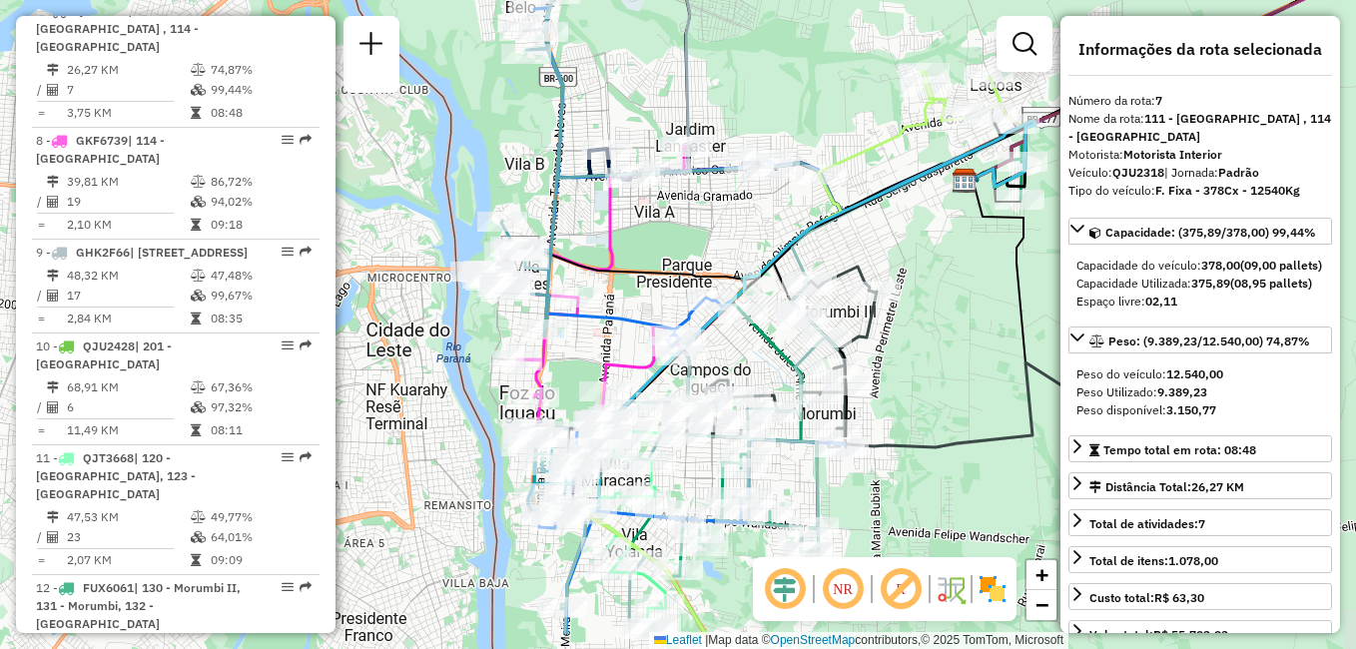
drag, startPoint x: 875, startPoint y: 352, endPoint x: 931, endPoint y: 273, distance: 98.1
click at [931, 273] on div "Janela de atendimento Grade de atendimento Capacidade Transportadoras Veículos …" at bounding box center [678, 324] width 1356 height 649
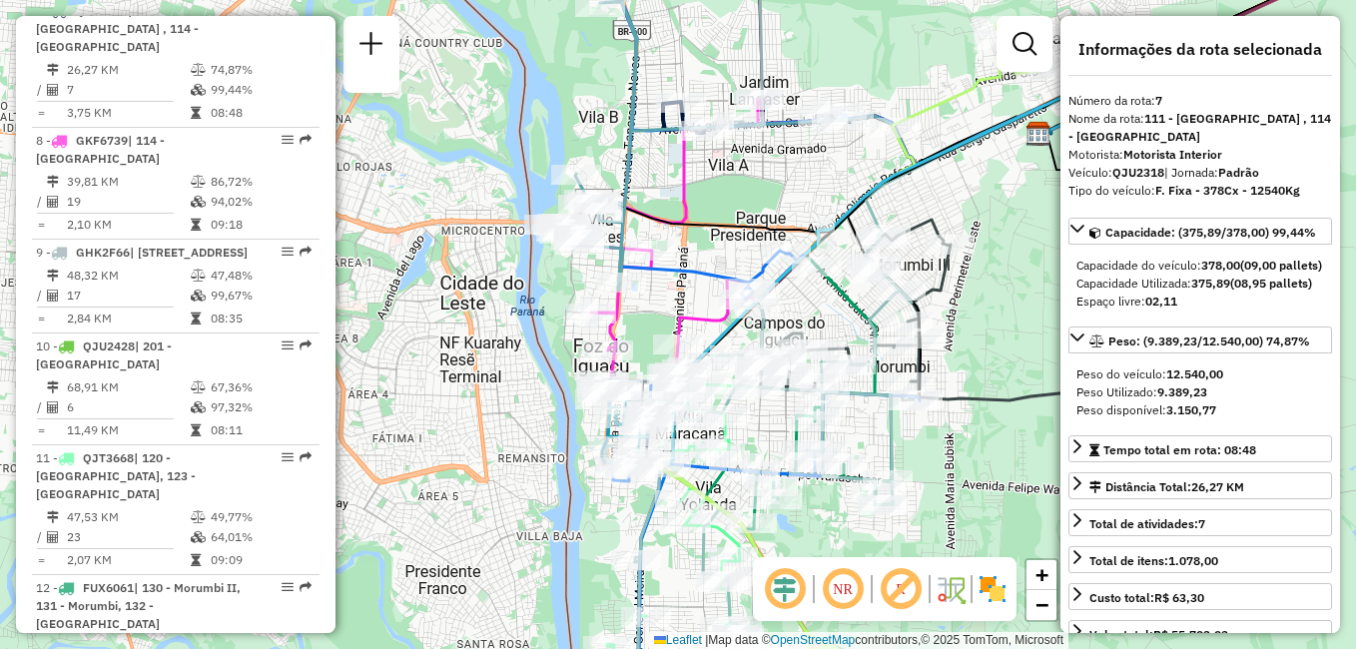
drag, startPoint x: 1009, startPoint y: 357, endPoint x: 1083, endPoint y: 310, distance: 87.5
click at [1083, 310] on hb-router-mapa "Informações da Sessão 1294221 - 14/10/2025 Criação: 13/10/2025 19:29 Depósito: …" at bounding box center [678, 324] width 1356 height 649
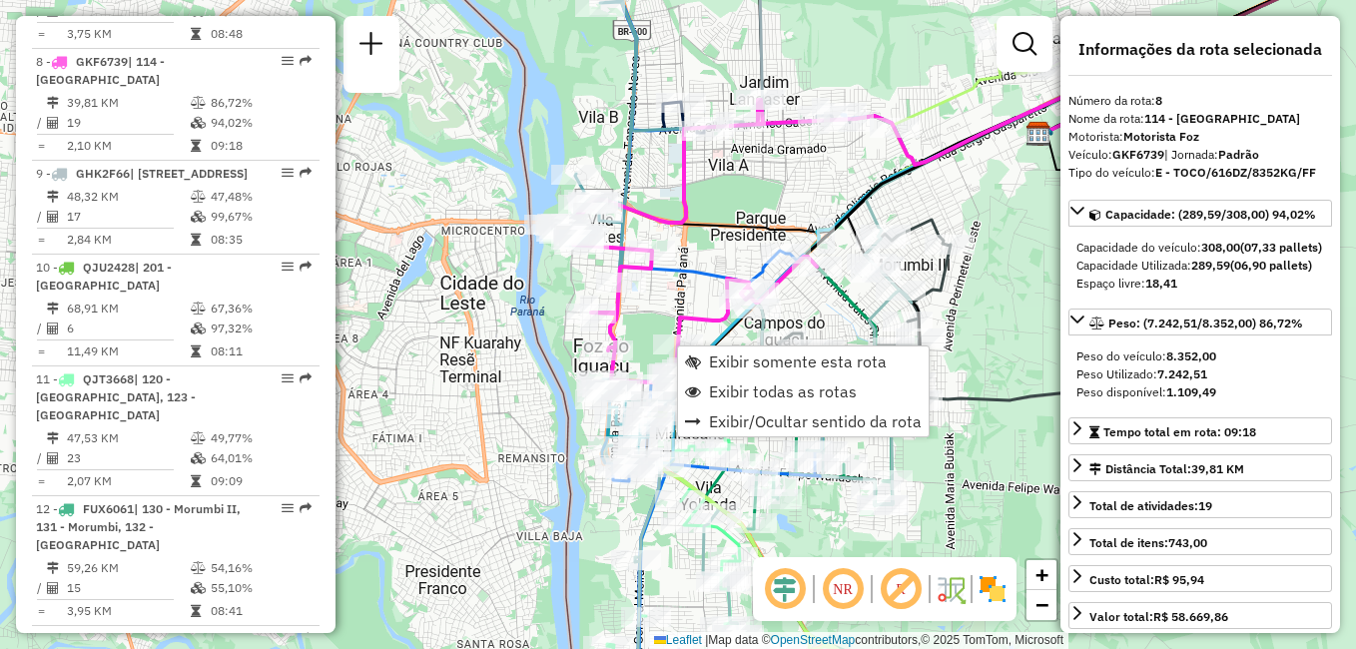
scroll to position [1583, 0]
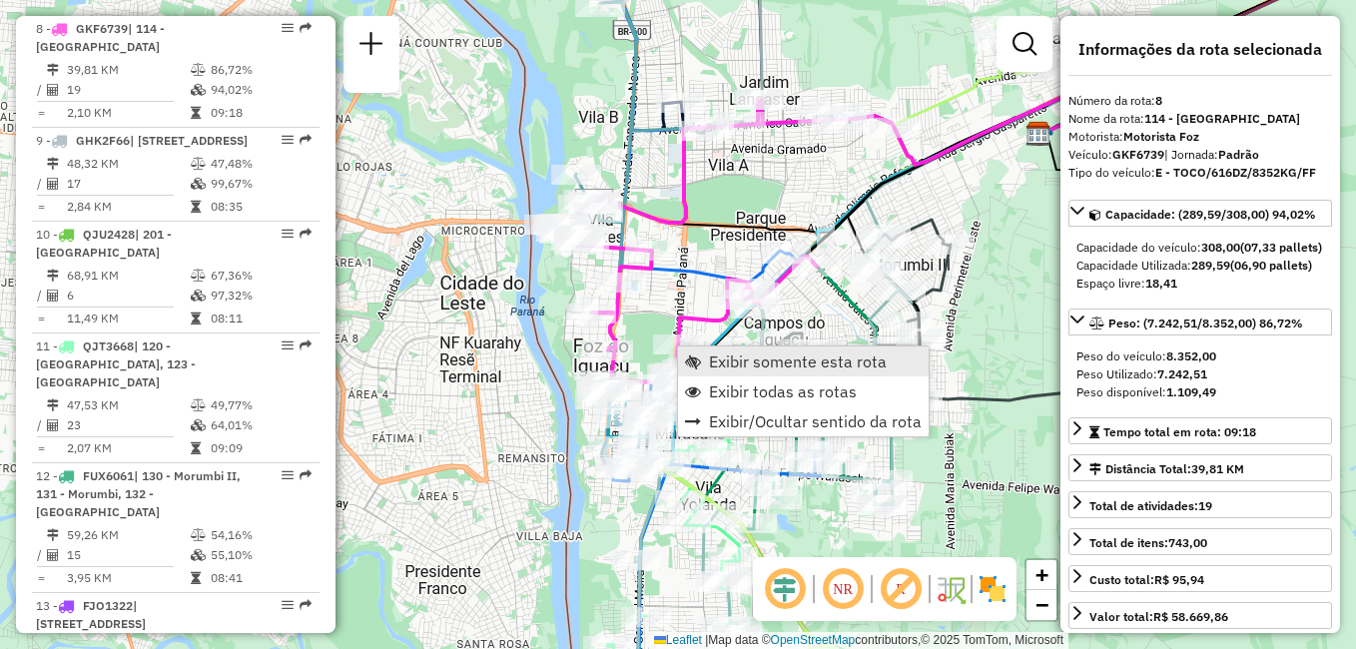
click at [738, 357] on span "Exibir somente esta rota" at bounding box center [798, 361] width 178 height 16
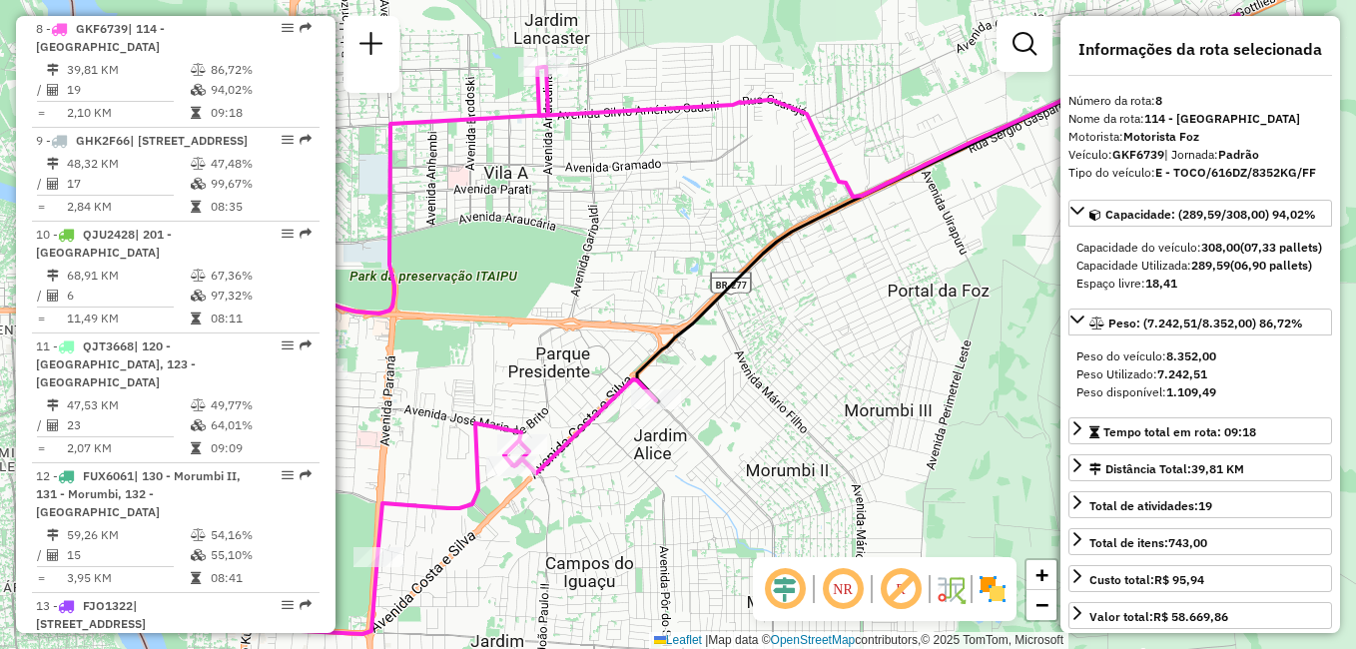
drag, startPoint x: 786, startPoint y: 366, endPoint x: 809, endPoint y: 366, distance: 23.0
click at [809, 366] on div "Janela de atendimento Grade de atendimento Capacidade Transportadoras Veículos …" at bounding box center [678, 324] width 1356 height 649
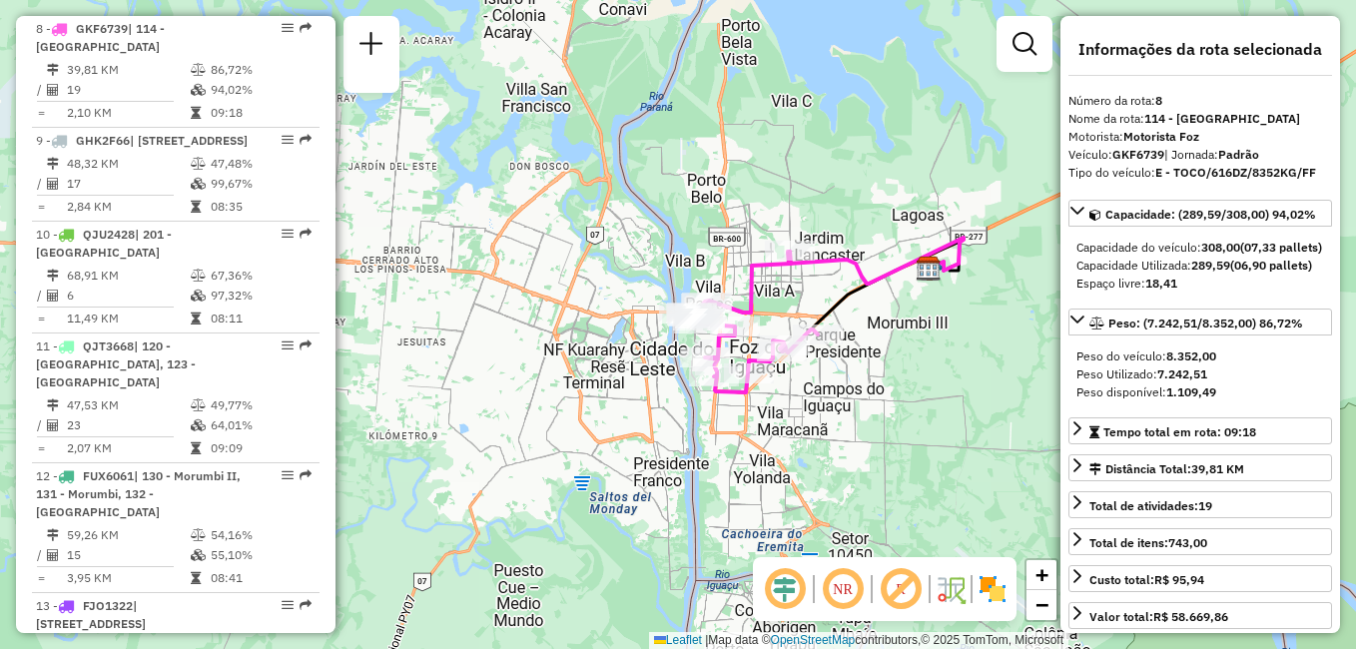
drag, startPoint x: 878, startPoint y: 394, endPoint x: 915, endPoint y: 349, distance: 58.8
click at [915, 349] on div "Janela de atendimento Grade de atendimento Capacidade Transportadoras Veículos …" at bounding box center [678, 324] width 1356 height 649
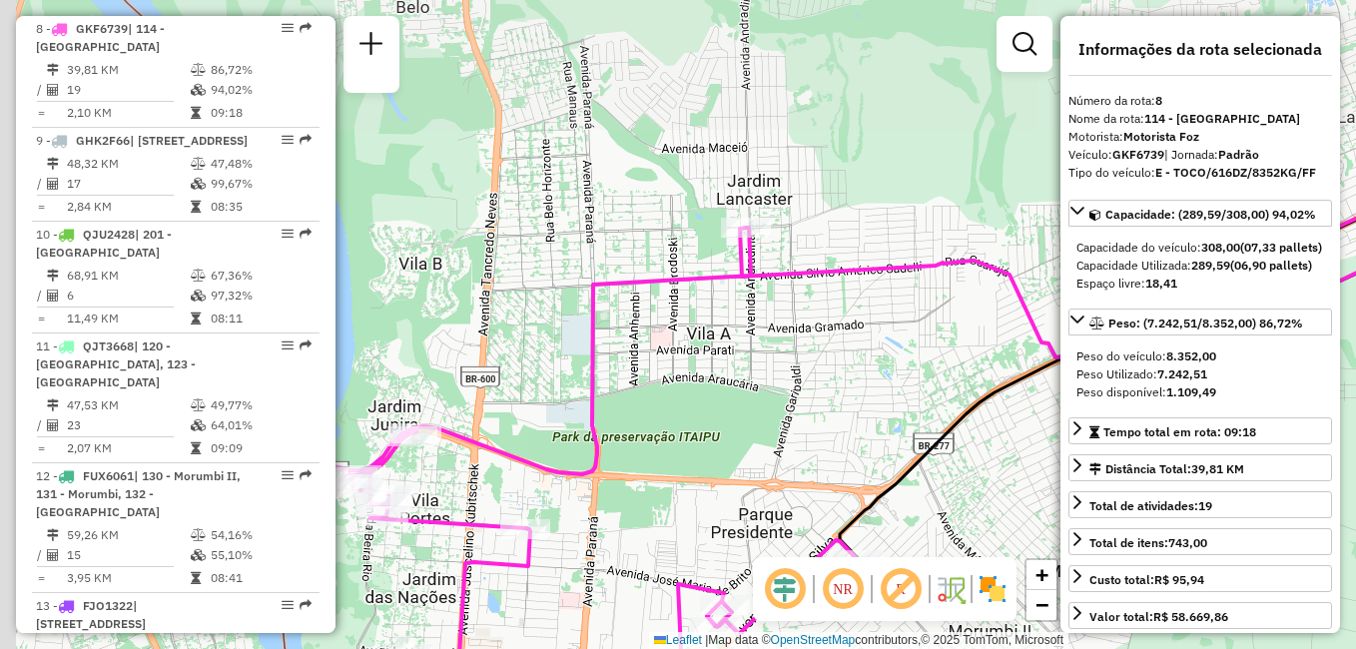
drag, startPoint x: 780, startPoint y: 266, endPoint x: 947, endPoint y: 471, distance: 265.4
click at [947, 471] on div "Janela de atendimento Grade de atendimento Capacidade Transportadoras Veículos …" at bounding box center [678, 324] width 1356 height 649
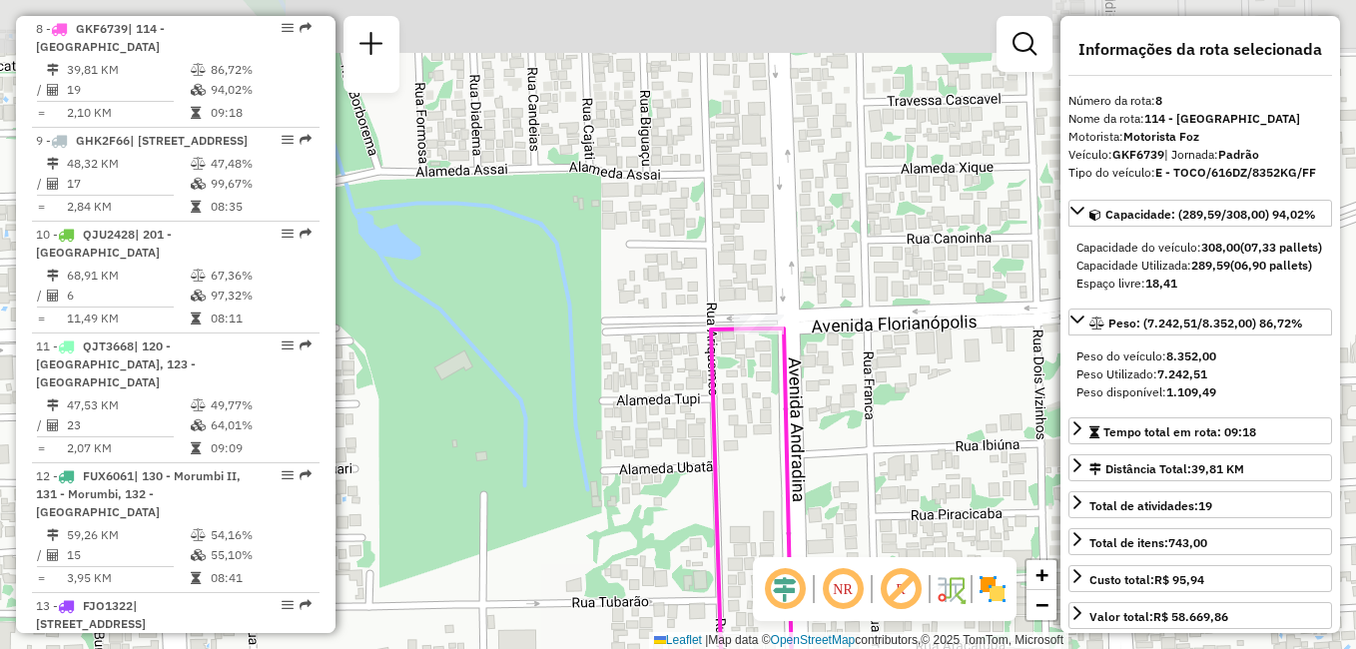
drag, startPoint x: 849, startPoint y: 114, endPoint x: 881, endPoint y: 364, distance: 252.6
click at [881, 364] on div "Janela de atendimento Grade de atendimento Capacidade Transportadoras Veículos …" at bounding box center [678, 324] width 1356 height 649
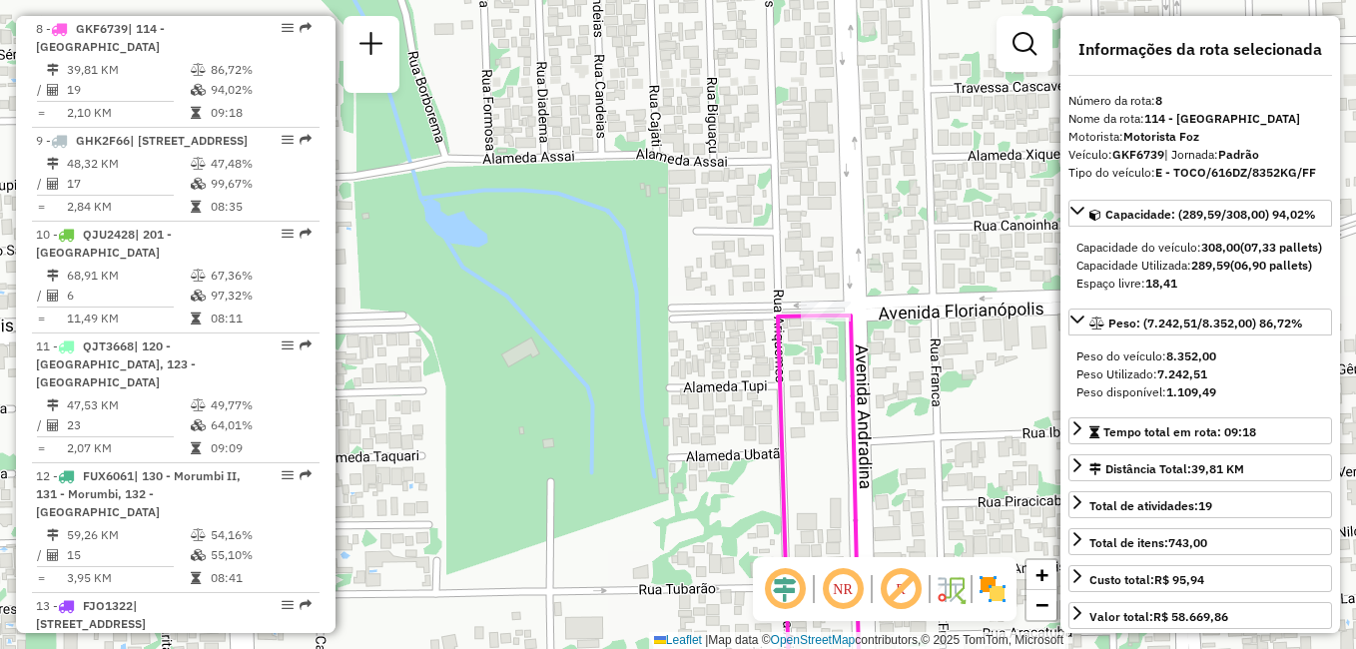
drag, startPoint x: 843, startPoint y: 404, endPoint x: 909, endPoint y: 391, distance: 68.1
click at [909, 391] on div "Janela de atendimento Grade de atendimento Capacidade Transportadoras Veículos …" at bounding box center [678, 324] width 1356 height 649
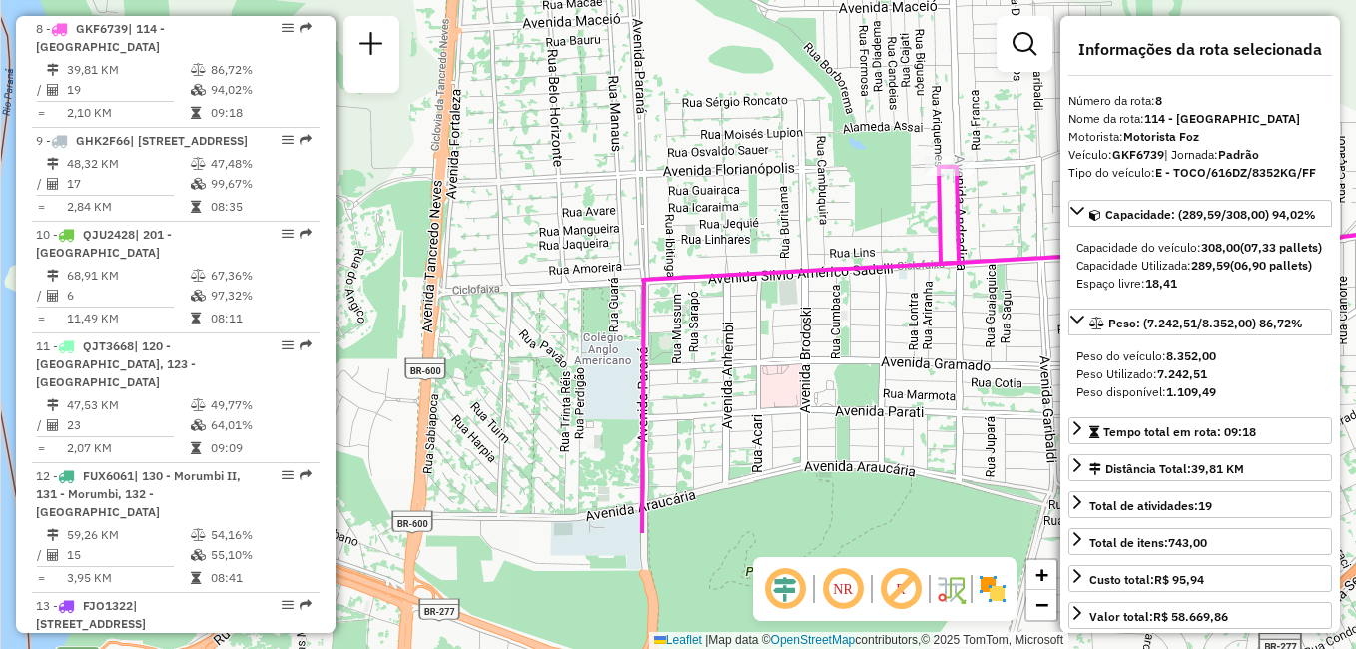
drag, startPoint x: 905, startPoint y: 431, endPoint x: 996, endPoint y: 251, distance: 202.2
click at [996, 251] on icon at bounding box center [1260, 296] width 644 height 259
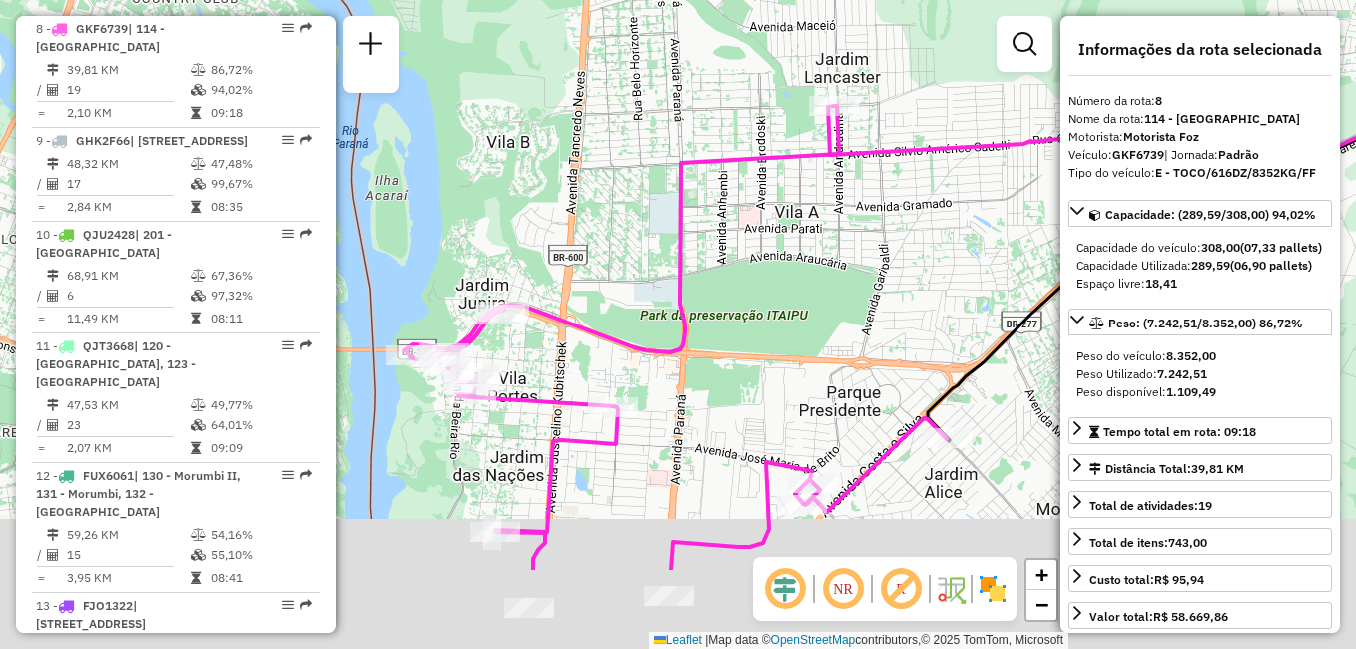
drag, startPoint x: 953, startPoint y: 373, endPoint x: 842, endPoint y: 216, distance: 193.3
click at [842, 216] on div "Janela de atendimento Grade de atendimento Capacidade Transportadoras Veículos …" at bounding box center [678, 324] width 1356 height 649
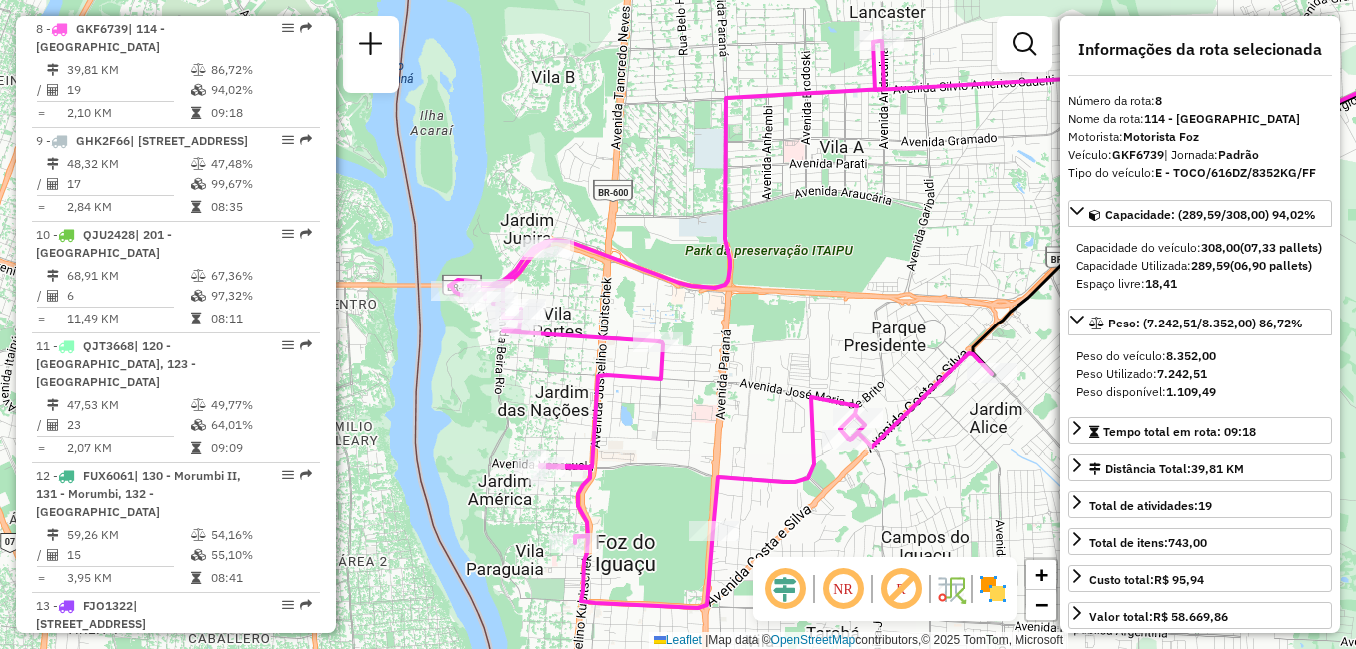
drag, startPoint x: 840, startPoint y: 313, endPoint x: 951, endPoint y: 242, distance: 132.9
click at [951, 242] on div "Janela de atendimento Grade de atendimento Capacidade Transportadoras Veículos …" at bounding box center [678, 324] width 1356 height 649
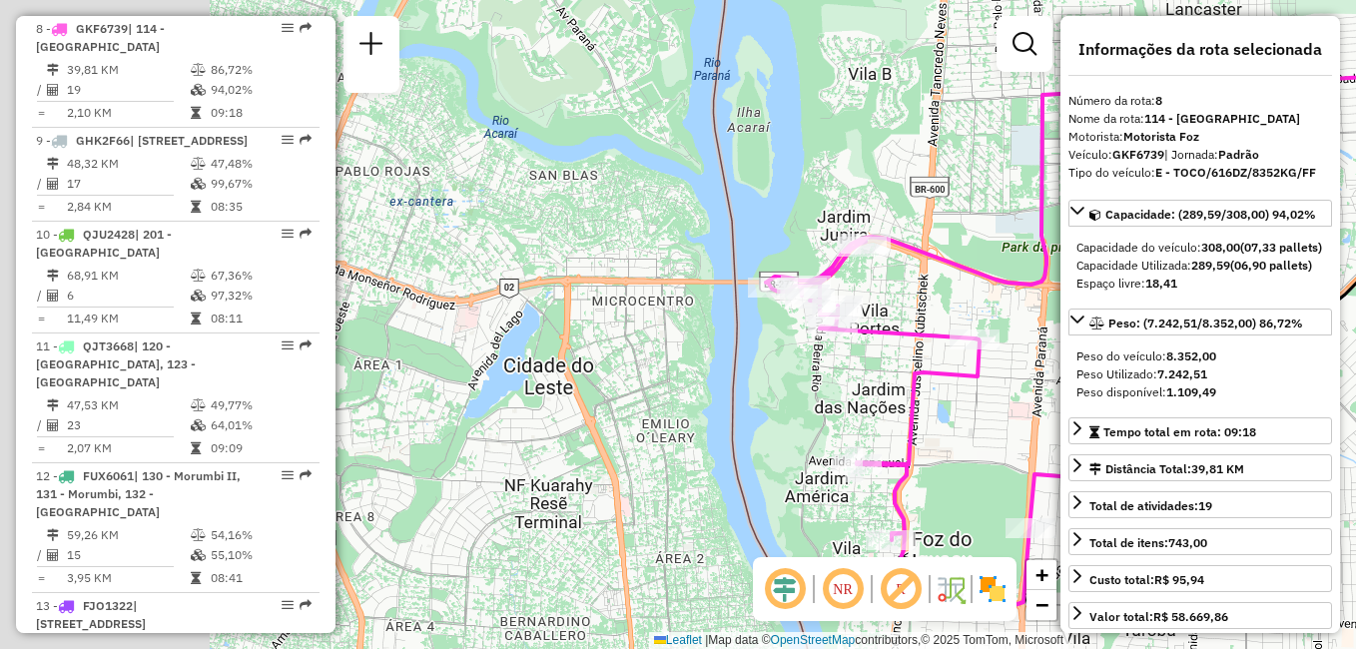
drag, startPoint x: 625, startPoint y: 265, endPoint x: 895, endPoint y: 295, distance: 272.3
click at [895, 295] on div "Janela de atendimento Grade de atendimento Capacidade Transportadoras Veículos …" at bounding box center [678, 324] width 1356 height 649
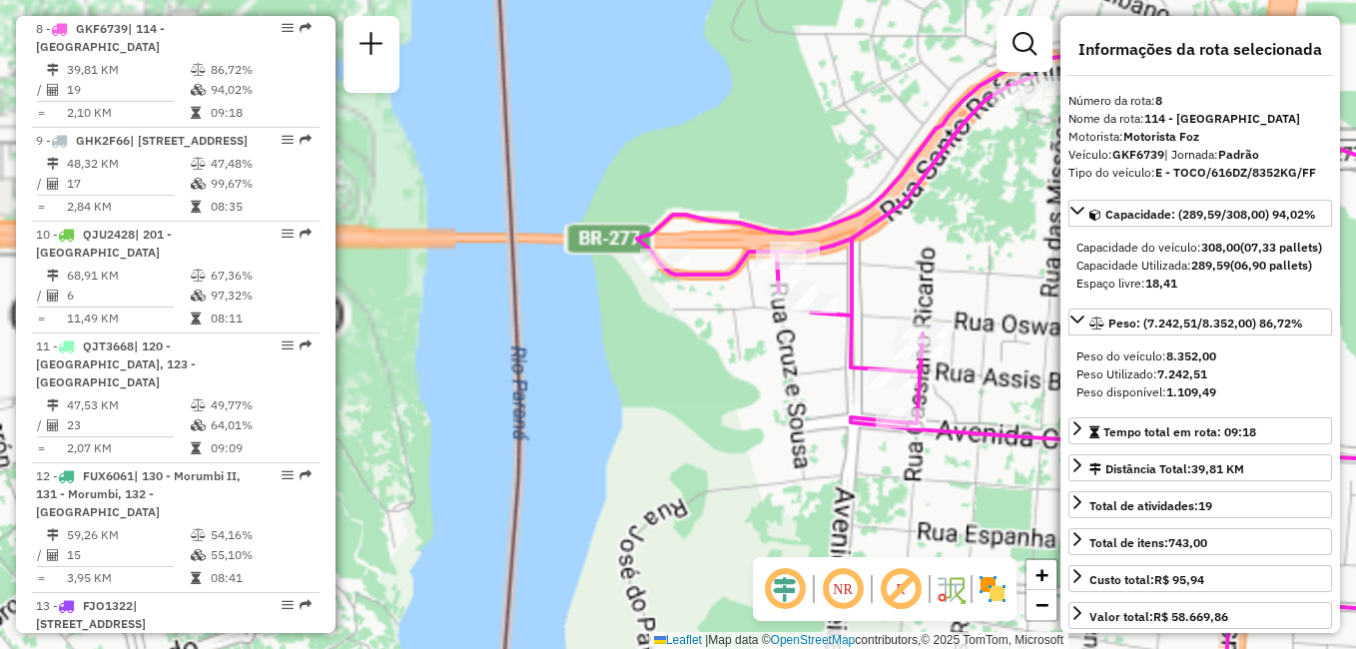
drag, startPoint x: 818, startPoint y: 289, endPoint x: 981, endPoint y: 280, distance: 164.0
click at [981, 280] on div "Janela de atendimento Grade de atendimento Capacidade Transportadoras Veículos …" at bounding box center [678, 324] width 1356 height 649
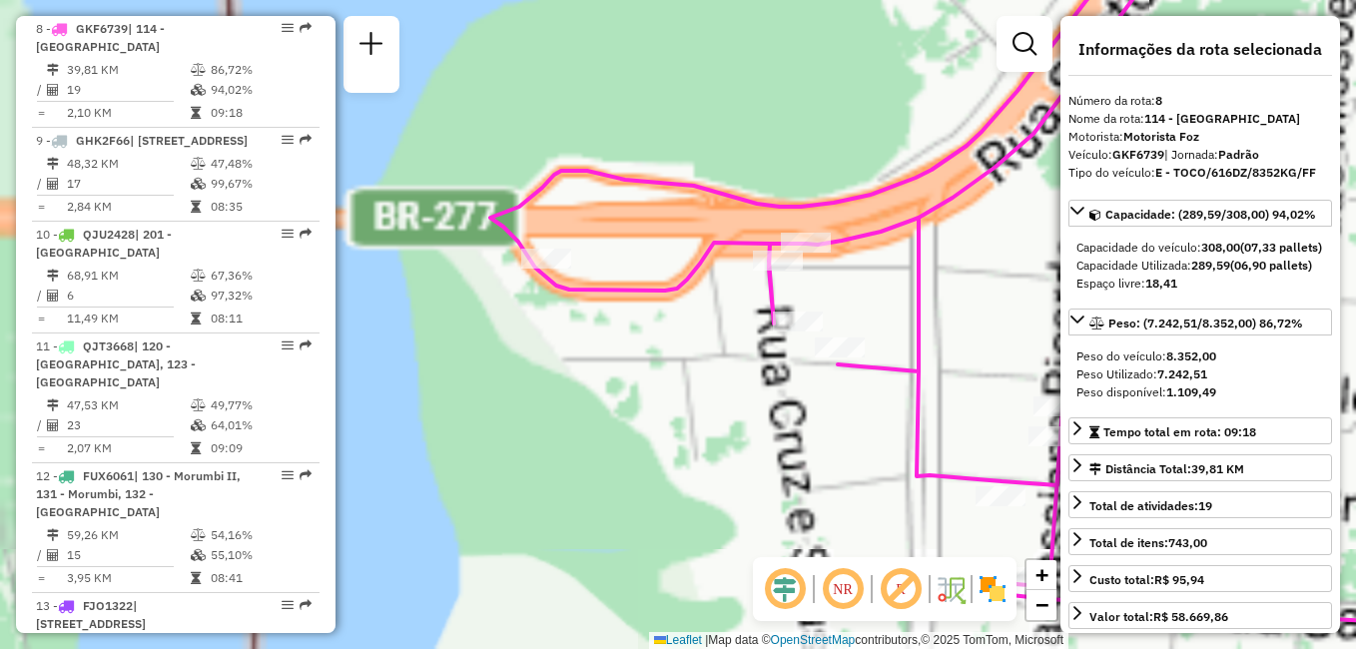
drag, startPoint x: 782, startPoint y: 289, endPoint x: 899, endPoint y: 316, distance: 121.1
click at [899, 316] on div "Janela de atendimento Grade de atendimento Capacidade Transportadoras Veículos …" at bounding box center [678, 324] width 1356 height 649
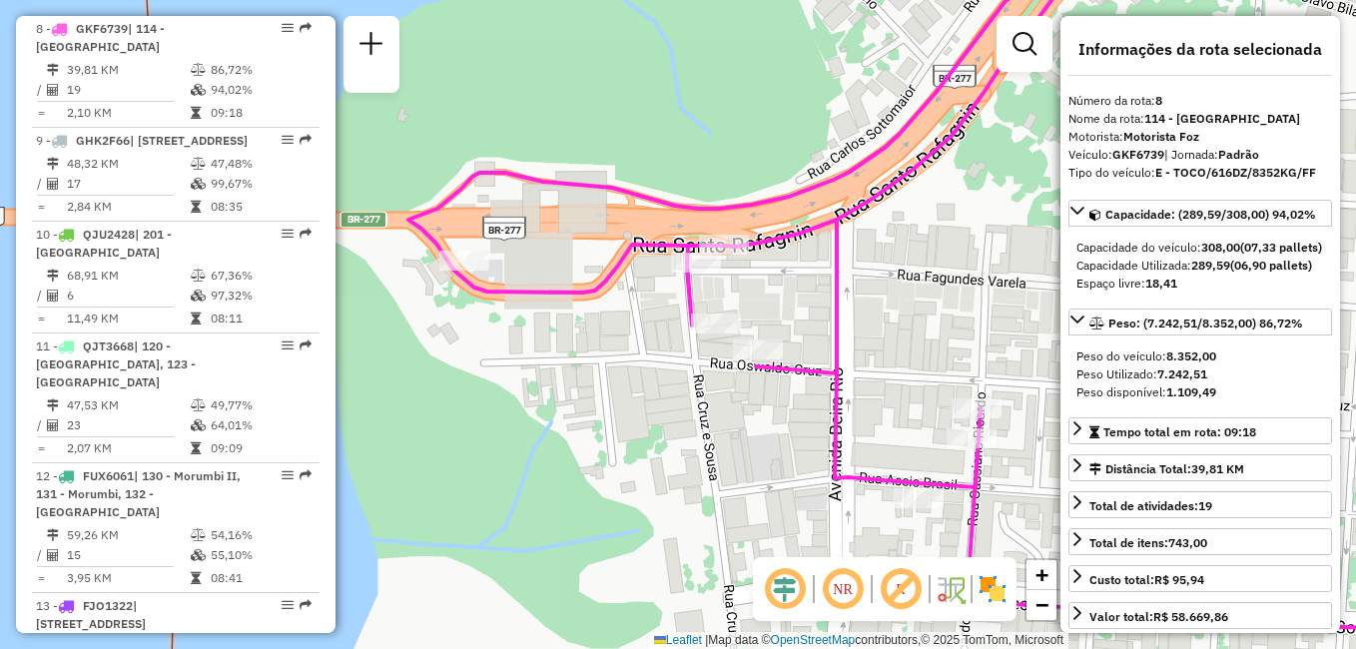
drag, startPoint x: 757, startPoint y: 346, endPoint x: 675, endPoint y: 348, distance: 81.9
click at [675, 348] on div "Janela de atendimento Grade de atendimento Capacidade Transportadoras Veículos …" at bounding box center [678, 324] width 1356 height 649
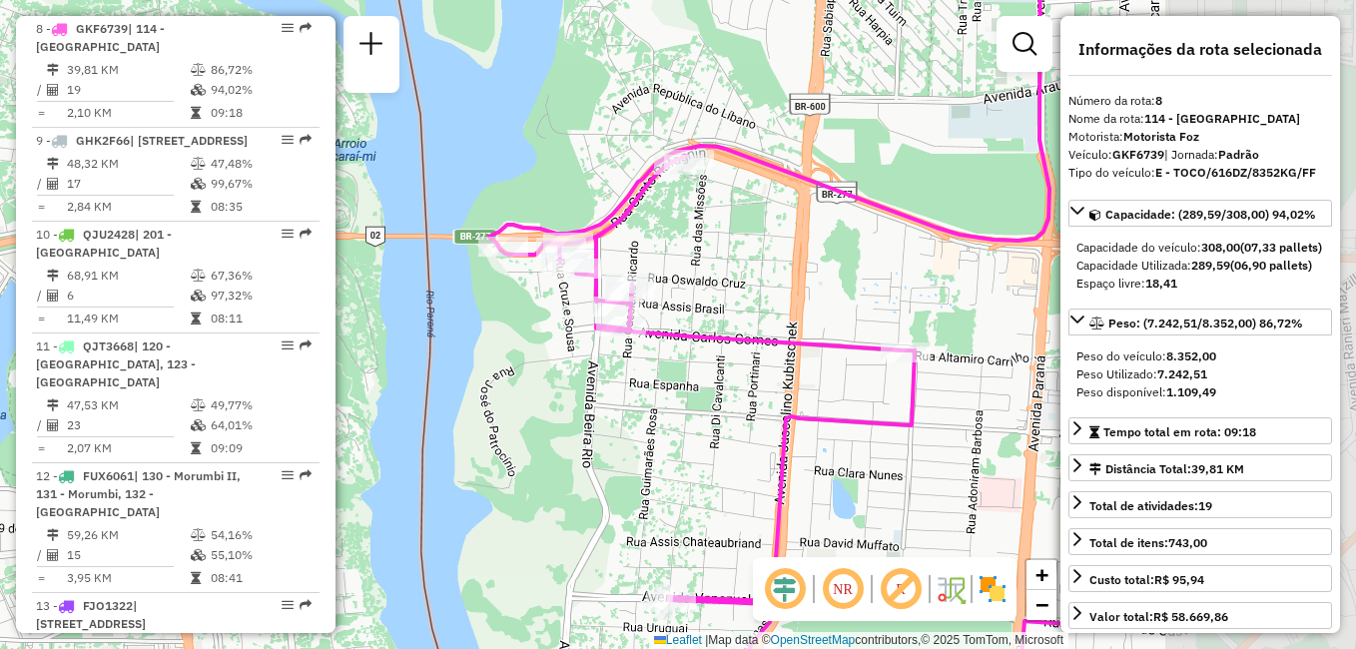
drag, startPoint x: 932, startPoint y: 292, endPoint x: 707, endPoint y: 251, distance: 229.3
click at [707, 251] on div "Janela de atendimento Grade de atendimento Capacidade Transportadoras Veículos …" at bounding box center [678, 324] width 1356 height 649
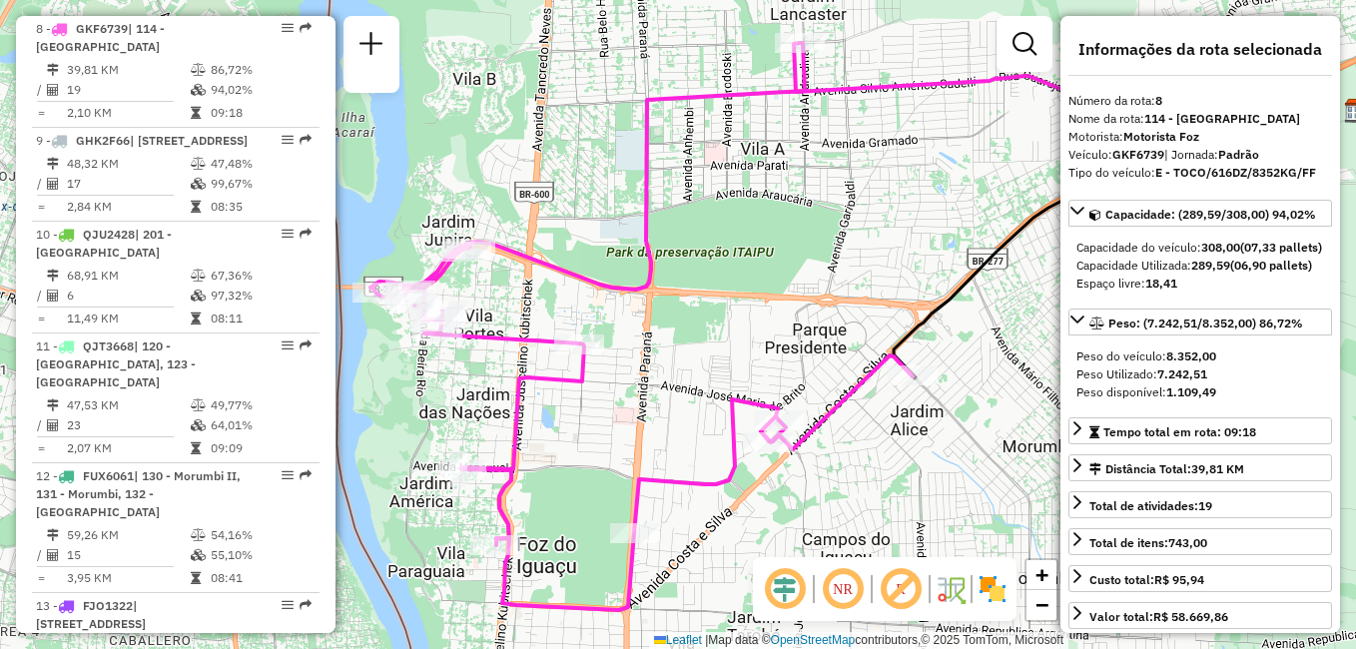
drag, startPoint x: 917, startPoint y: 245, endPoint x: 691, endPoint y: 288, distance: 230.6
click at [691, 288] on div "Janela de atendimento Grade de atendimento Capacidade Transportadoras Veículos …" at bounding box center [678, 324] width 1356 height 649
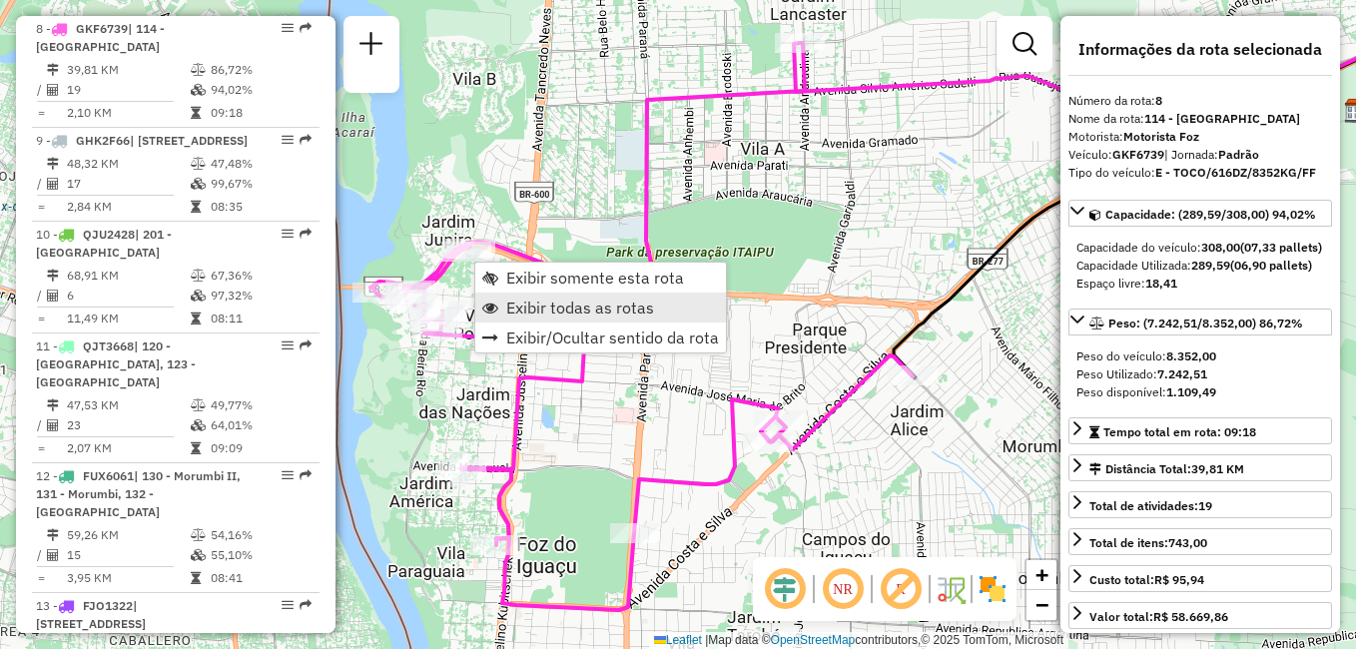
click at [562, 299] on span "Exibir todas as rotas" at bounding box center [580, 307] width 148 height 16
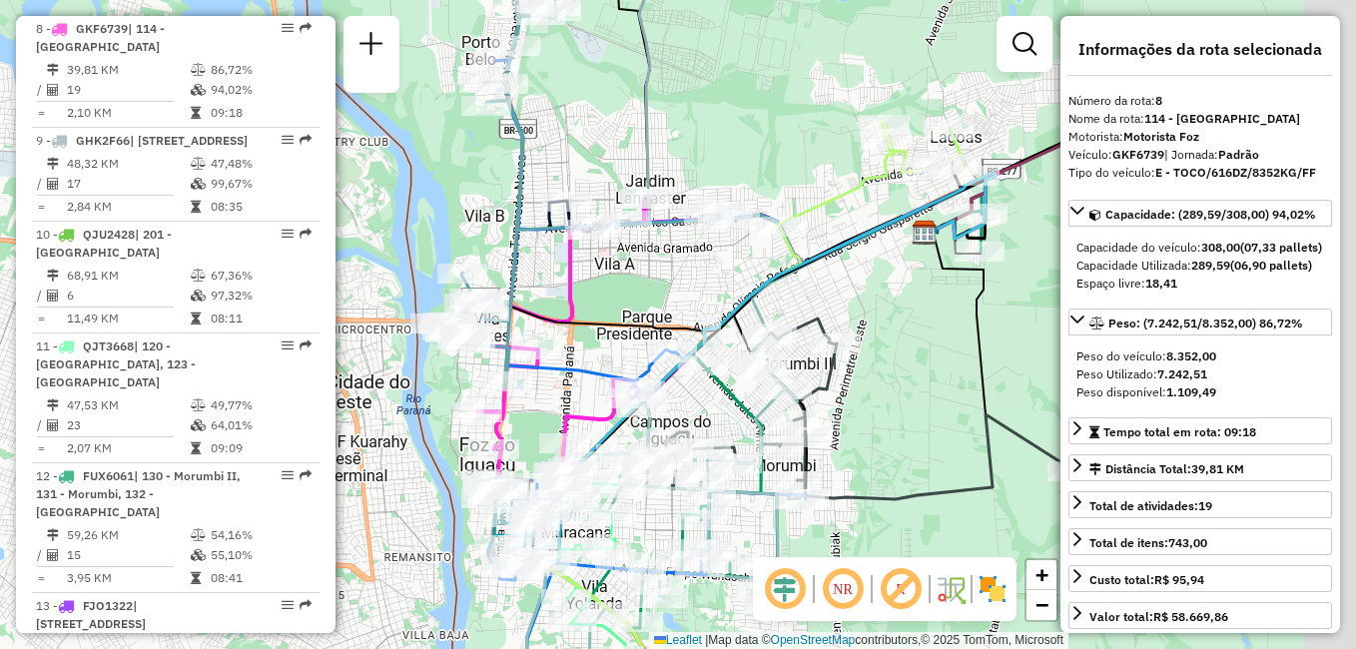
drag, startPoint x: 999, startPoint y: 230, endPoint x: 789, endPoint y: 285, distance: 217.7
click at [793, 290] on div "Janela de atendimento Grade de atendimento Capacidade Transportadoras Veículos …" at bounding box center [678, 324] width 1356 height 649
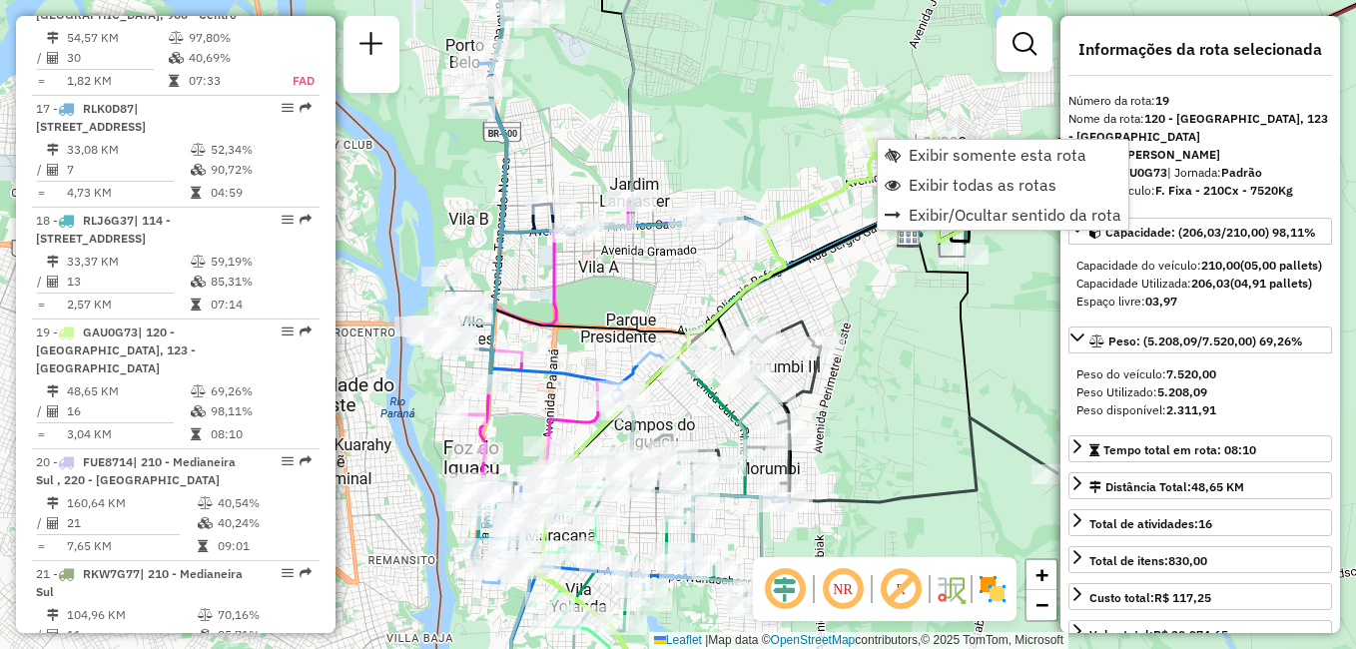
scroll to position [2879, 0]
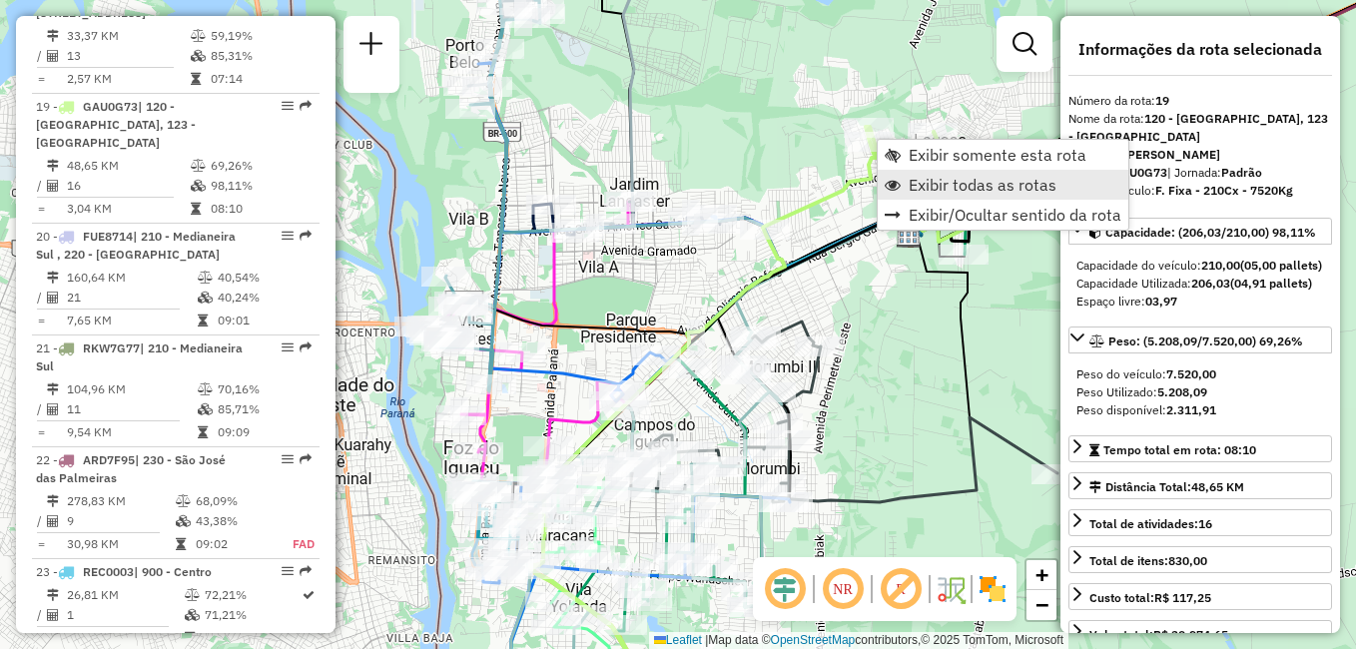
click at [940, 186] on span "Exibir todas as rotas" at bounding box center [982, 185] width 148 height 16
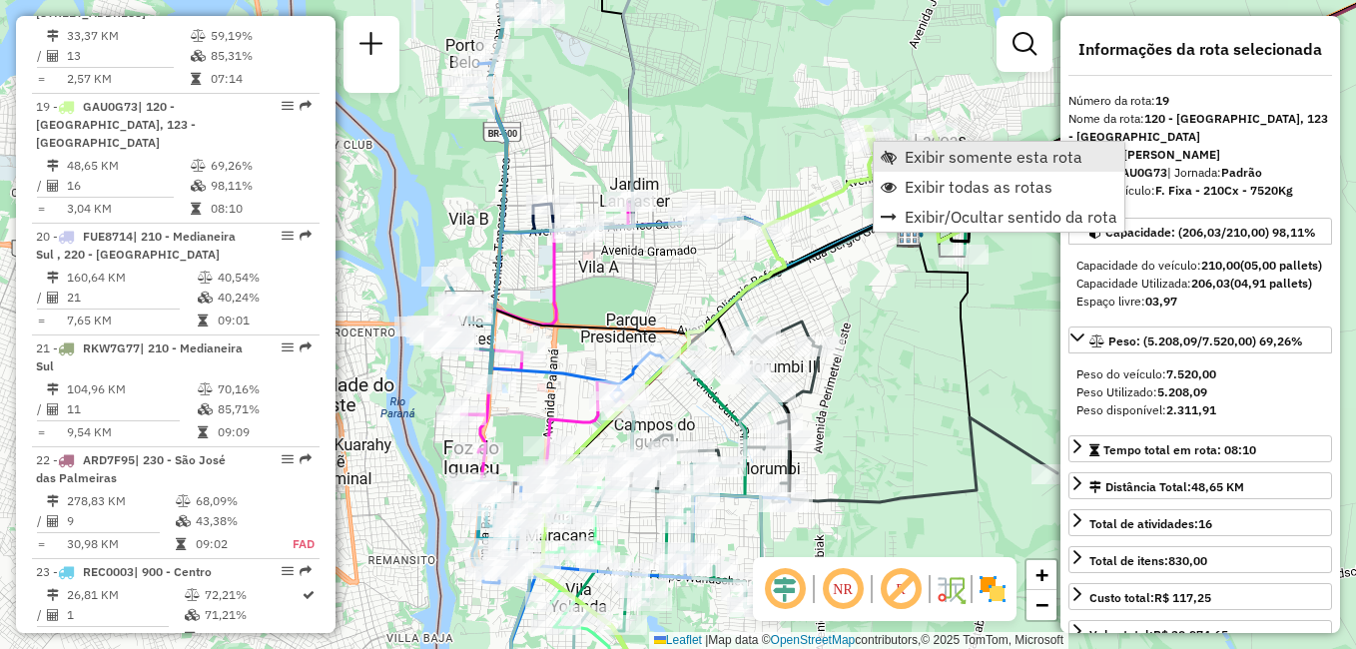
click at [915, 158] on span "Exibir somente esta rota" at bounding box center [993, 157] width 178 height 16
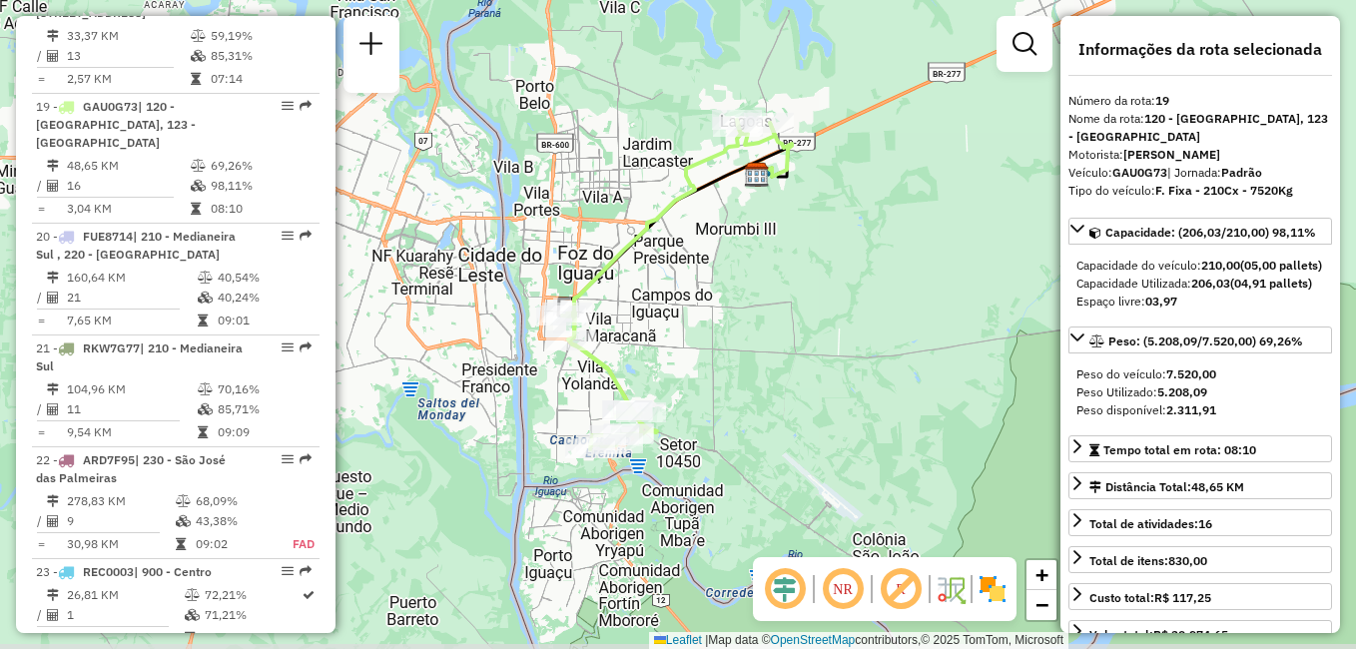
drag, startPoint x: 749, startPoint y: 382, endPoint x: 746, endPoint y: 342, distance: 40.0
click at [746, 342] on div "Janela de atendimento Grade de atendimento Capacidade Transportadoras Veículos …" at bounding box center [678, 324] width 1356 height 649
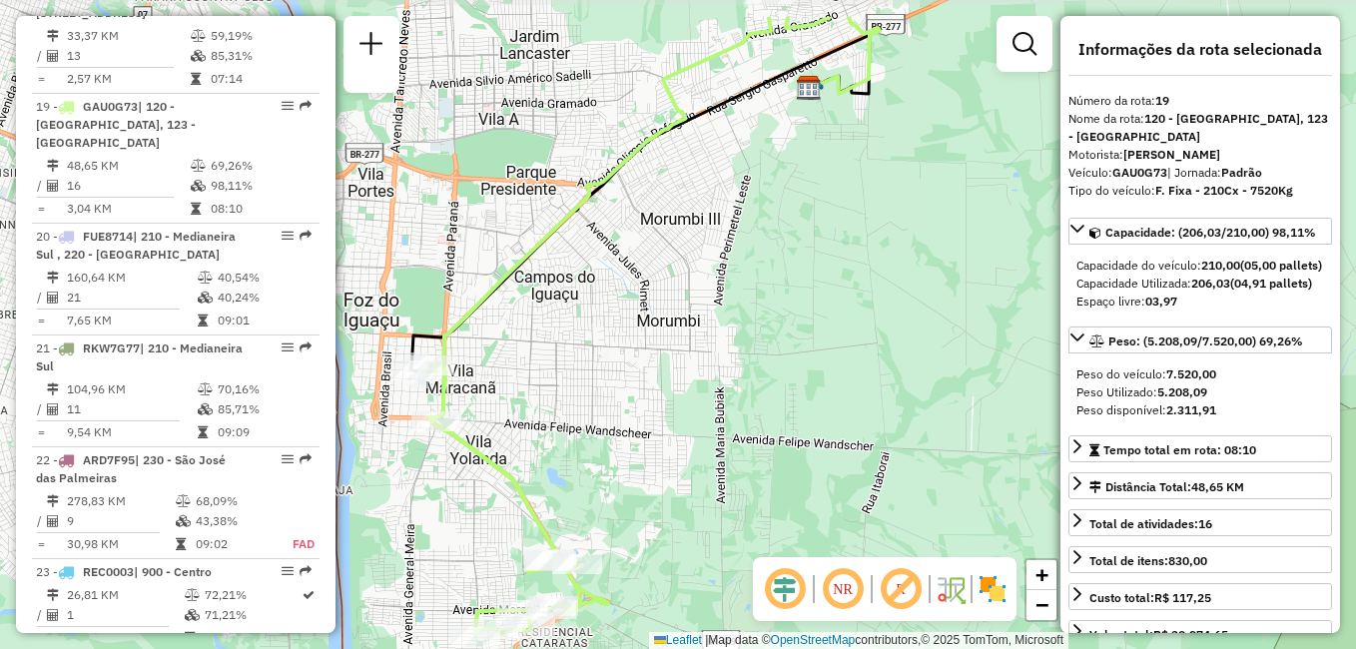
drag, startPoint x: 785, startPoint y: 291, endPoint x: 826, endPoint y: 372, distance: 91.5
click at [826, 372] on div "Janela de atendimento Grade de atendimento Capacidade Transportadoras Veículos …" at bounding box center [678, 324] width 1356 height 649
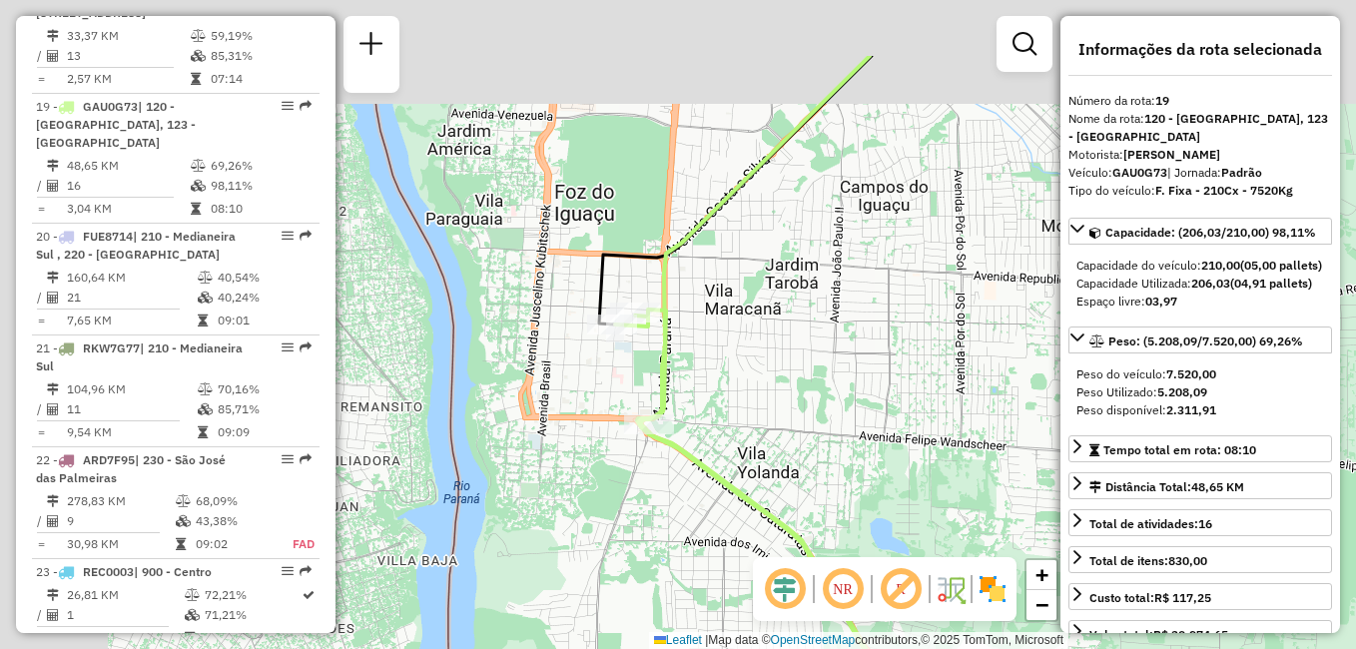
drag, startPoint x: 667, startPoint y: 358, endPoint x: 864, endPoint y: 479, distance: 230.8
click at [864, 479] on div "Janela de atendimento Grade de atendimento Capacidade Transportadoras Veículos …" at bounding box center [678, 324] width 1356 height 649
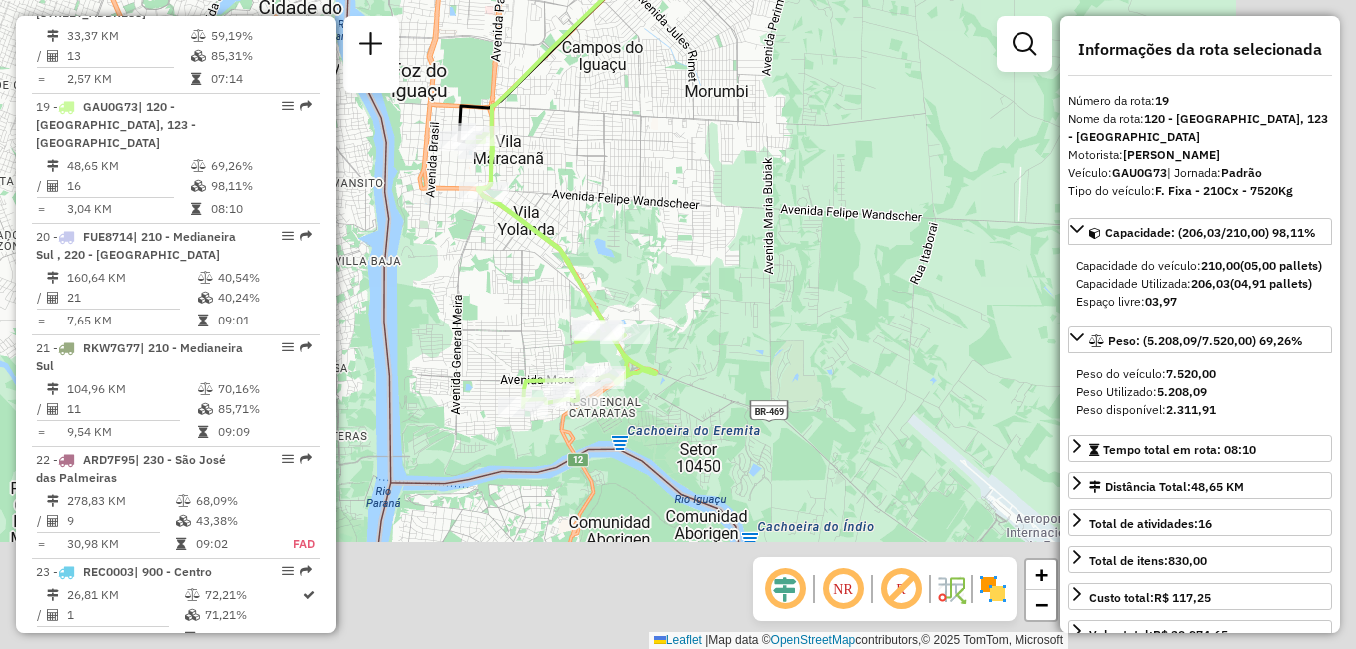
drag, startPoint x: 929, startPoint y: 490, endPoint x: 668, endPoint y: 241, distance: 361.5
click at [668, 241] on div "Janela de atendimento Grade de atendimento Capacidade Transportadoras Veículos …" at bounding box center [678, 324] width 1356 height 649
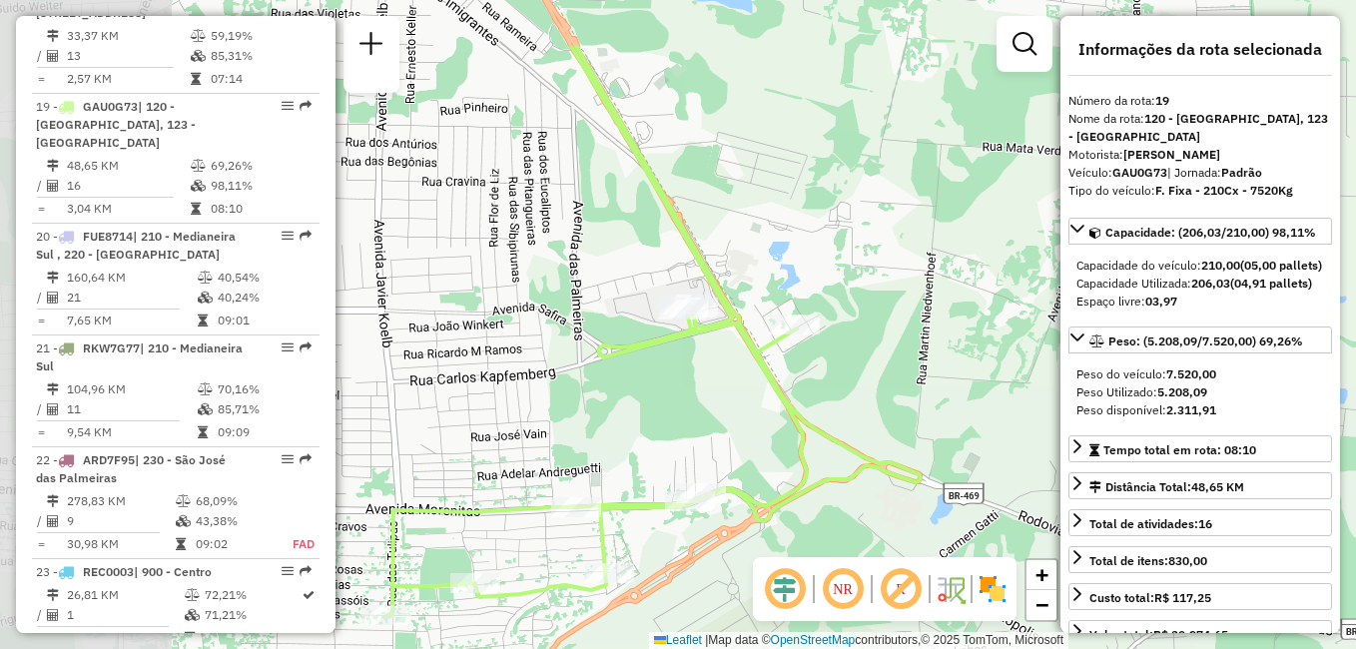
drag, startPoint x: 641, startPoint y: 263, endPoint x: 925, endPoint y: 381, distance: 308.3
click at [925, 381] on div "Janela de atendimento Grade de atendimento Capacidade Transportadoras Veículos …" at bounding box center [678, 324] width 1356 height 649
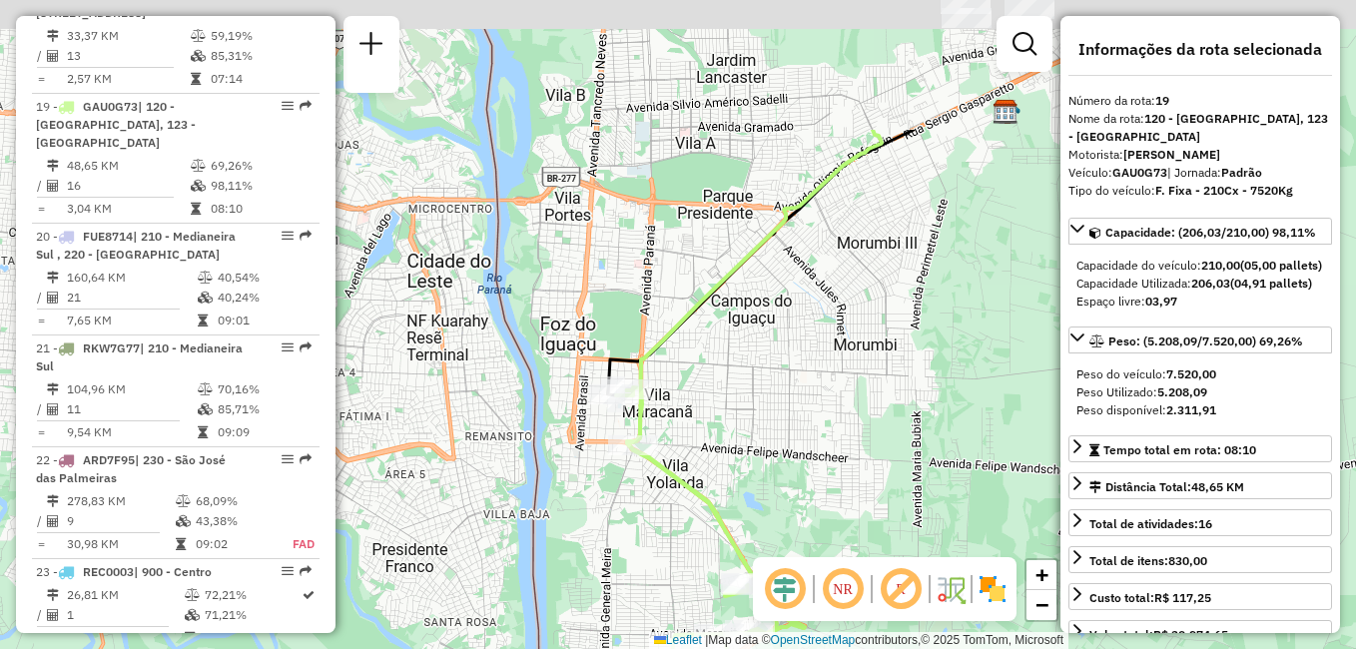
drag, startPoint x: 874, startPoint y: 345, endPoint x: 853, endPoint y: 536, distance: 191.8
click at [857, 539] on div "Janela de atendimento Grade de atendimento Capacidade Transportadoras Veículos …" at bounding box center [678, 324] width 1356 height 649
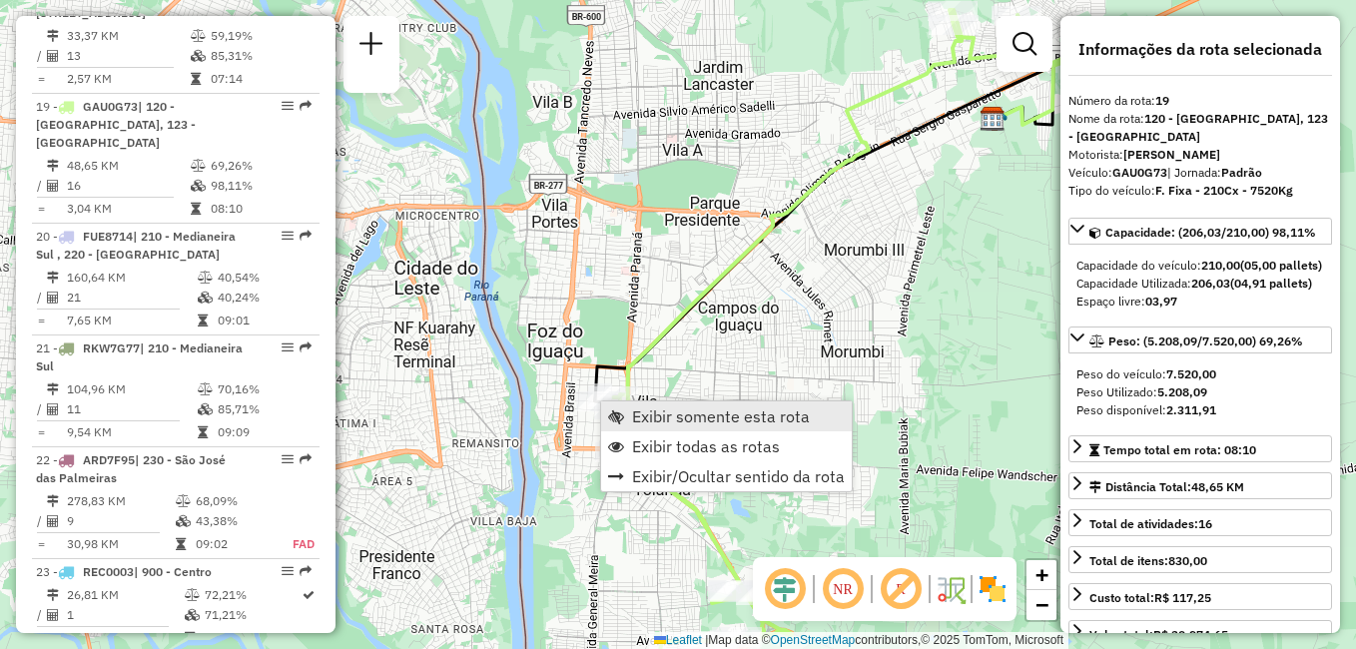
click at [685, 417] on span "Exibir somente esta rota" at bounding box center [721, 416] width 178 height 16
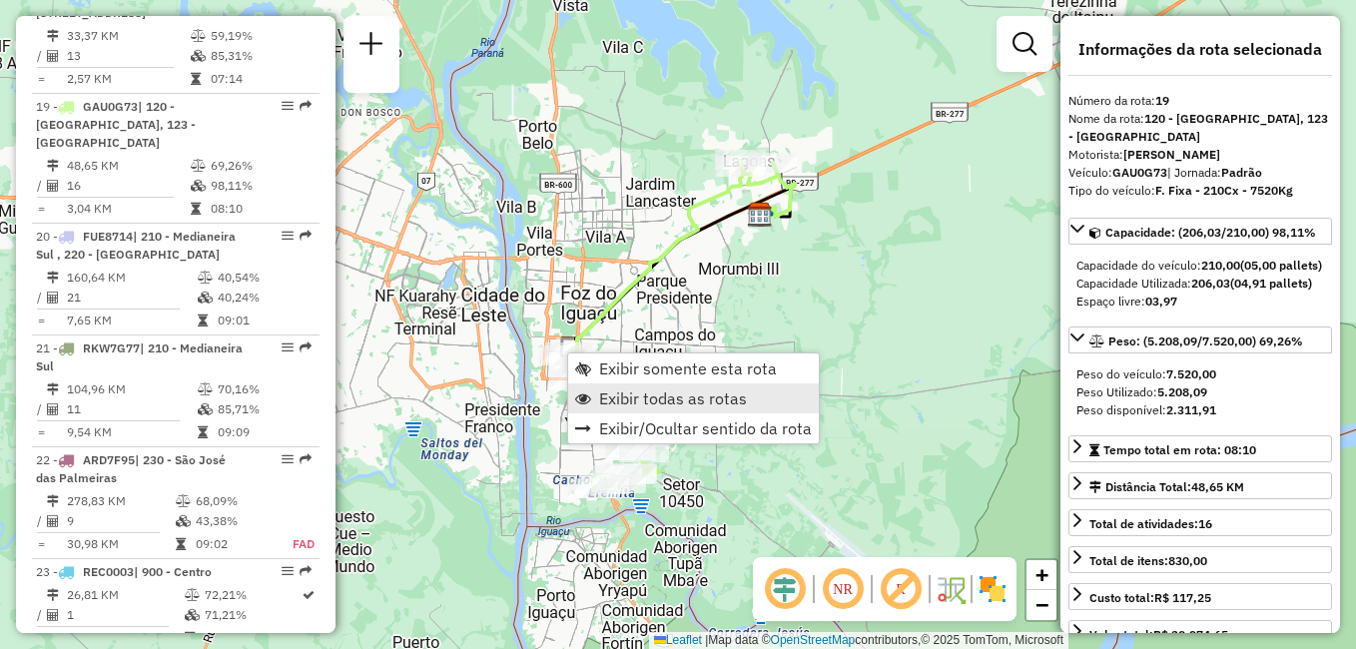
click at [658, 392] on span "Exibir todas as rotas" at bounding box center [673, 398] width 148 height 16
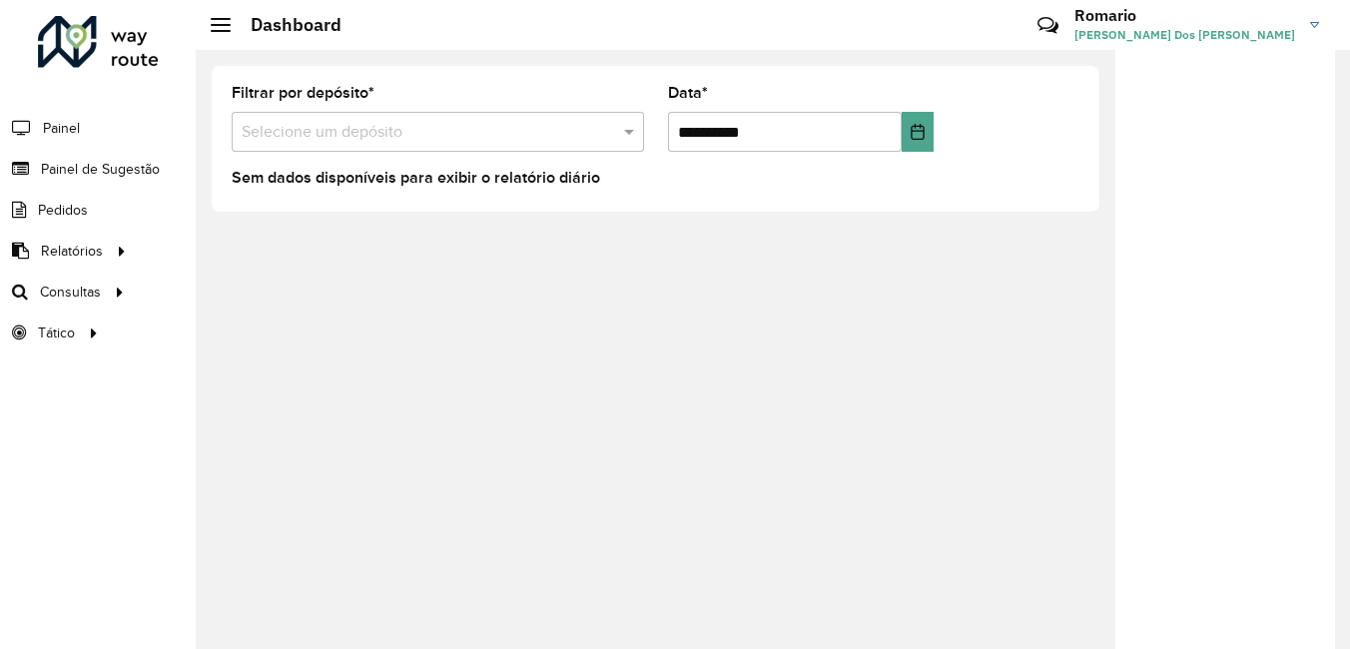
click at [1239, 17] on h3 "Romario" at bounding box center [1184, 15] width 221 height 19
click at [1112, 141] on div "**********" at bounding box center [655, 139] width 919 height 178
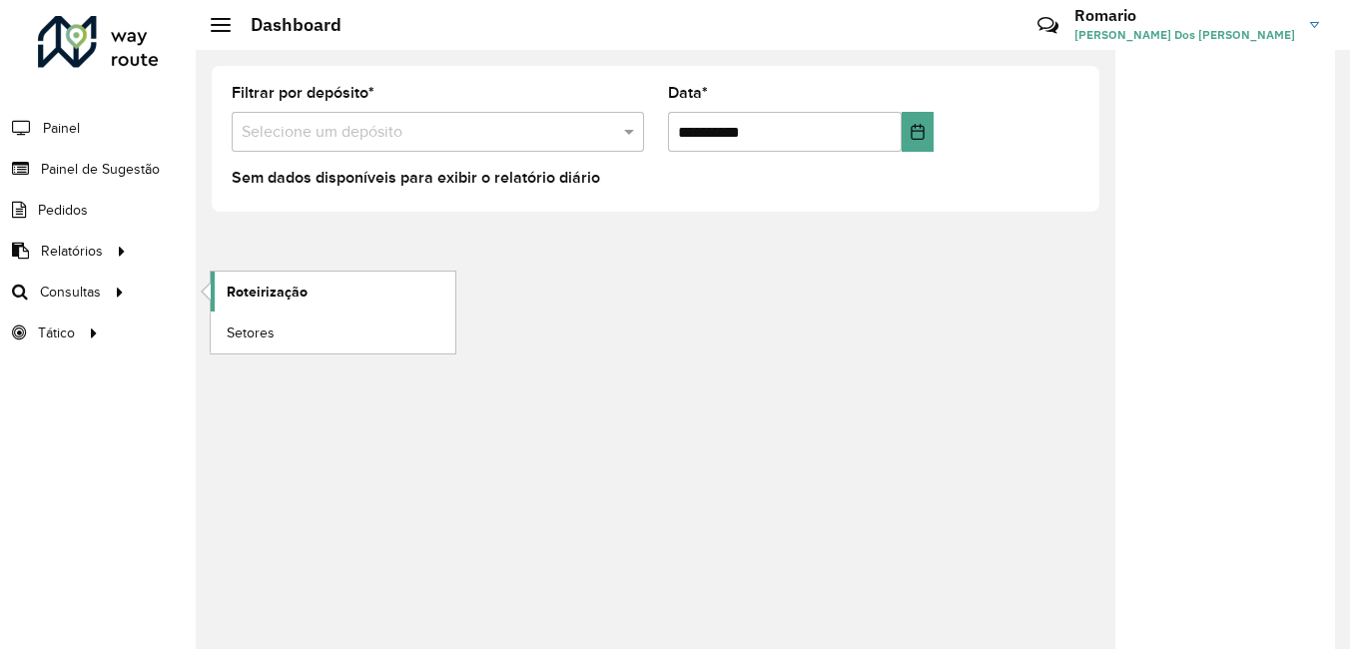
click at [293, 283] on span "Roteirização" at bounding box center [267, 292] width 81 height 21
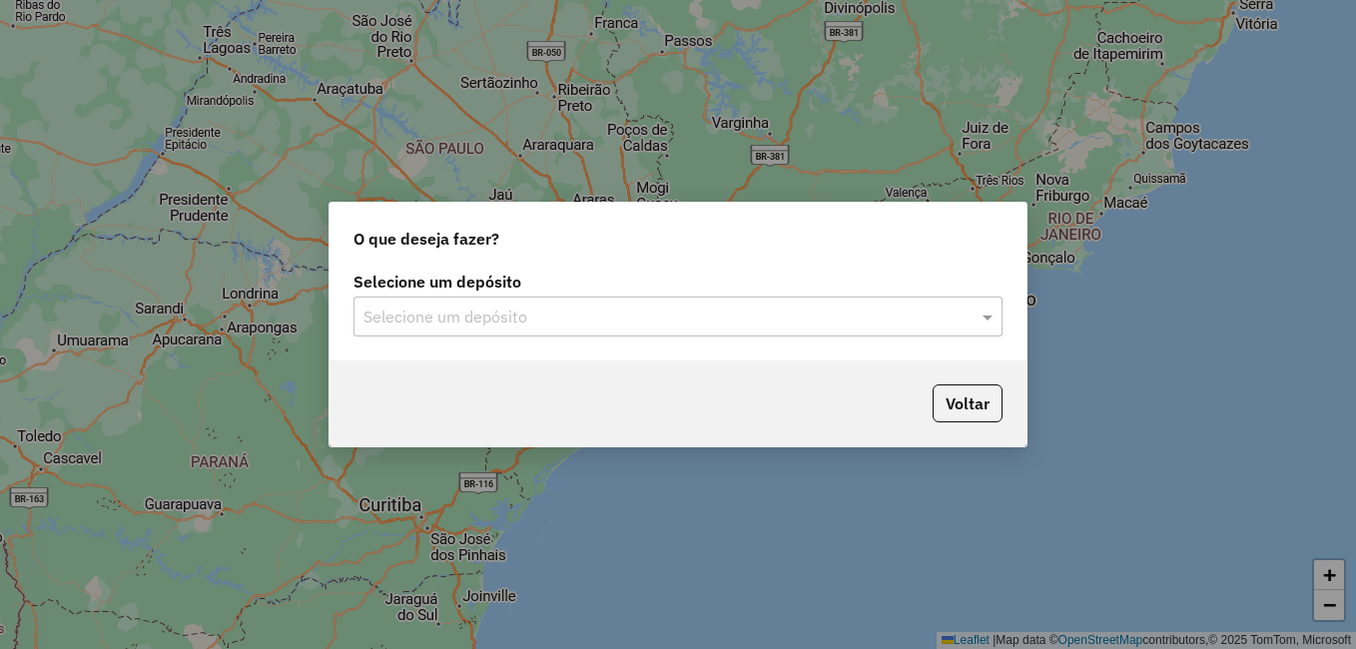
click at [663, 314] on input "text" at bounding box center [657, 317] width 589 height 24
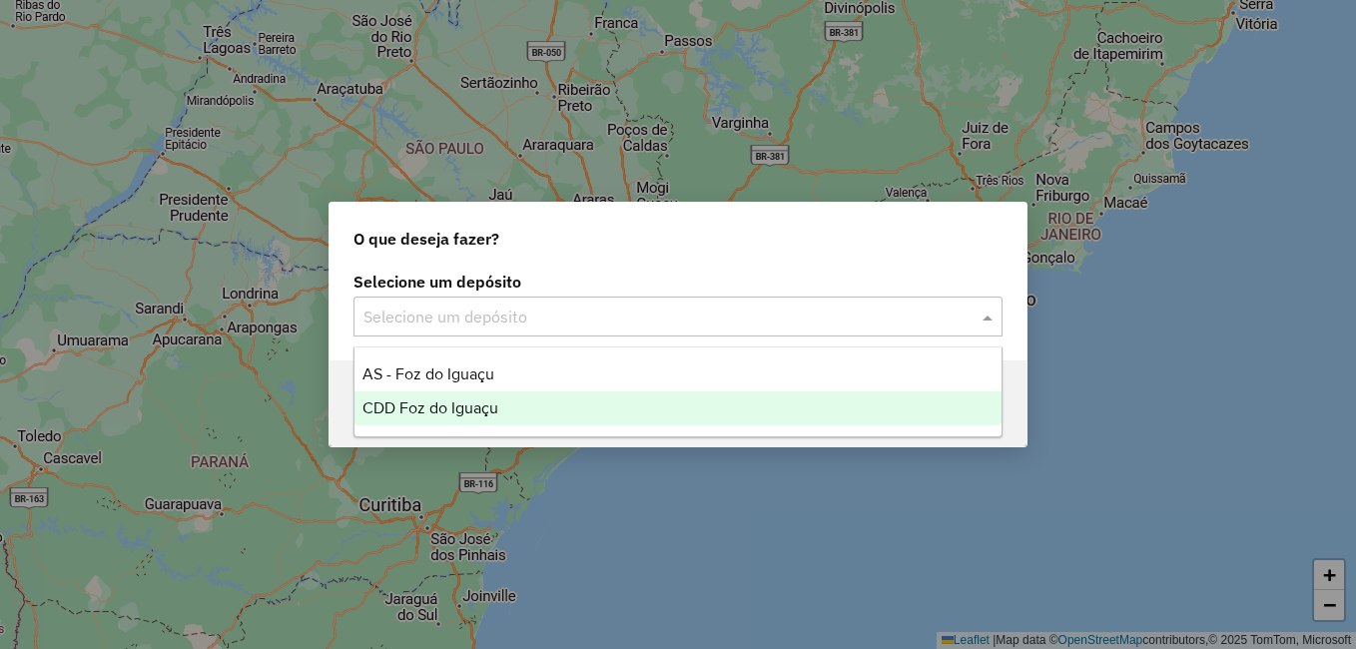
click at [411, 407] on span "CDD Foz do Iguaçu" at bounding box center [430, 407] width 136 height 17
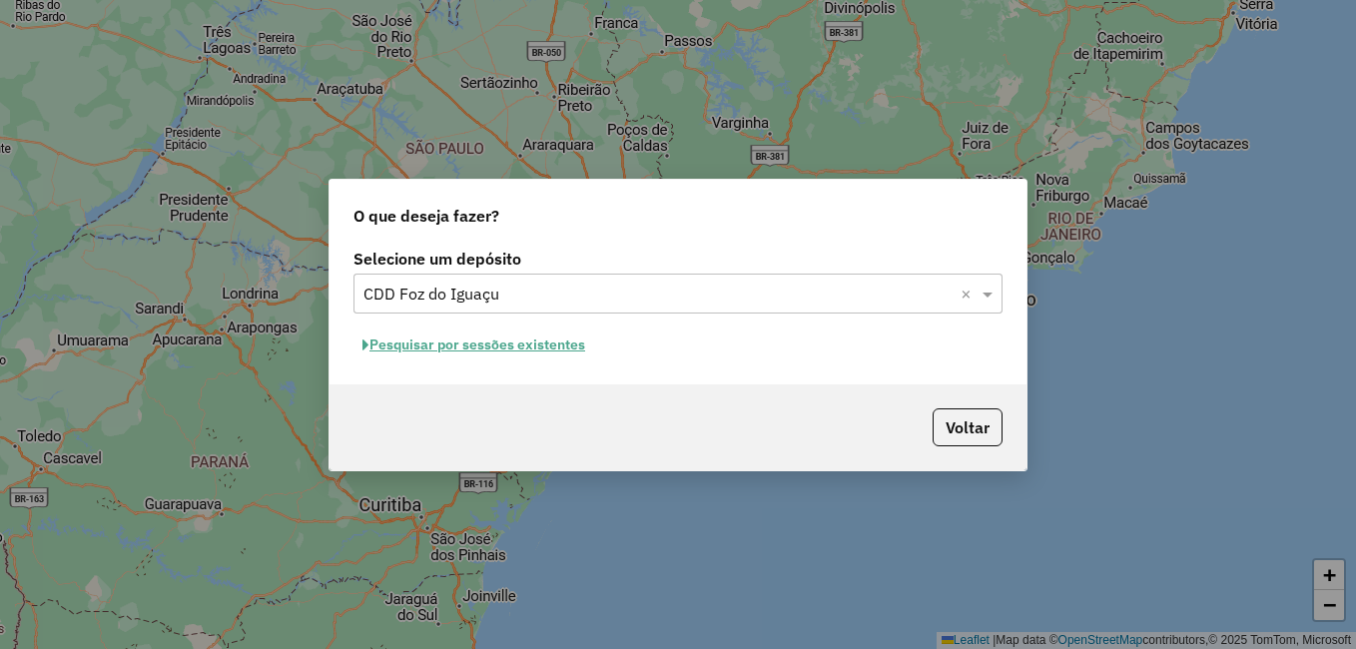
click at [530, 344] on button "Pesquisar por sessões existentes" at bounding box center [473, 344] width 241 height 31
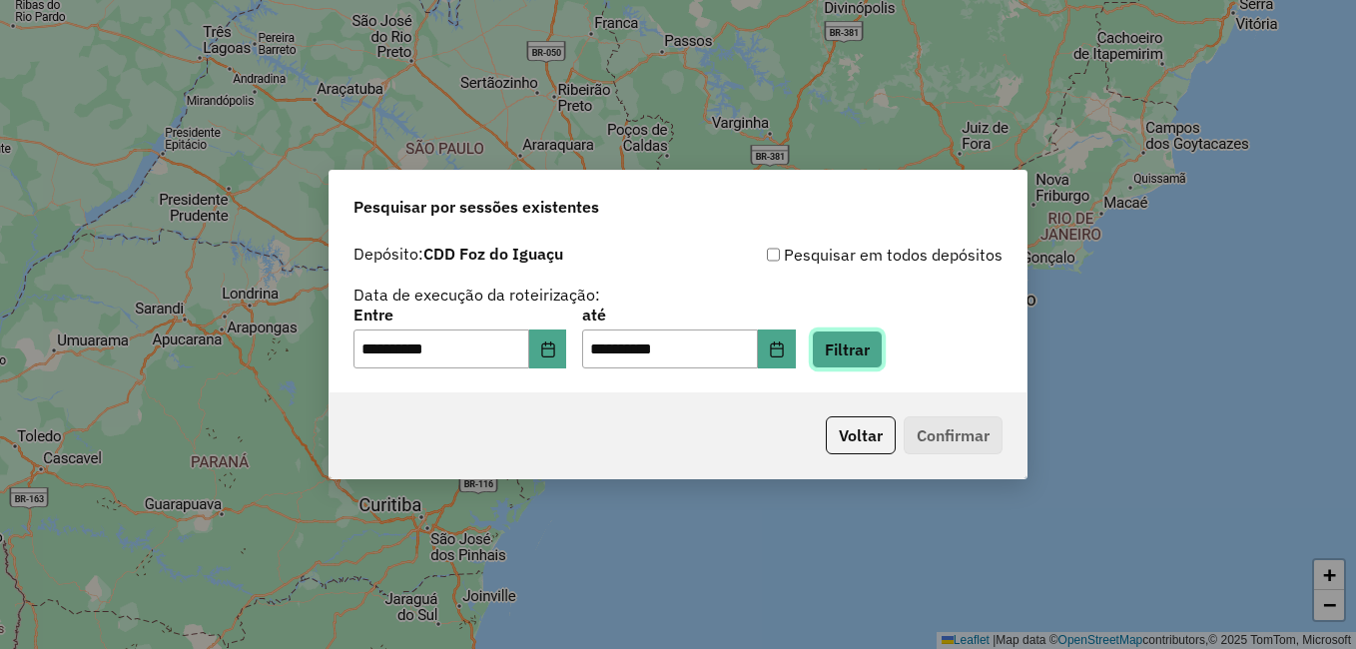
click at [878, 346] on button "Filtrar" at bounding box center [847, 349] width 71 height 38
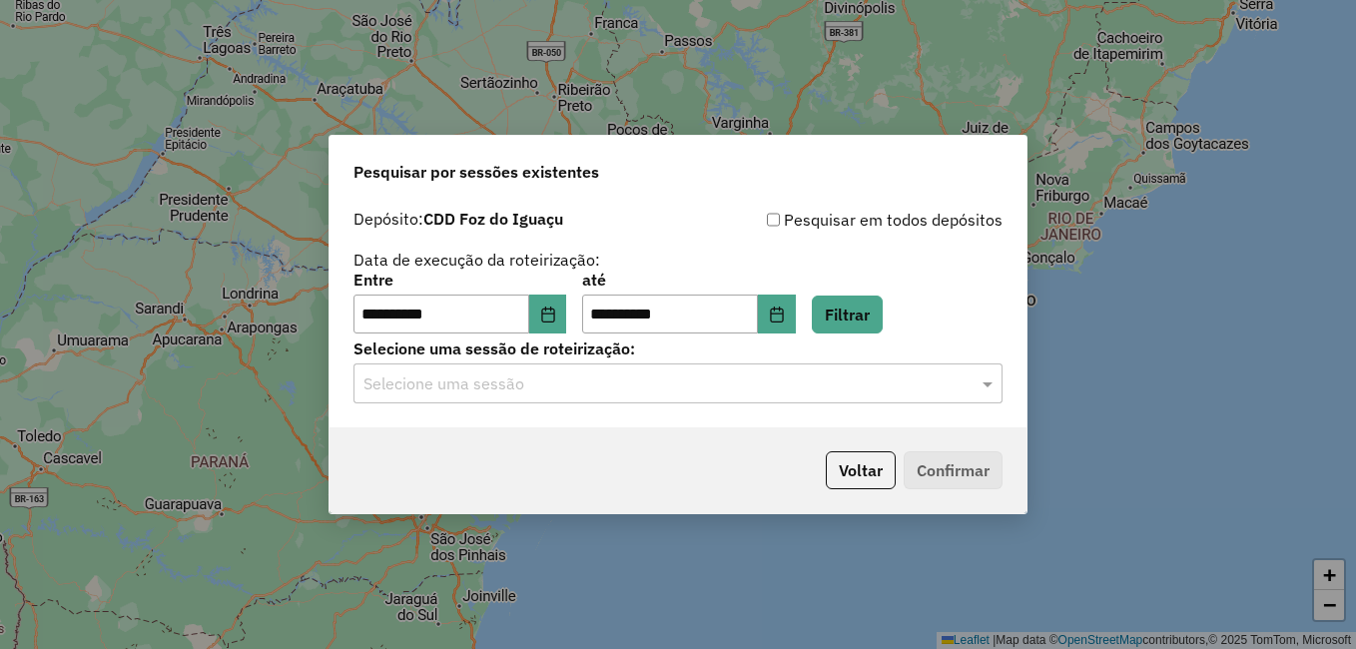
click at [625, 375] on input "text" at bounding box center [657, 384] width 589 height 24
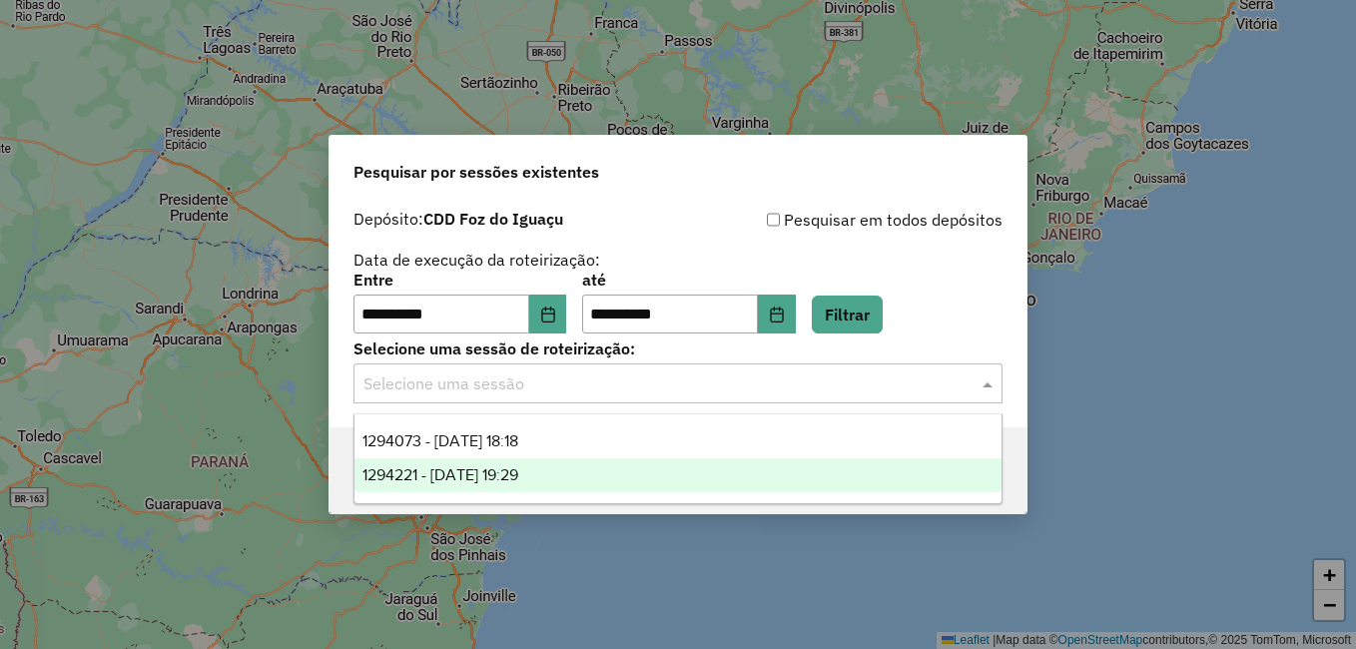
click at [490, 474] on span "1294221 - 14/10/2025 19:29" at bounding box center [440, 474] width 156 height 17
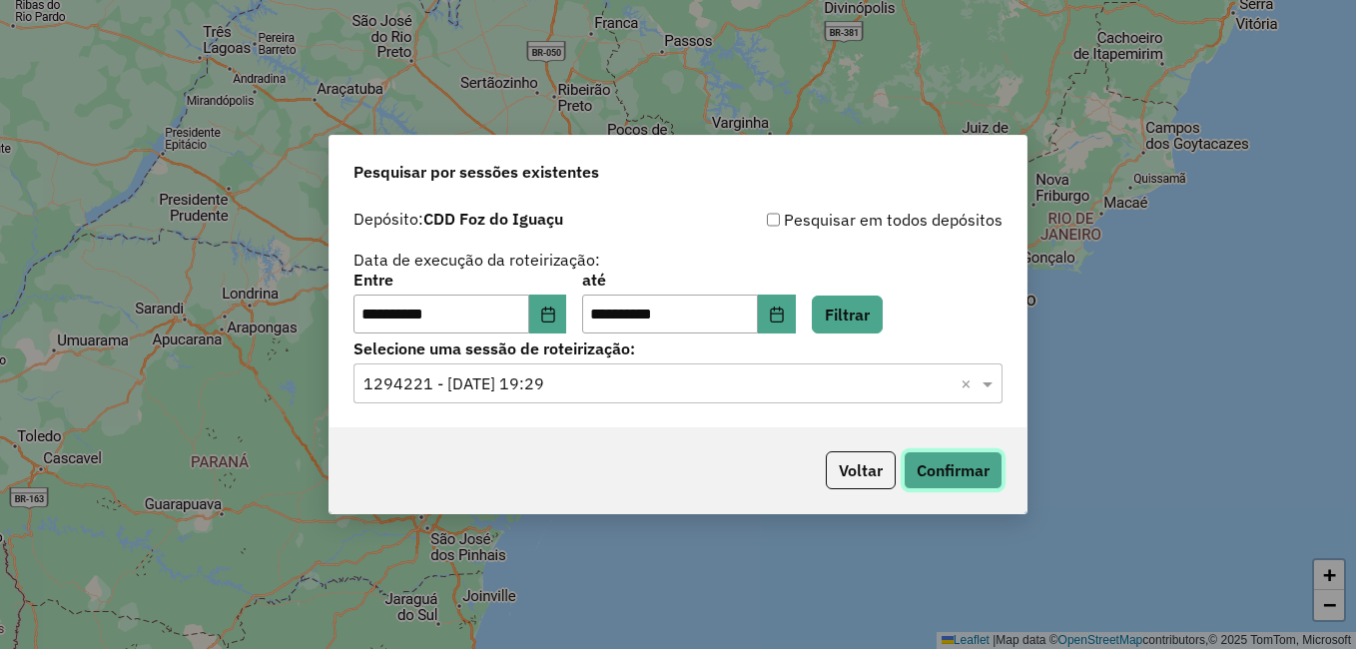
click at [947, 470] on button "Confirmar" at bounding box center [952, 470] width 99 height 38
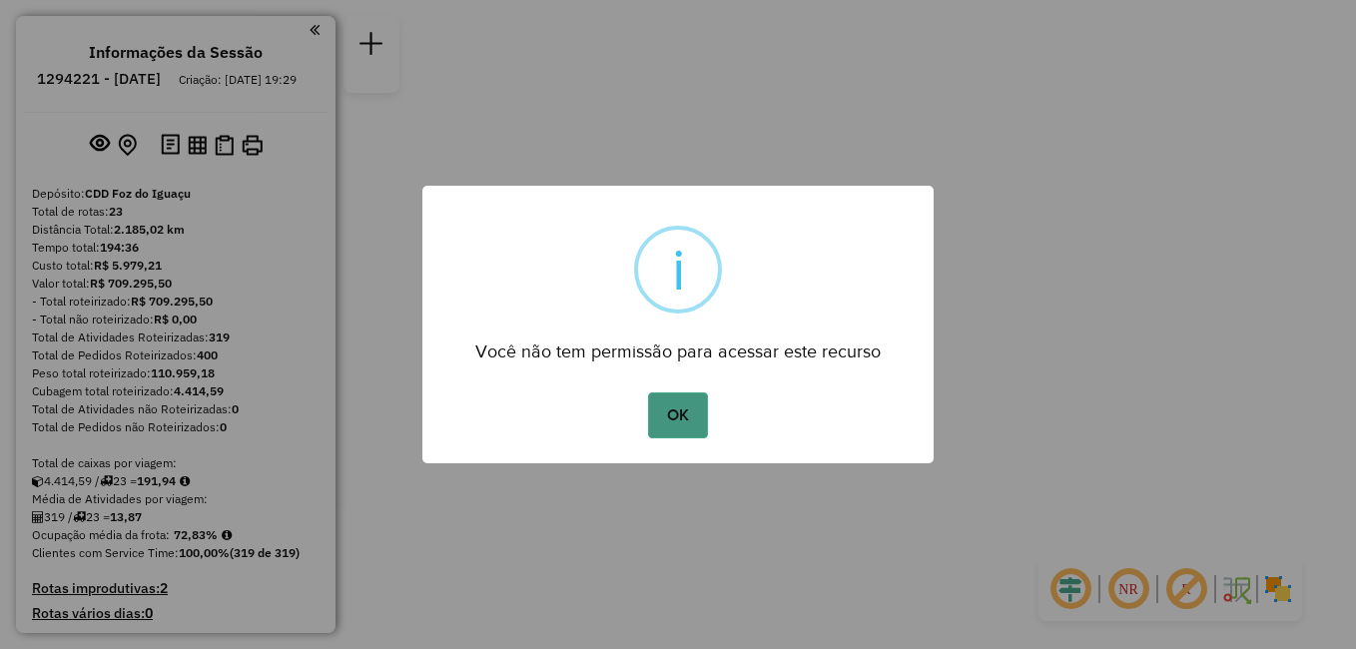
click at [696, 413] on button "OK" at bounding box center [677, 415] width 59 height 46
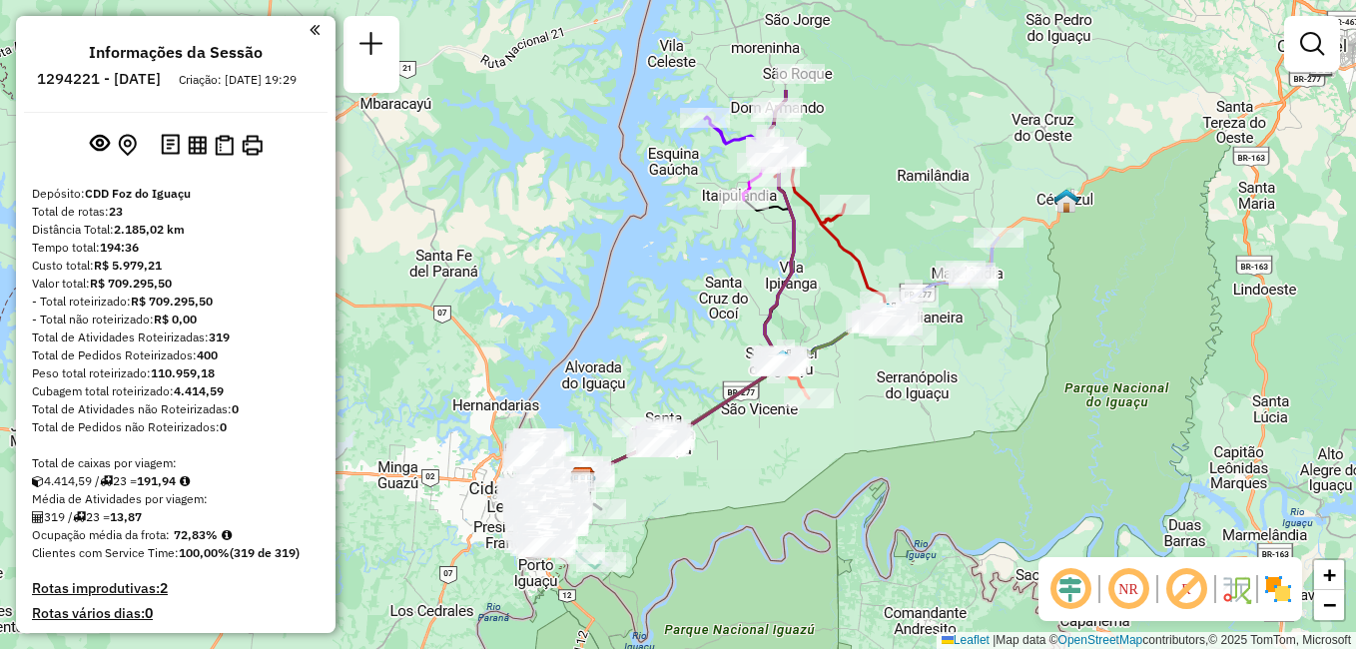
drag, startPoint x: 911, startPoint y: 331, endPoint x: 817, endPoint y: 486, distance: 181.5
click at [817, 486] on div "Janela de atendimento Grade de atendimento Capacidade Transportadoras Veículos …" at bounding box center [678, 324] width 1356 height 649
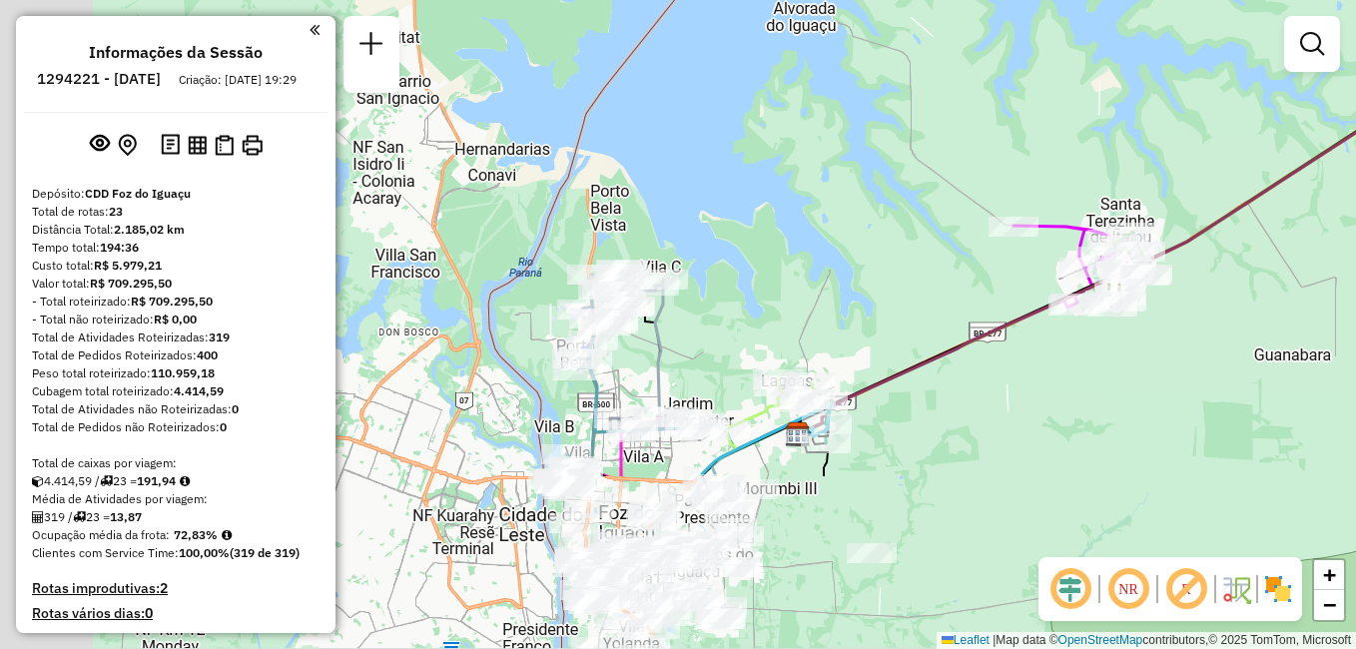
drag, startPoint x: 730, startPoint y: 304, endPoint x: 995, endPoint y: 133, distance: 316.2
click at [998, 133] on div "Janela de atendimento Grade de atendimento Capacidade Transportadoras Veículos …" at bounding box center [678, 324] width 1356 height 649
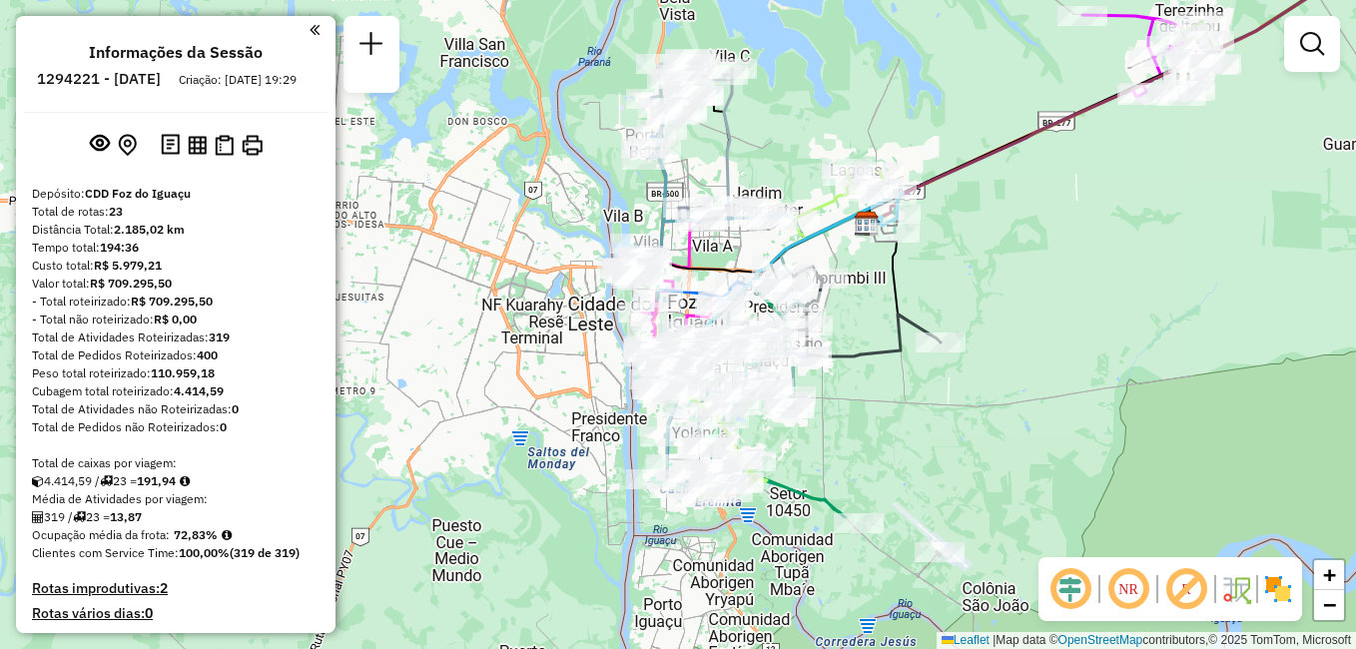
drag, startPoint x: 890, startPoint y: 210, endPoint x: 905, endPoint y: 105, distance: 105.9
click at [907, 95] on div "Janela de atendimento Grade de atendimento Capacidade Transportadoras Veículos …" at bounding box center [678, 324] width 1356 height 649
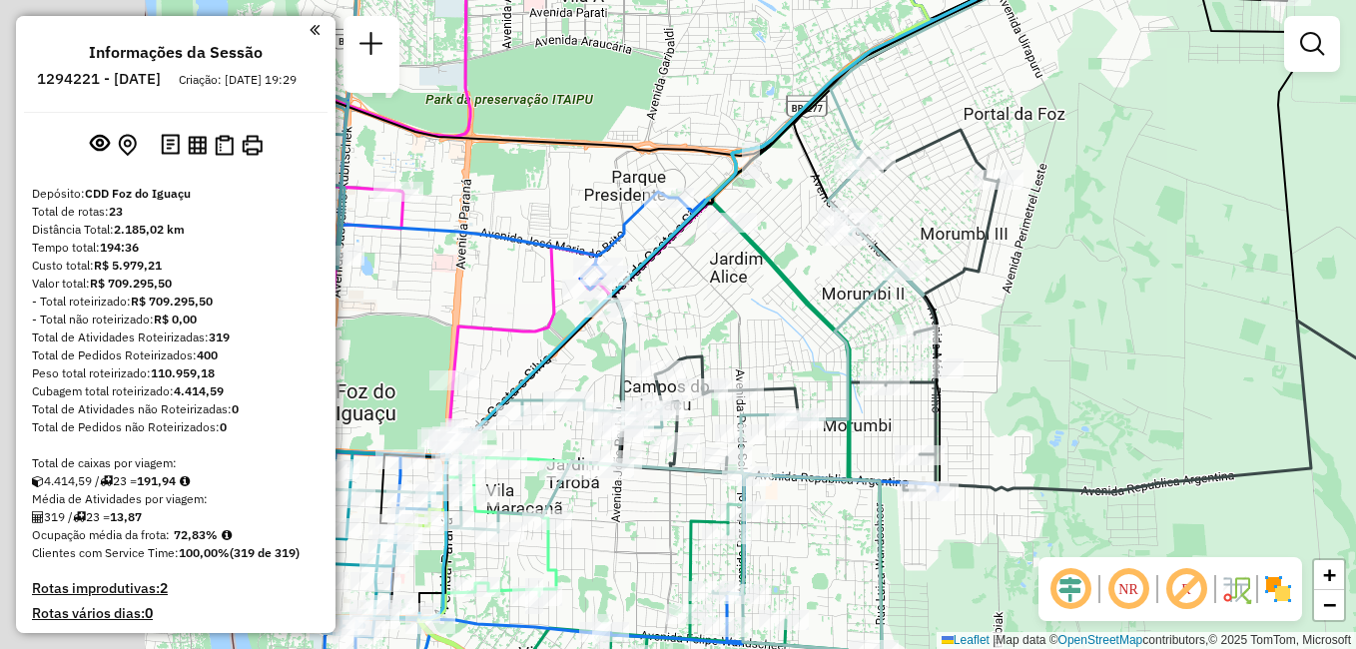
drag, startPoint x: 782, startPoint y: 274, endPoint x: 1351, endPoint y: 234, distance: 570.4
click at [1351, 234] on div "Janela de atendimento Grade de atendimento Capacidade Transportadoras Veículos …" at bounding box center [678, 324] width 1356 height 649
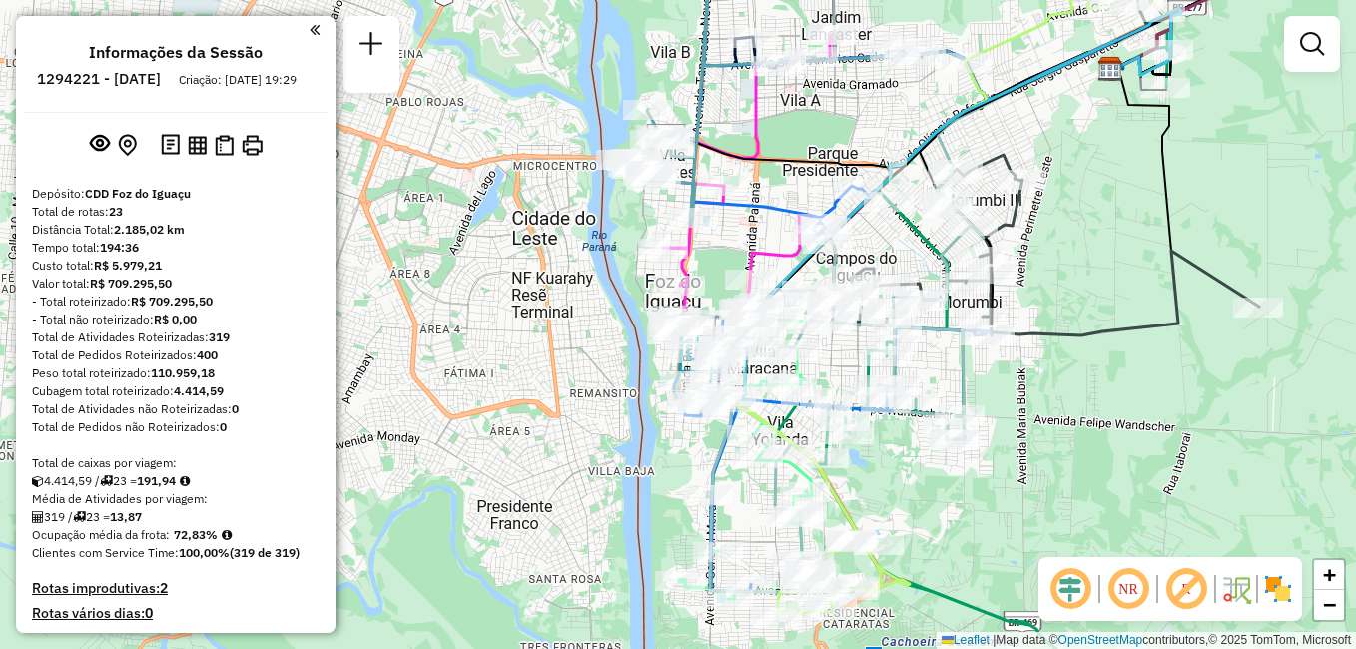
drag, startPoint x: 1273, startPoint y: 267, endPoint x: 982, endPoint y: 192, distance: 300.0
click at [1046, 231] on div "Janela de atendimento Grade de atendimento Capacidade Transportadoras Veículos …" at bounding box center [678, 324] width 1356 height 649
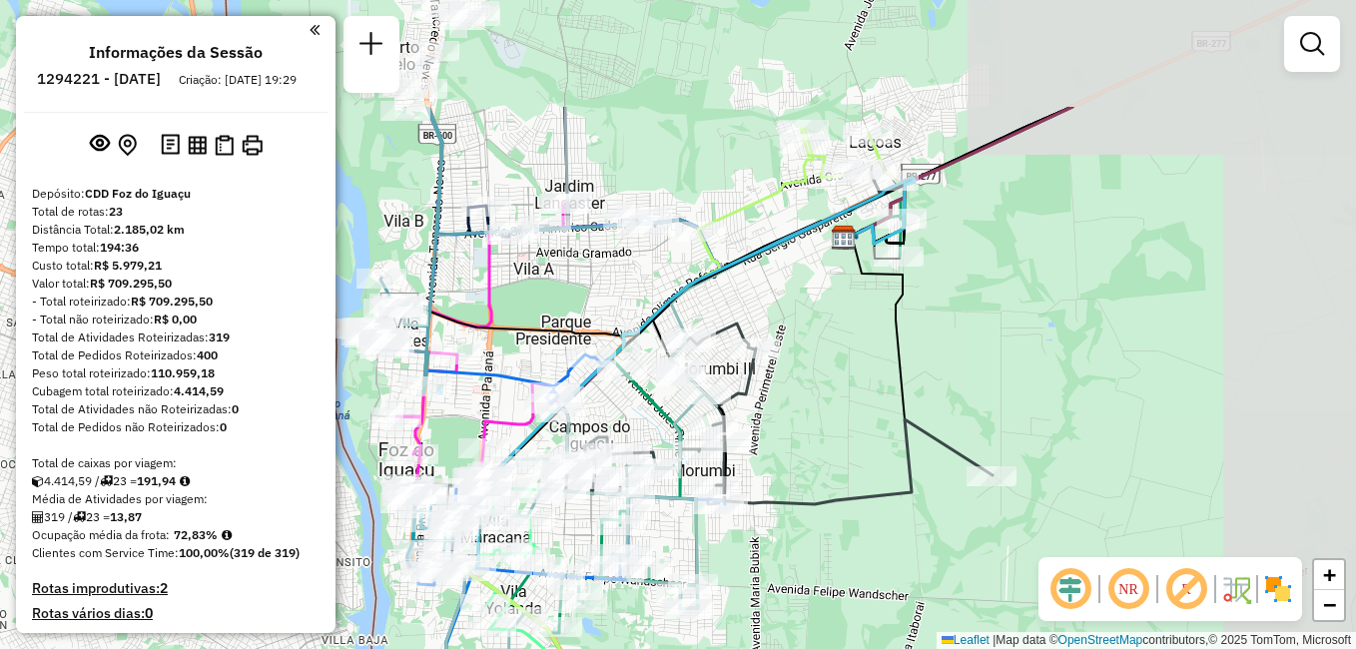
drag, startPoint x: 1093, startPoint y: 159, endPoint x: 811, endPoint y: 336, distance: 333.8
click at [813, 336] on div "Janela de atendimento Grade de atendimento Capacidade Transportadoras Veículos …" at bounding box center [678, 324] width 1356 height 649
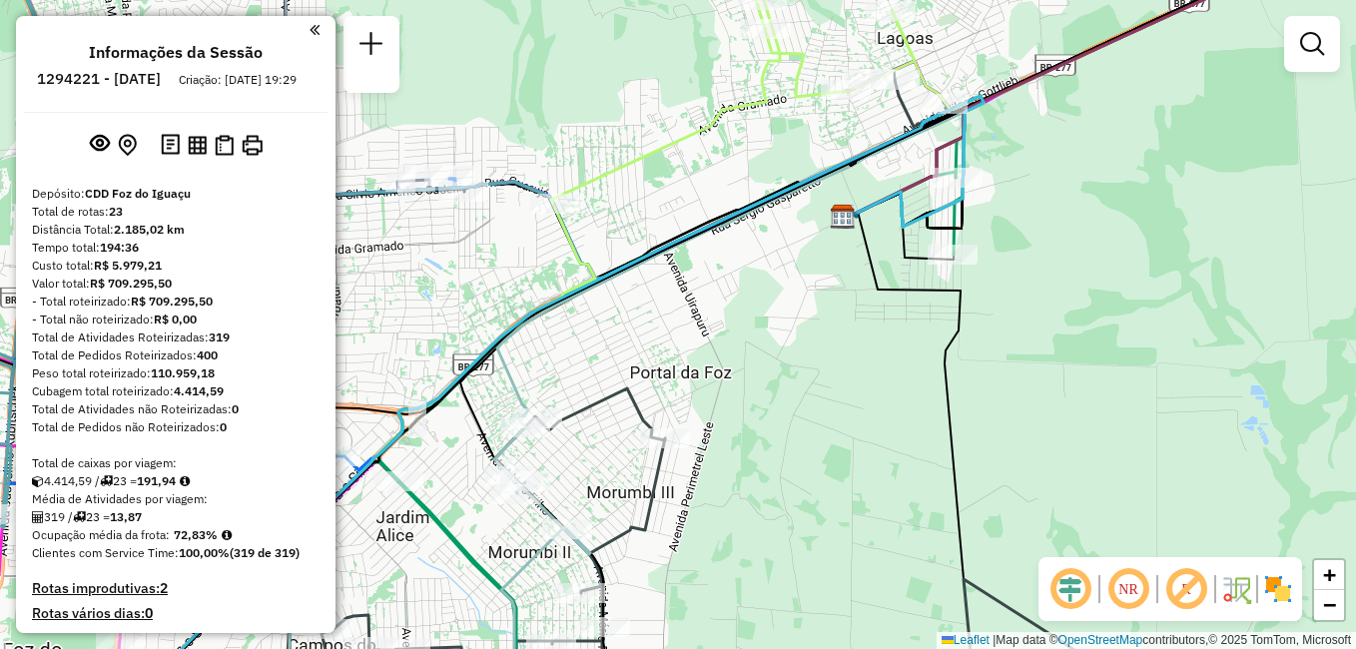
drag, startPoint x: 725, startPoint y: 289, endPoint x: 751, endPoint y: 257, distance: 41.2
click at [746, 268] on div "Janela de atendimento Grade de atendimento Capacidade Transportadoras Veículos …" at bounding box center [678, 324] width 1356 height 649
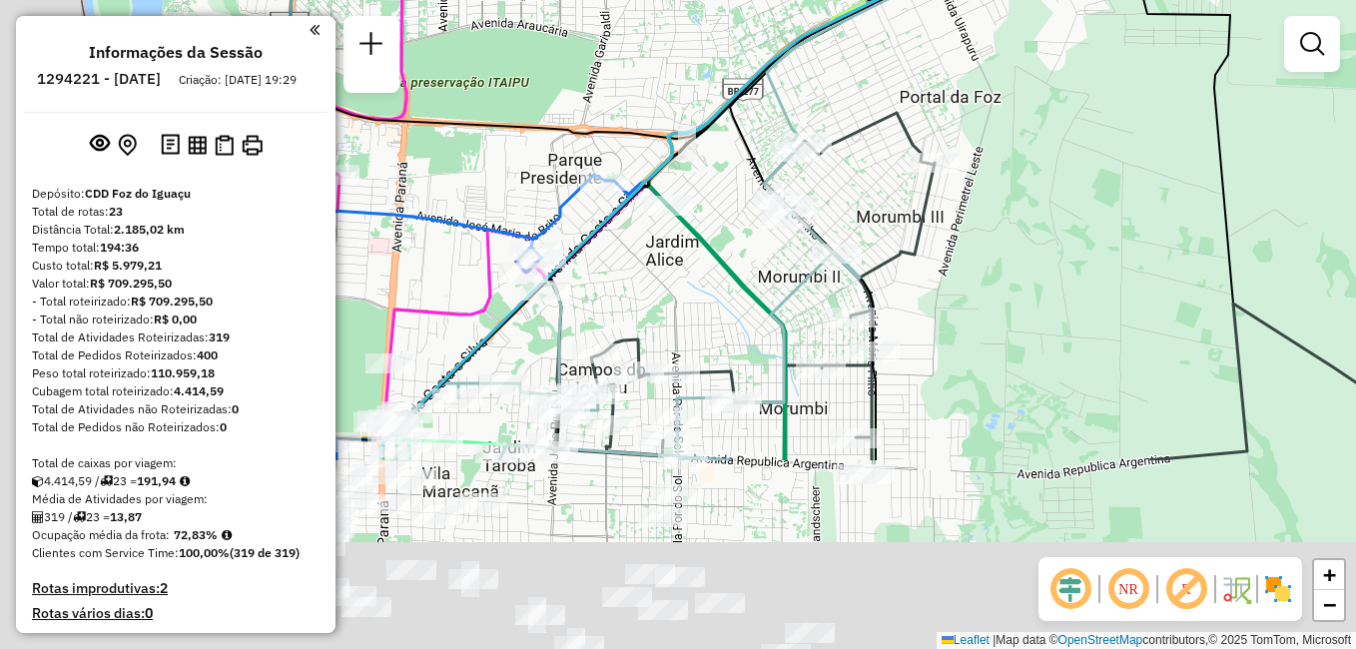
drag, startPoint x: 723, startPoint y: 323, endPoint x: 999, endPoint y: 17, distance: 412.8
click at [999, 18] on div "Janela de atendimento Grade de atendimento Capacidade Transportadoras Veículos …" at bounding box center [678, 324] width 1356 height 649
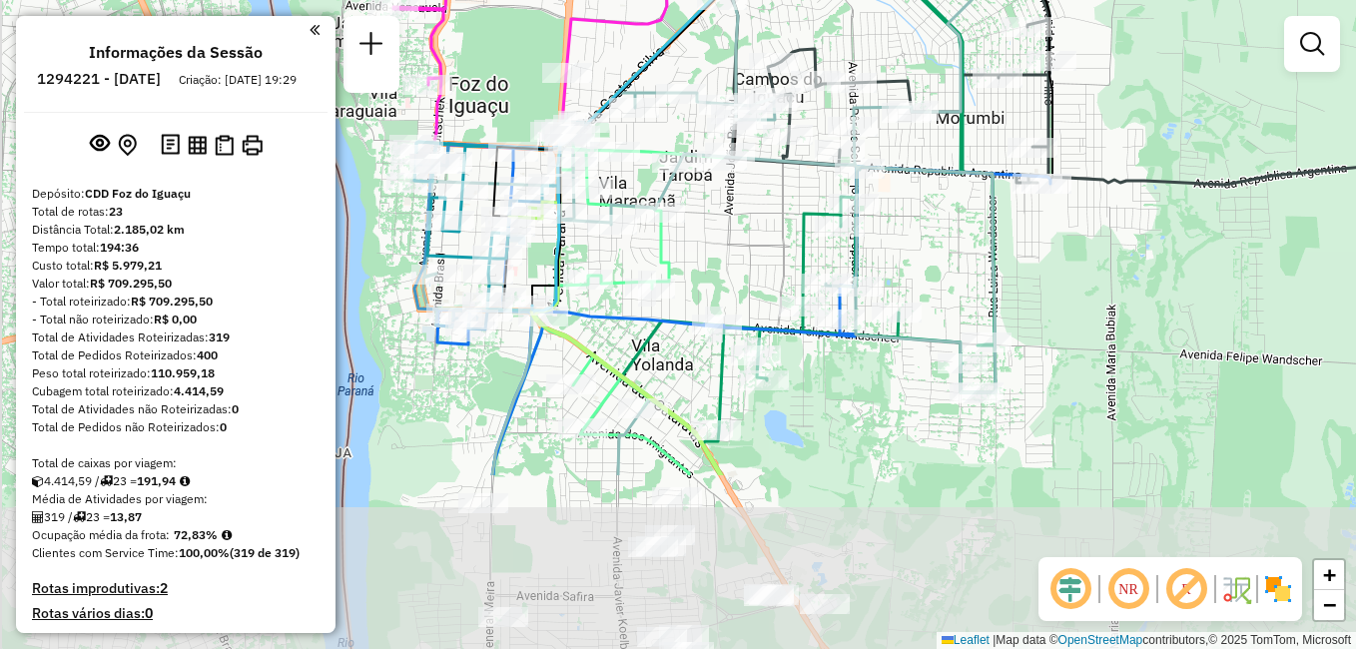
drag, startPoint x: 792, startPoint y: 317, endPoint x: 905, endPoint y: 145, distance: 206.8
click at [905, 145] on div "Rota 16 - Placa RTI1I17 32908465 - MERCEARIA LORENA LTDA Janela de atendimento …" at bounding box center [678, 324] width 1356 height 649
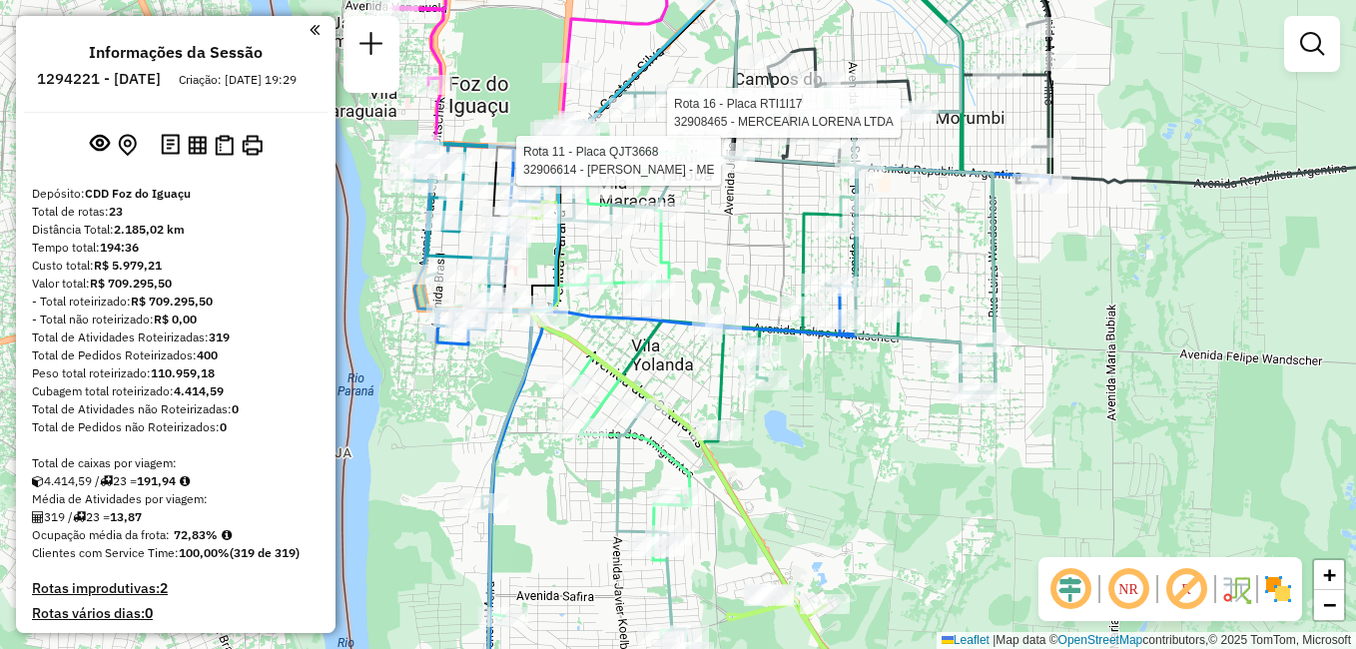
select select "**********"
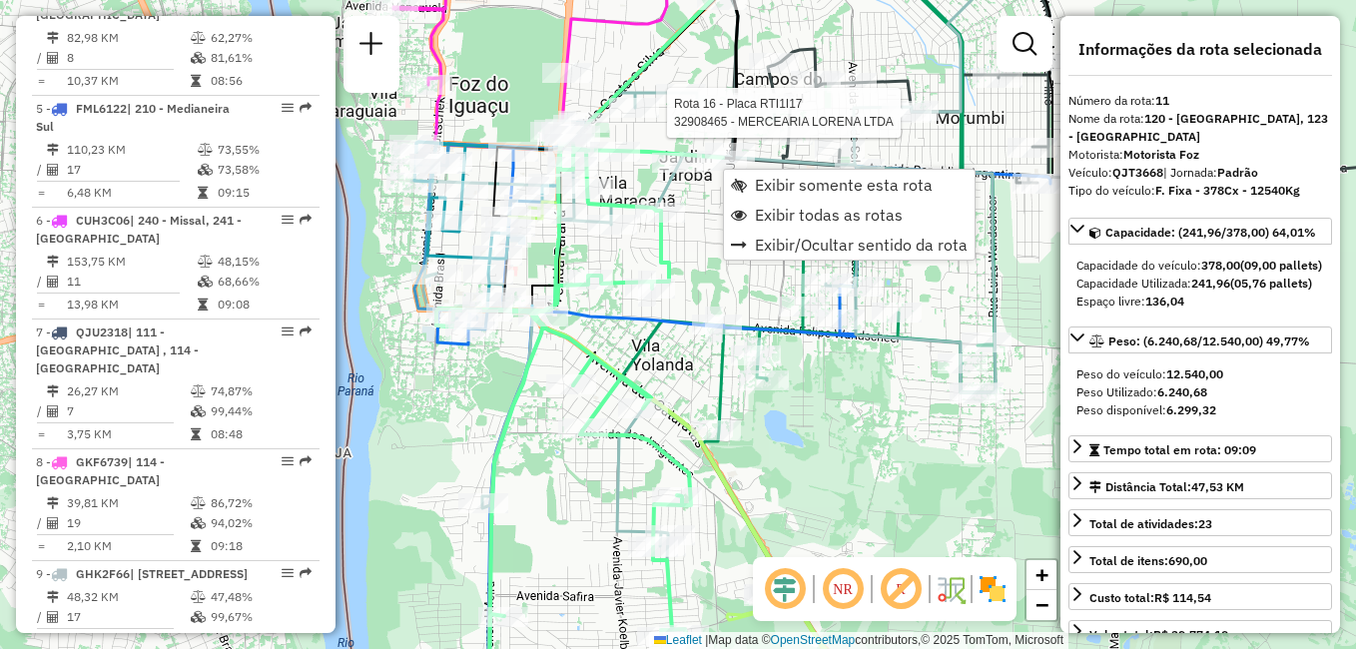
scroll to position [1919, 0]
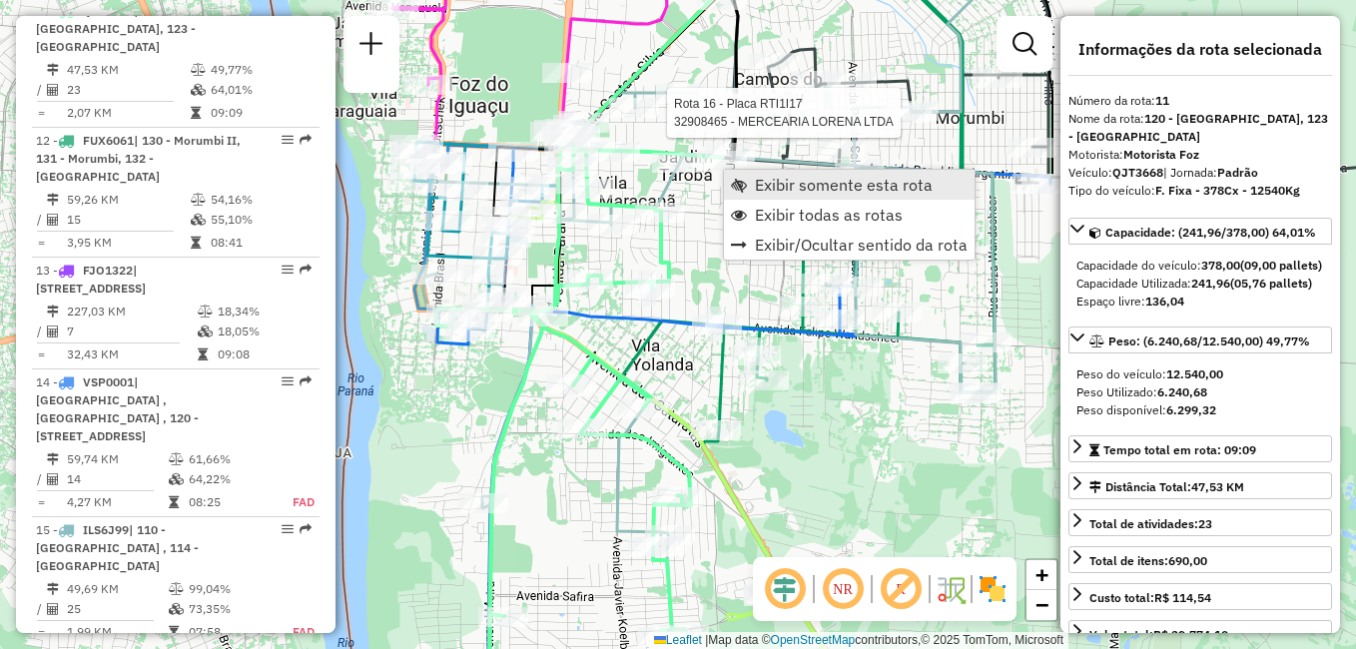
click at [820, 188] on span "Exibir somente esta rota" at bounding box center [844, 185] width 178 height 16
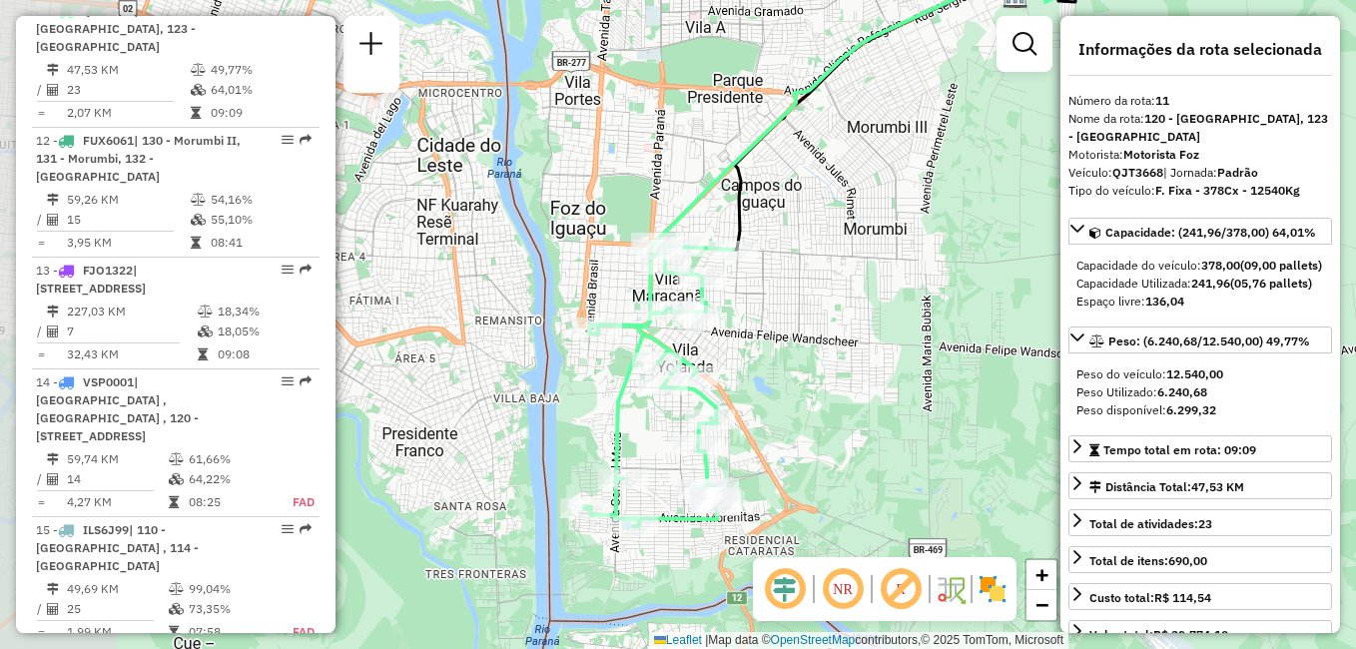
drag, startPoint x: 681, startPoint y: 317, endPoint x: 845, endPoint y: 220, distance: 190.7
click at [845, 220] on div "Janela de atendimento Grade de atendimento Capacidade Transportadoras Veículos …" at bounding box center [678, 324] width 1356 height 649
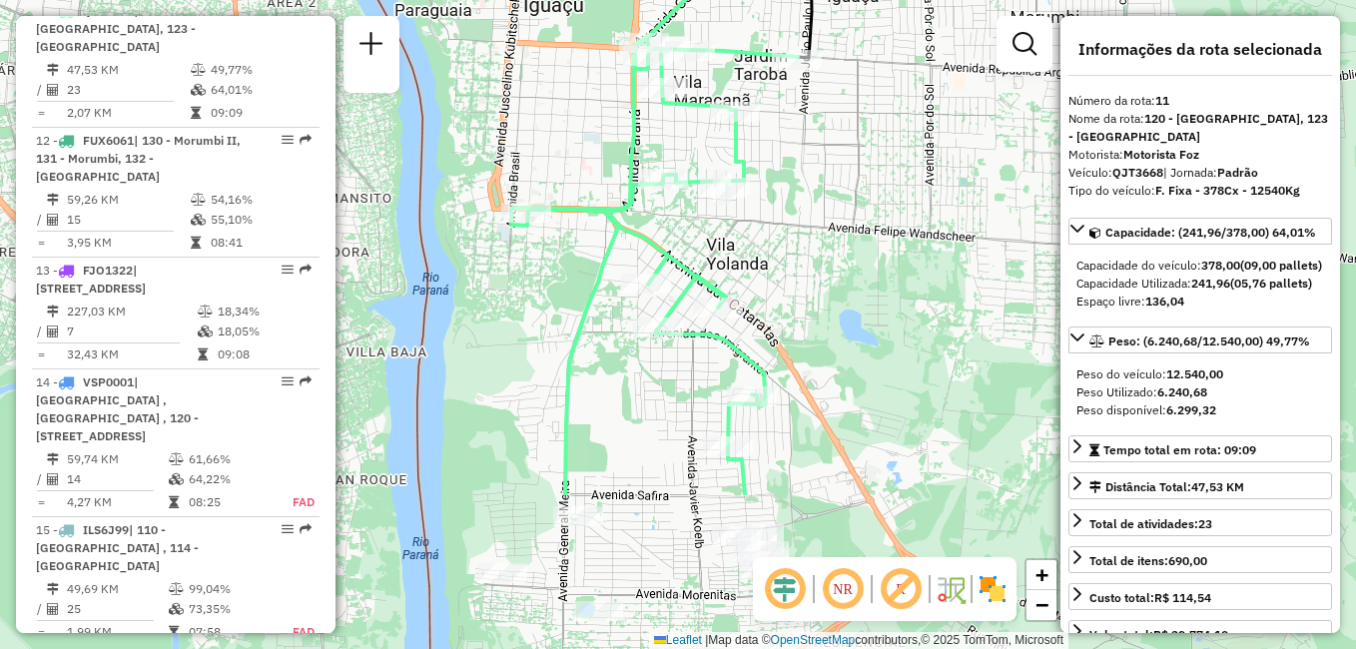
drag, startPoint x: 861, startPoint y: 252, endPoint x: 870, endPoint y: 36, distance: 215.8
click at [870, 36] on div "Janela de atendimento Grade de atendimento Capacidade Transportadoras Veículos …" at bounding box center [678, 324] width 1356 height 649
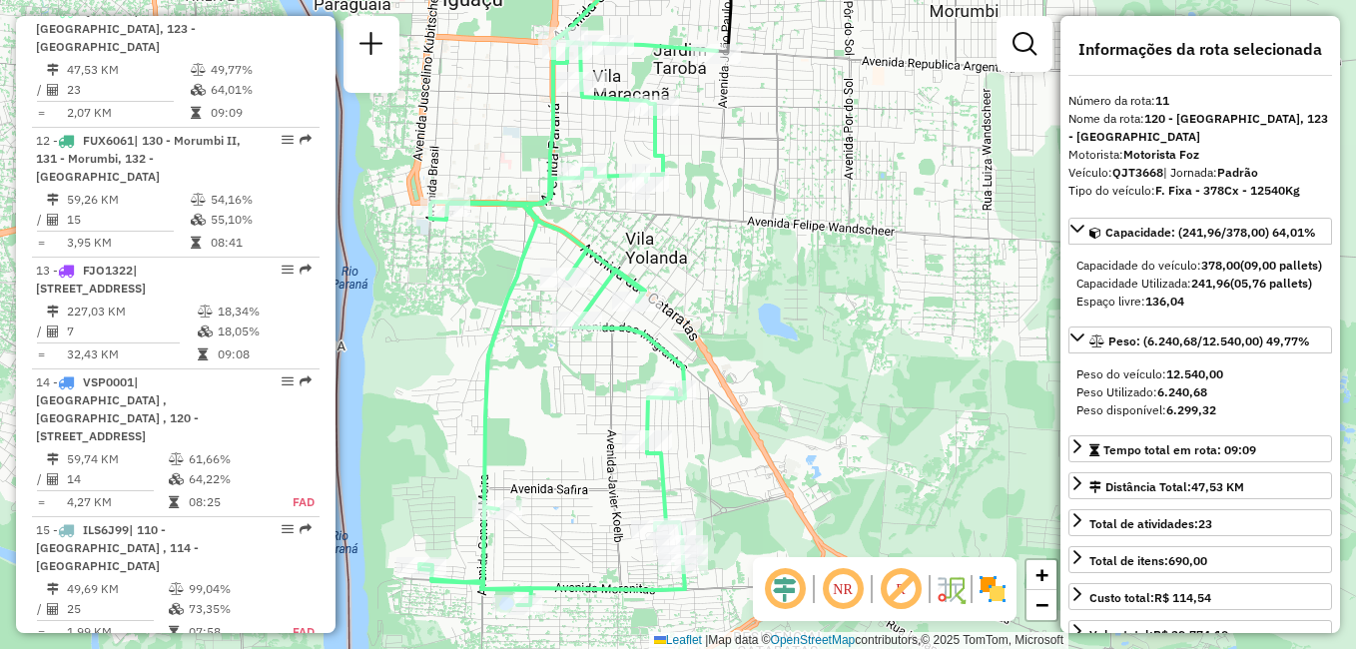
drag, startPoint x: 915, startPoint y: 175, endPoint x: 835, endPoint y: 169, distance: 81.1
click at [835, 169] on div "Janela de atendimento Grade de atendimento Capacidade Transportadoras Veículos …" at bounding box center [678, 324] width 1356 height 649
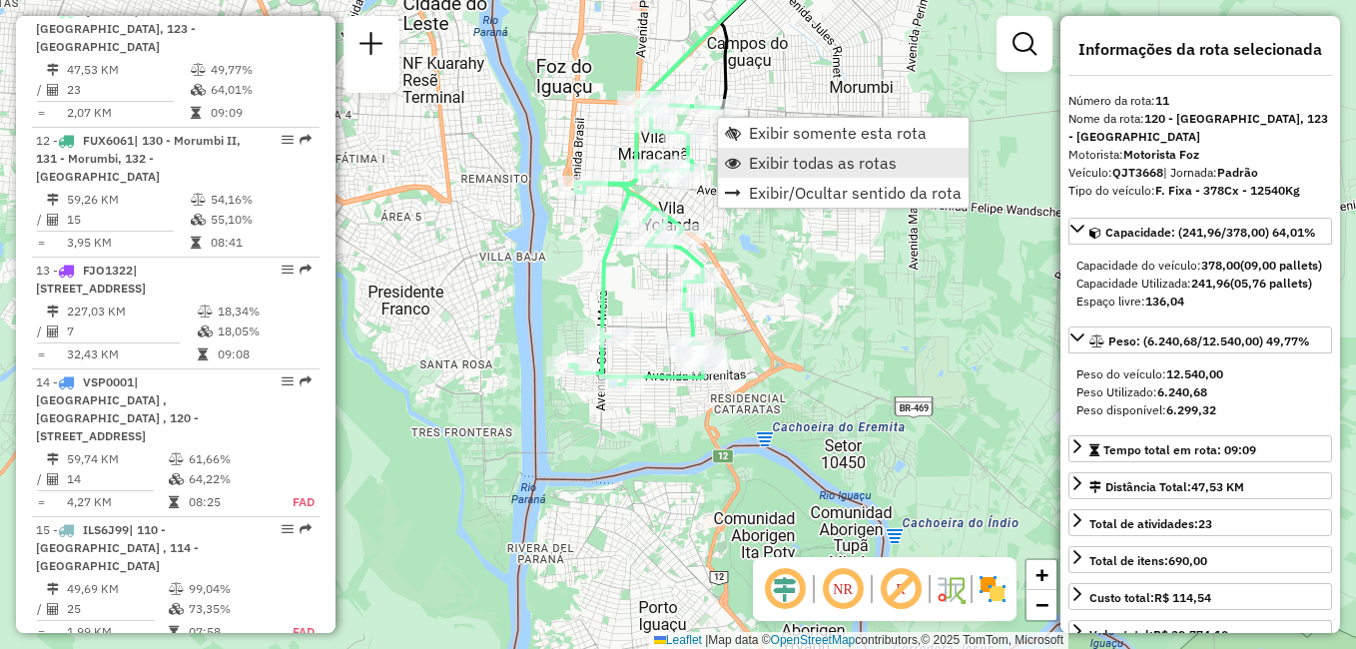
click at [851, 163] on span "Exibir todas as rotas" at bounding box center [823, 163] width 148 height 16
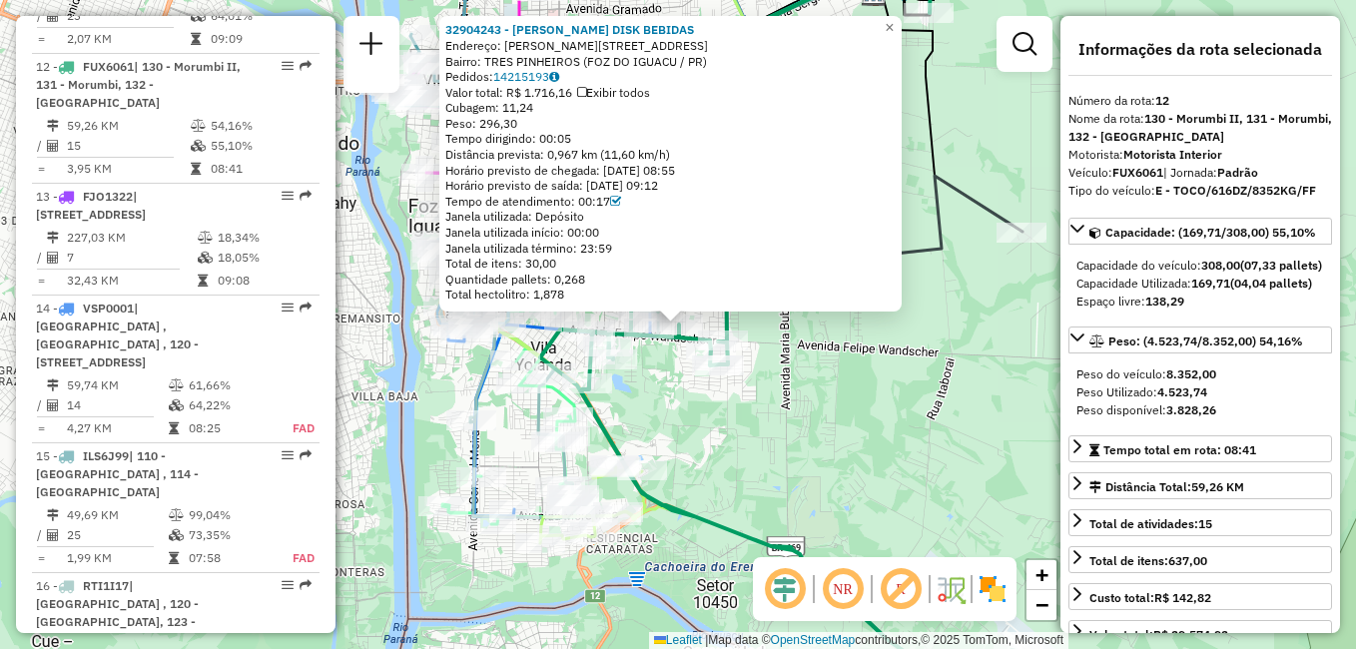
scroll to position [2031, 0]
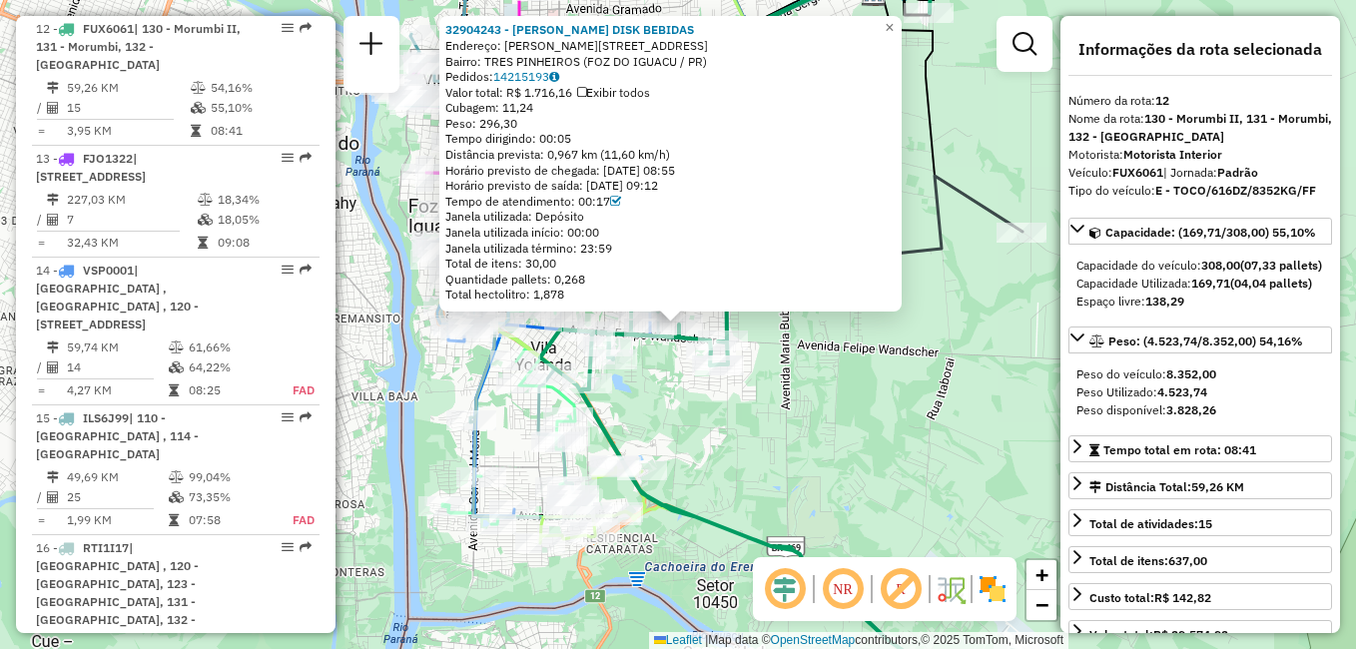
click at [984, 103] on div "32904243 - COSMANN DISK BEBIDAS Endereço: [PERSON_NAME] 263 Bairro: TRES PINHEI…" at bounding box center [678, 324] width 1356 height 649
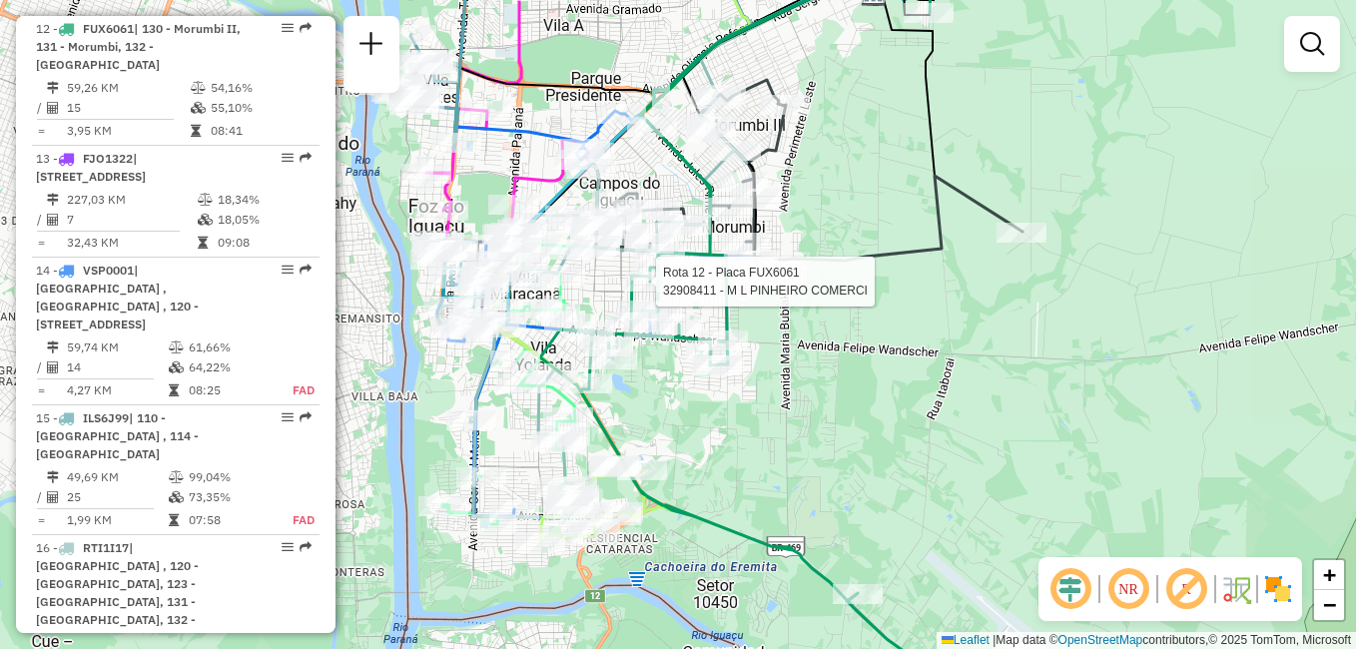
select select "**********"
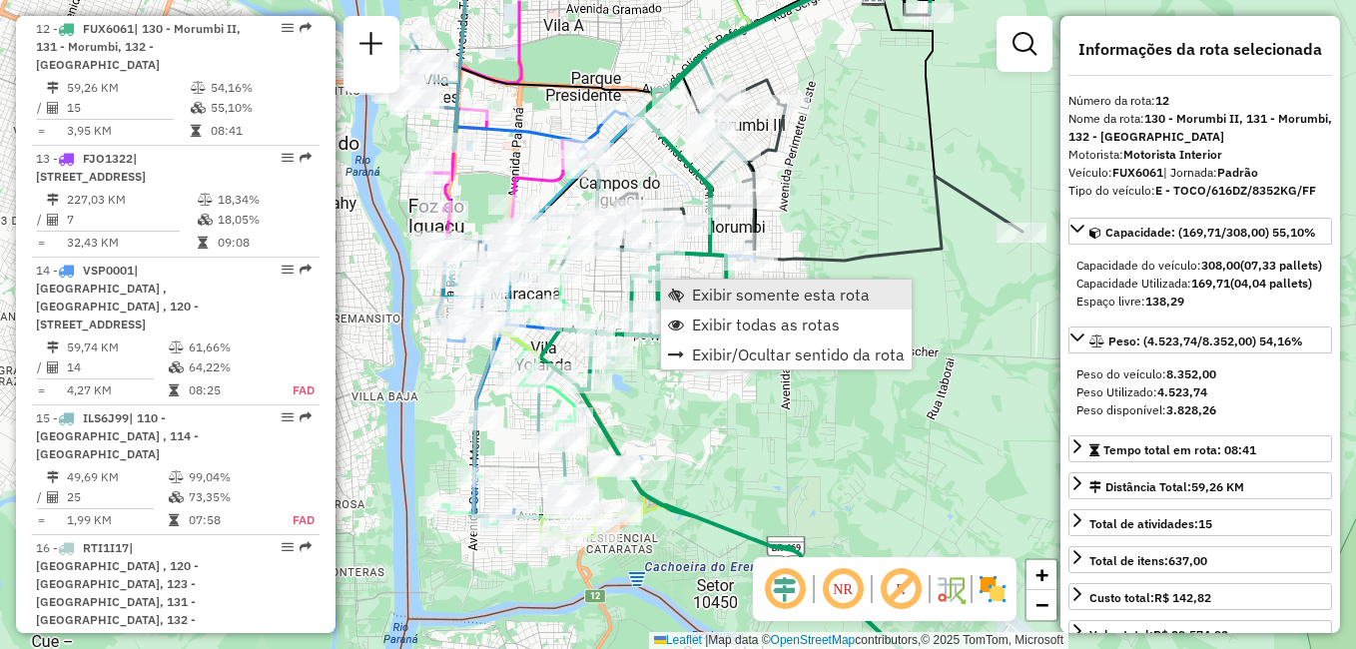
click at [742, 294] on span "Exibir somente esta rota" at bounding box center [781, 295] width 178 height 16
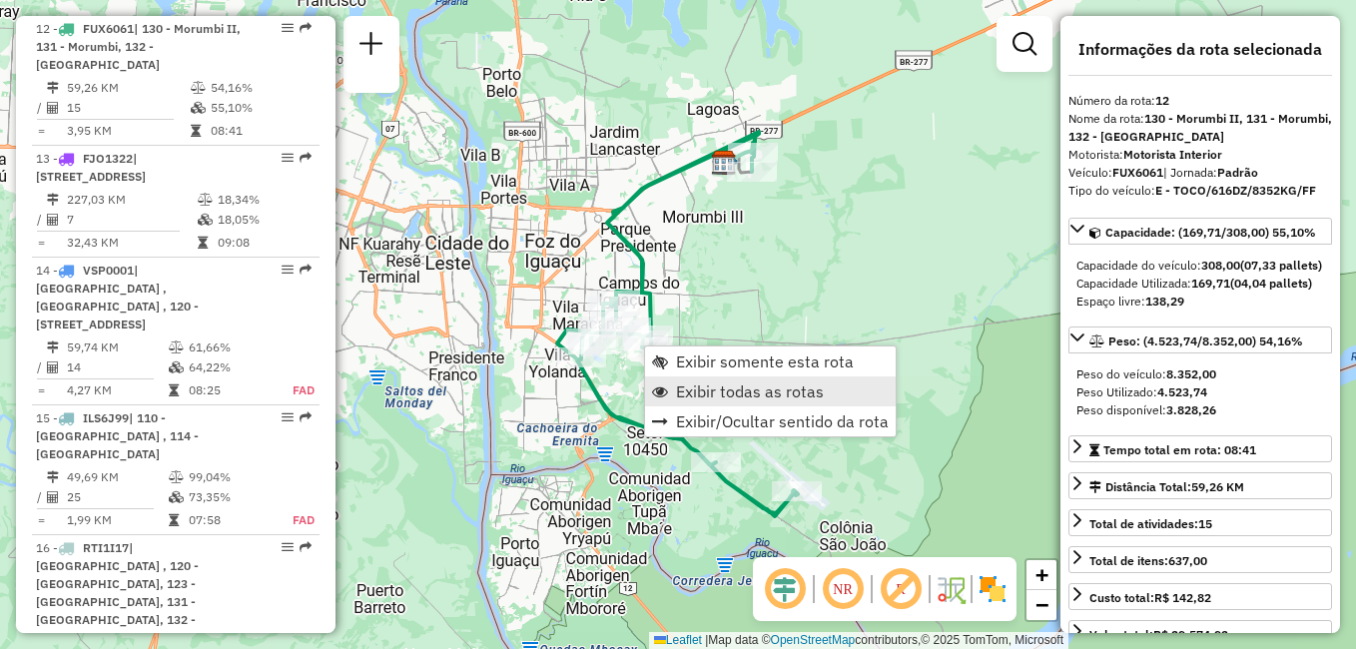
click at [751, 384] on span "Exibir todas as rotas" at bounding box center [750, 391] width 148 height 16
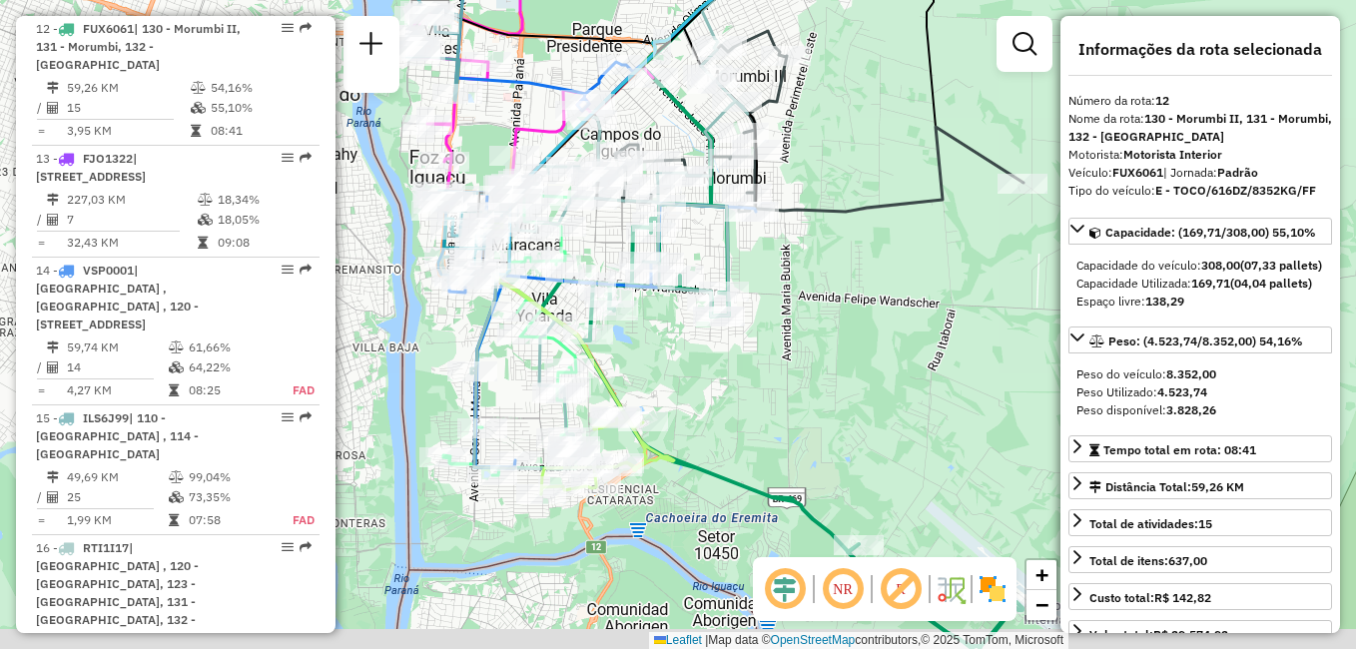
drag, startPoint x: 764, startPoint y: 309, endPoint x: 986, endPoint y: 260, distance: 228.1
click at [994, 263] on div "Janela de atendimento Grade de atendimento Capacidade Transportadoras Veículos …" at bounding box center [678, 324] width 1356 height 649
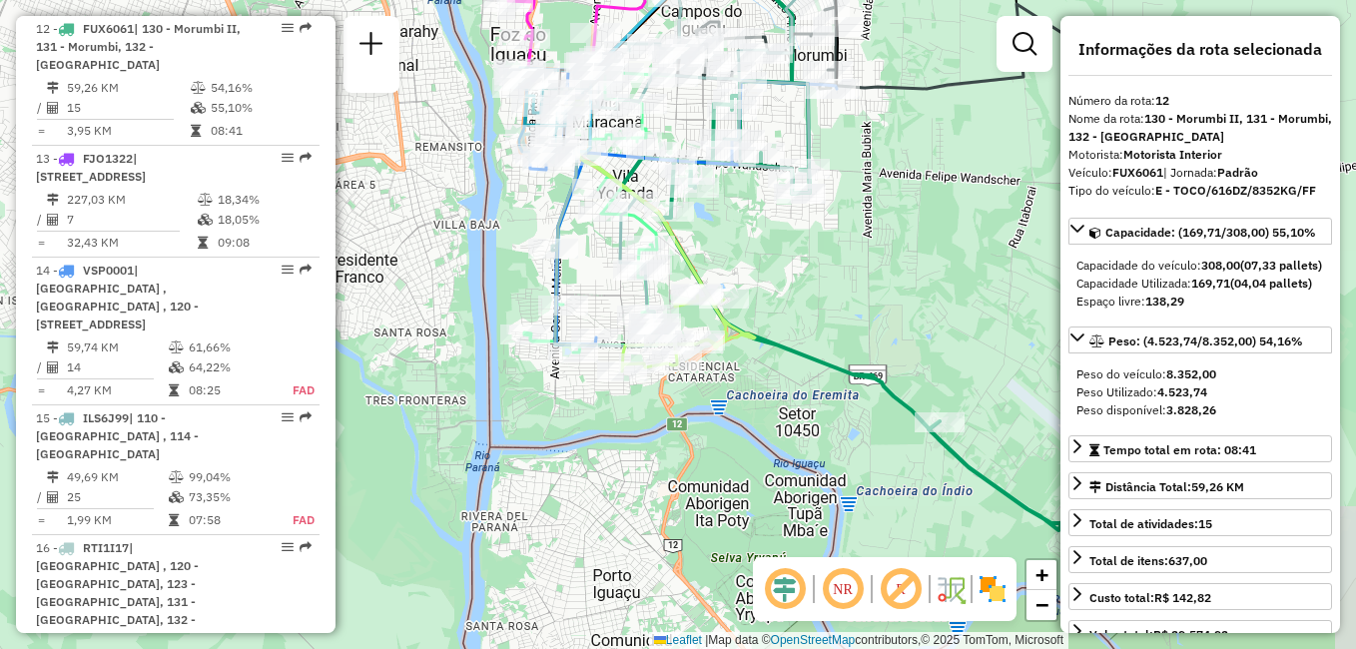
drag, startPoint x: 852, startPoint y: 343, endPoint x: 763, endPoint y: 250, distance: 129.2
click at [763, 250] on div "Janela de atendimento Grade de atendimento Capacidade Transportadoras Veículos …" at bounding box center [678, 324] width 1356 height 649
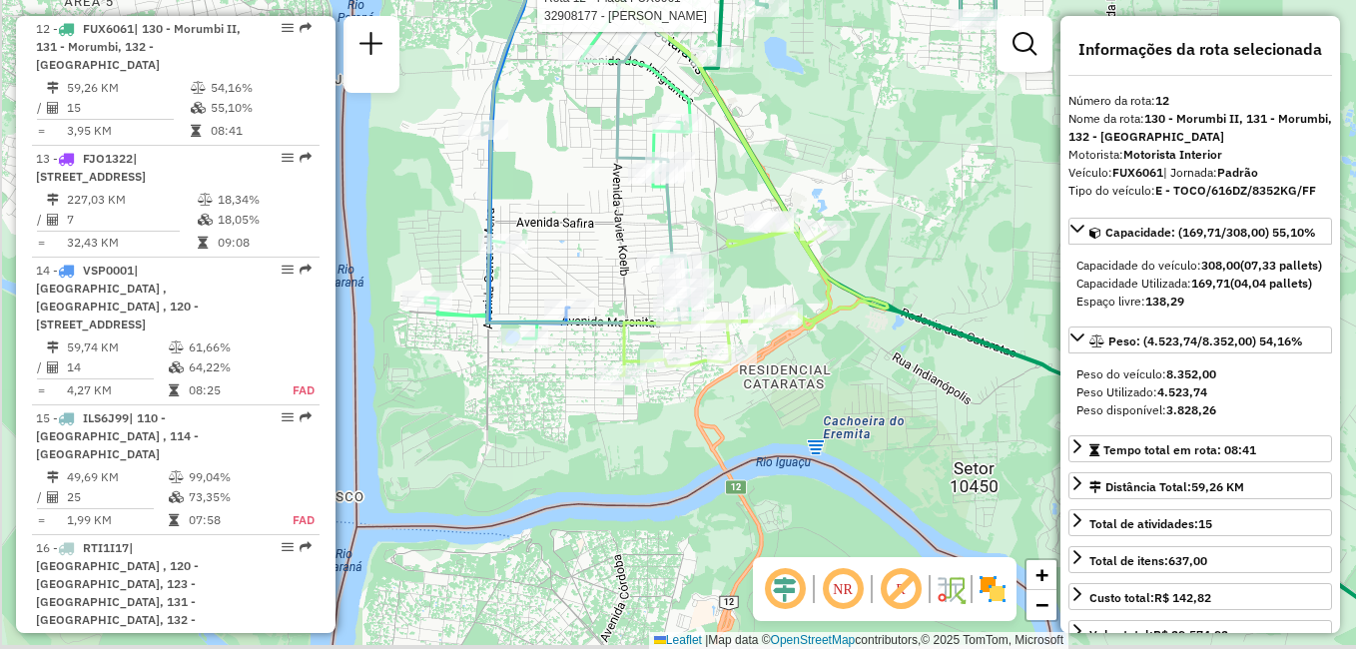
drag, startPoint x: 748, startPoint y: 214, endPoint x: 855, endPoint y: 176, distance: 113.4
click at [855, 176] on div "Rota 12 - Placa FUX6061 32908177 - [PERSON_NAME] CASADO [PERSON_NAME] de atendi…" at bounding box center [678, 324] width 1356 height 649
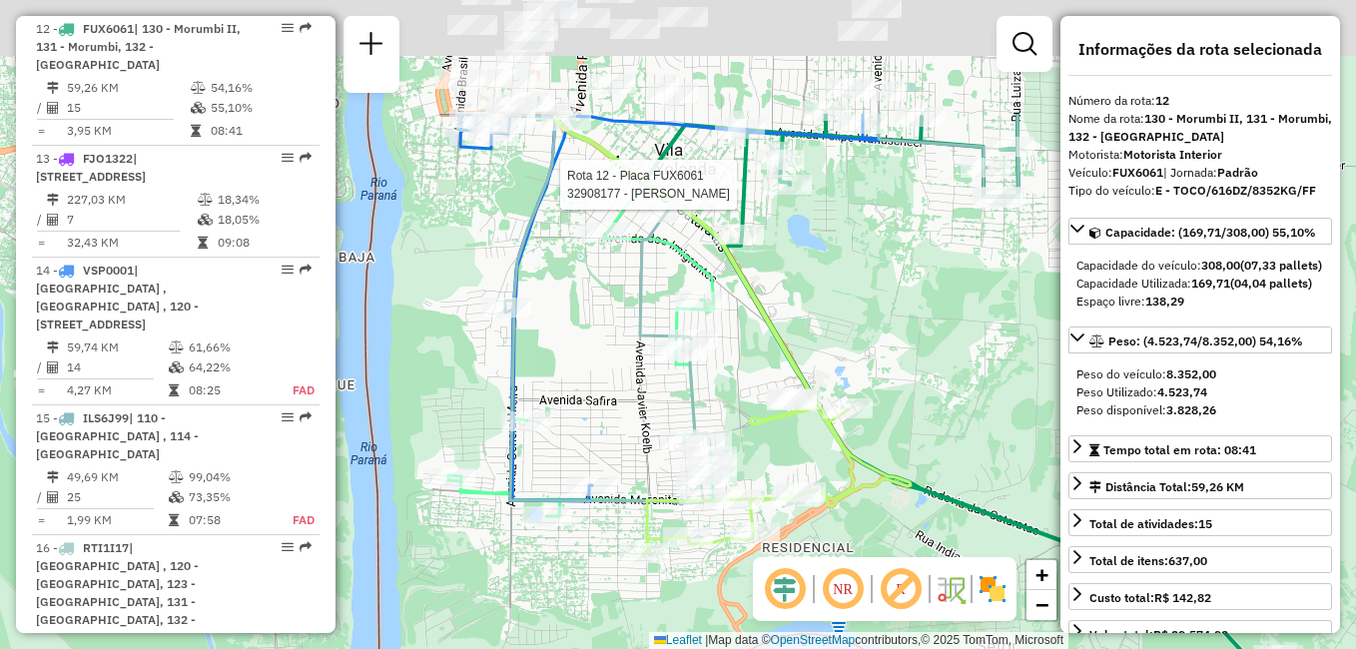
drag, startPoint x: 610, startPoint y: 191, endPoint x: 593, endPoint y: 382, distance: 192.4
click at [594, 382] on div "Rota 12 - Placa FUX6061 32908177 - [PERSON_NAME] CASADO [PERSON_NAME] de atendi…" at bounding box center [678, 324] width 1356 height 649
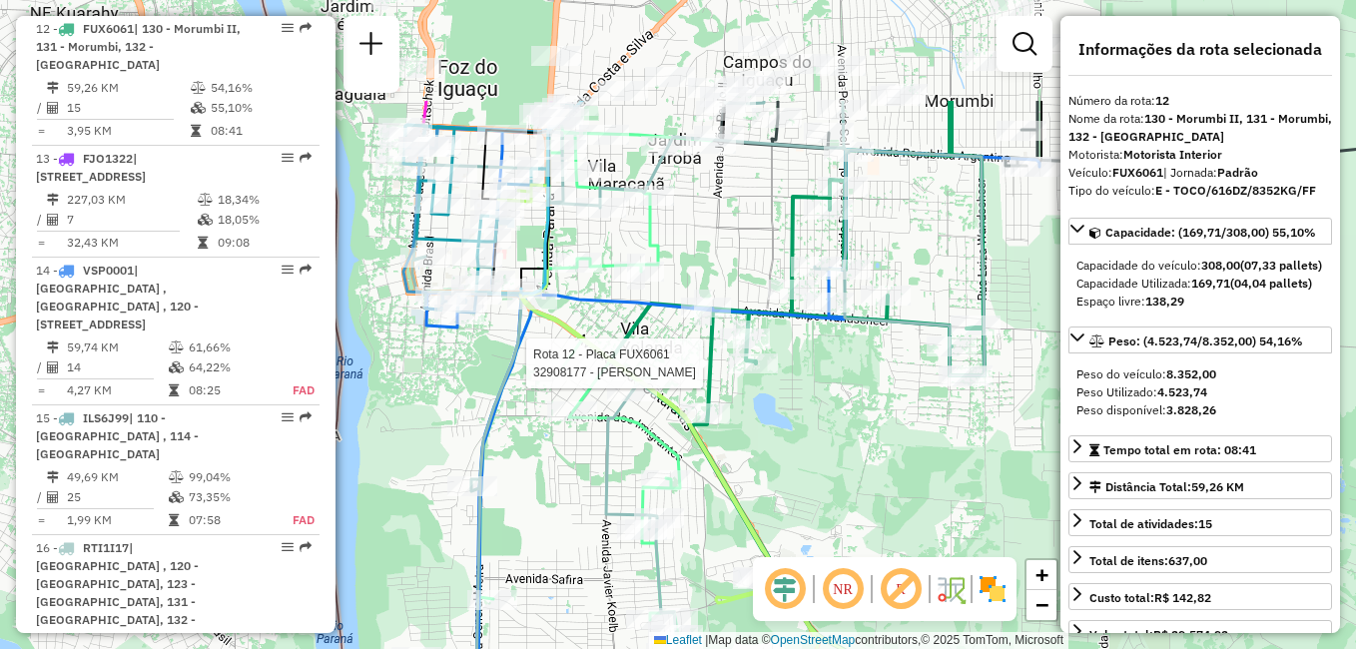
drag, startPoint x: 847, startPoint y: 277, endPoint x: 822, endPoint y: 412, distance: 138.0
click at [822, 412] on div "Rota 12 - Placa FUX6061 32908177 - [PERSON_NAME] CASADO [PERSON_NAME] de atendi…" at bounding box center [678, 324] width 1356 height 649
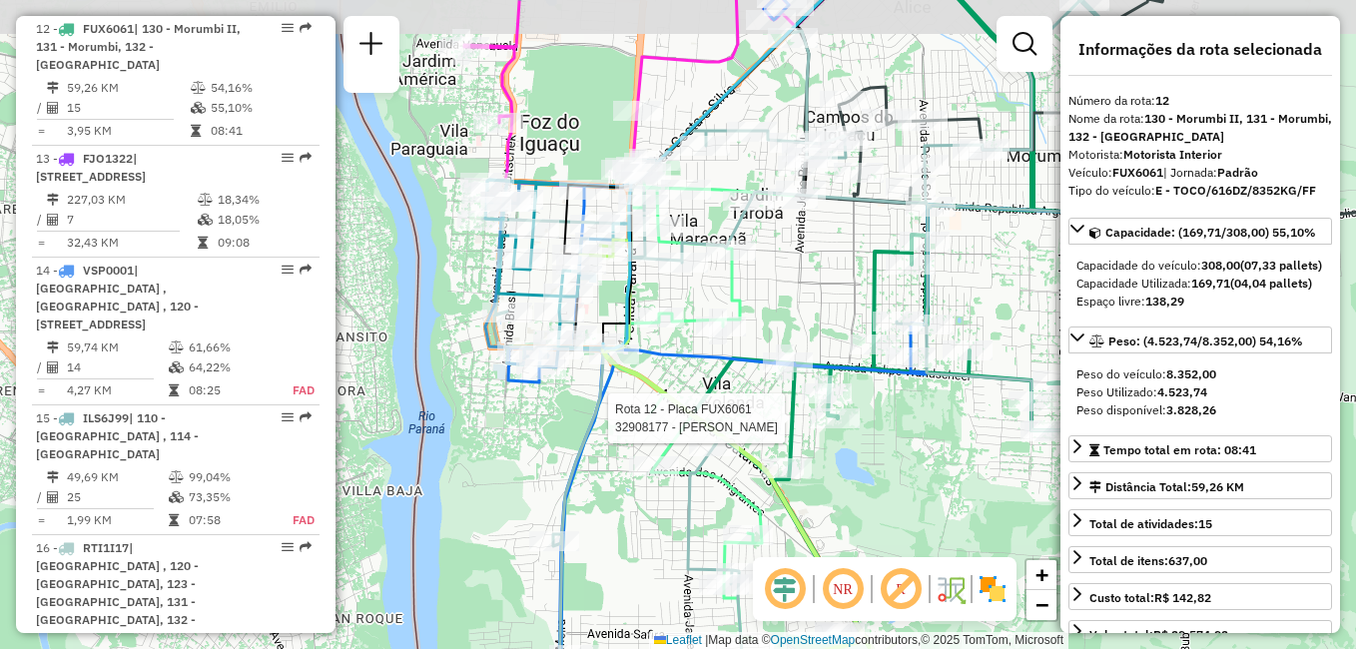
drag, startPoint x: 743, startPoint y: 212, endPoint x: 825, endPoint y: 264, distance: 96.9
click at [825, 264] on div "Rota 12 - Placa FUX6061 32908177 - [PERSON_NAME] CASADO [PERSON_NAME] de atendi…" at bounding box center [678, 324] width 1356 height 649
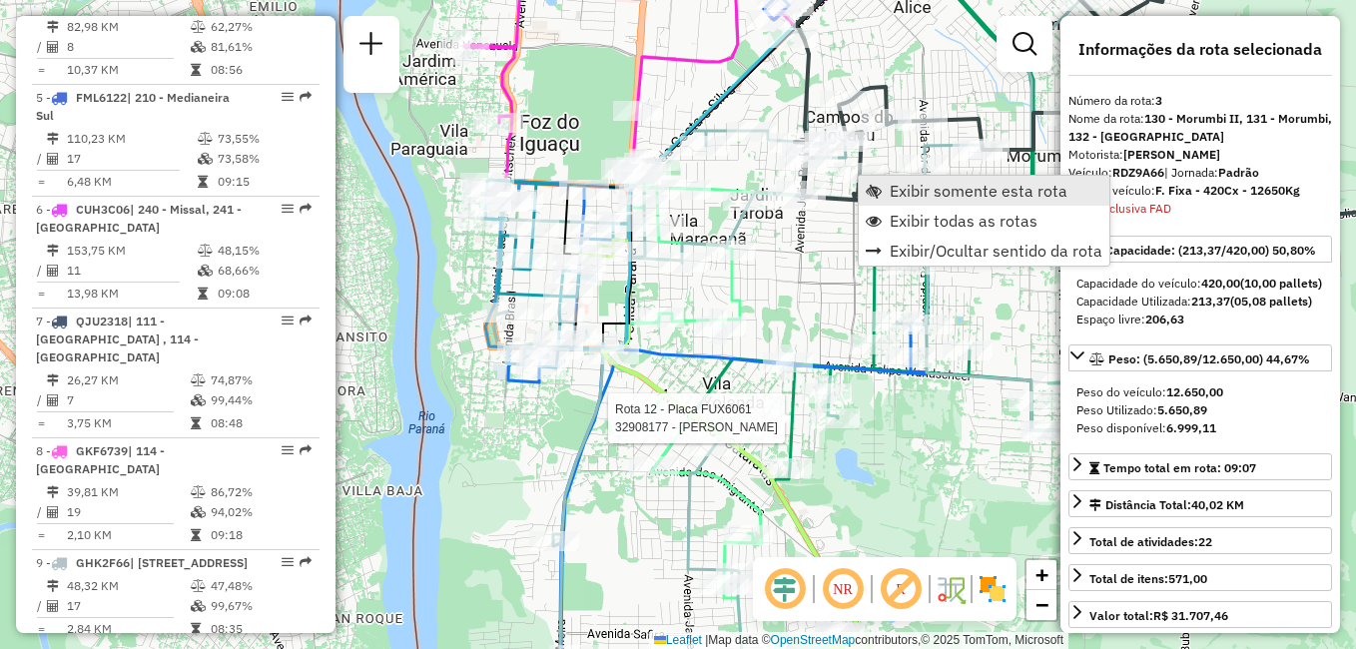
scroll to position [1006, 0]
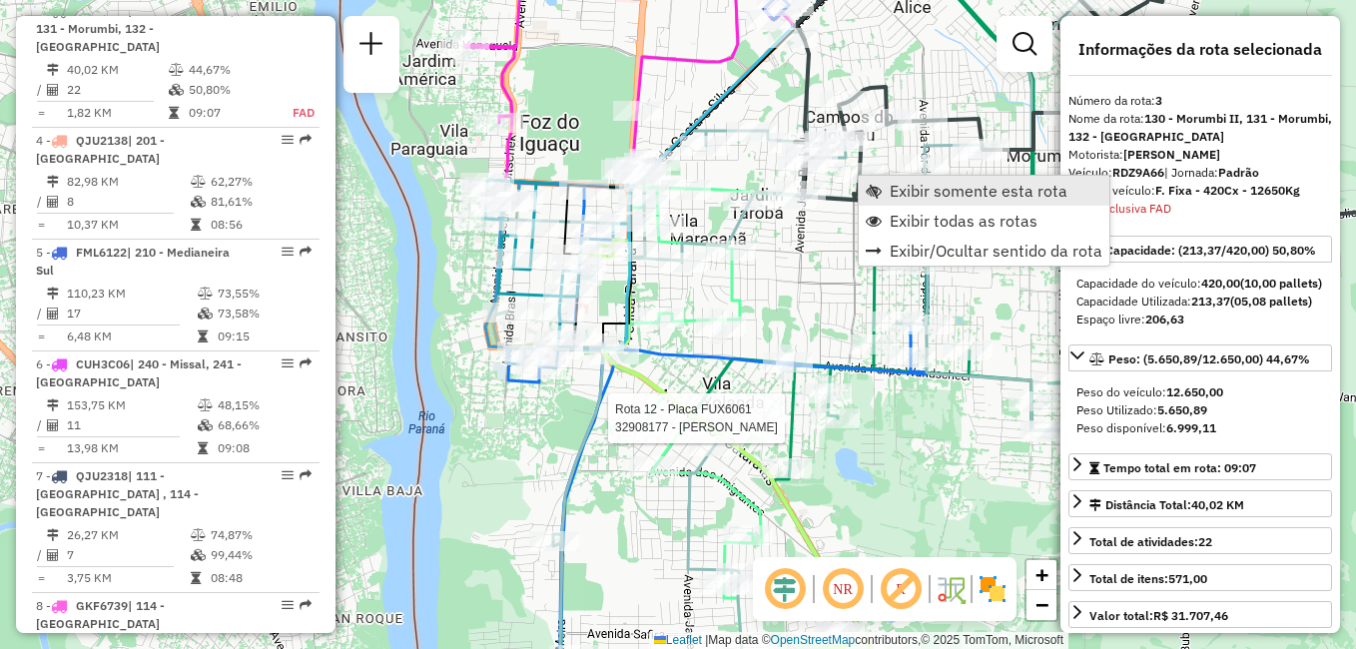
click at [936, 194] on span "Exibir somente esta rota" at bounding box center [978, 191] width 178 height 16
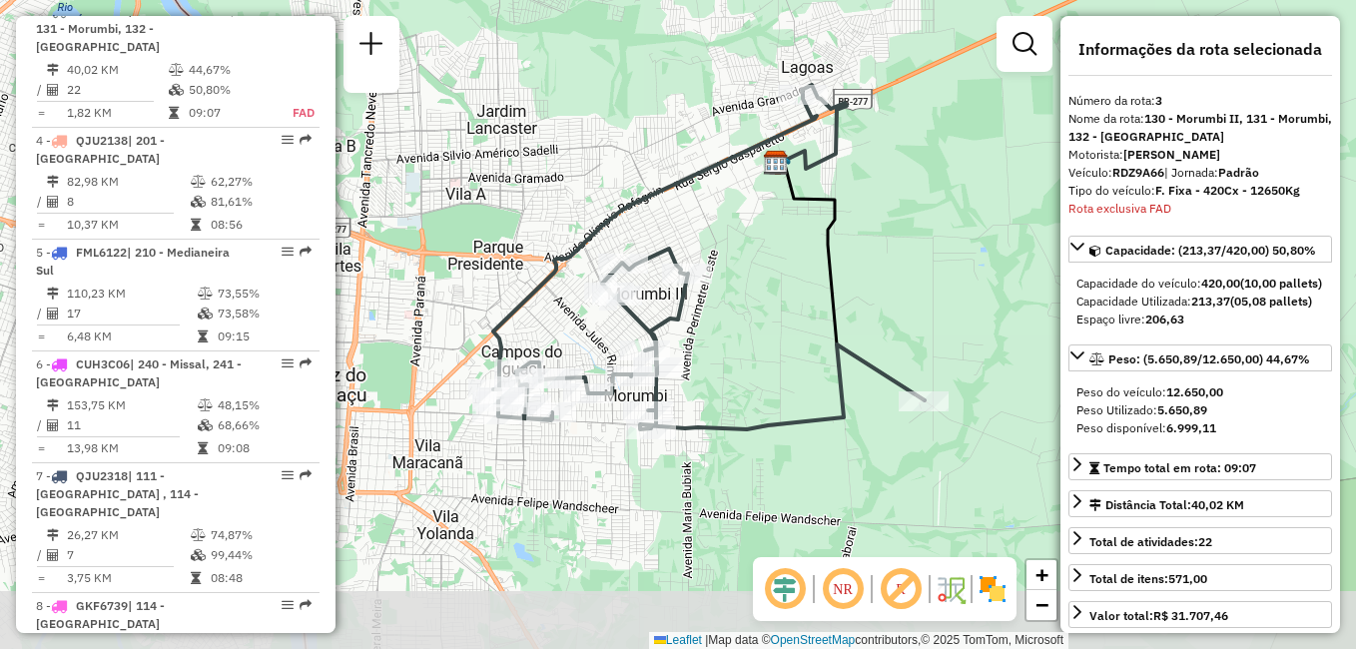
drag, startPoint x: 732, startPoint y: 390, endPoint x: 763, endPoint y: 323, distance: 73.7
click at [763, 323] on div "Janela de atendimento Grade de atendimento Capacidade Transportadoras Veículos …" at bounding box center [678, 324] width 1356 height 649
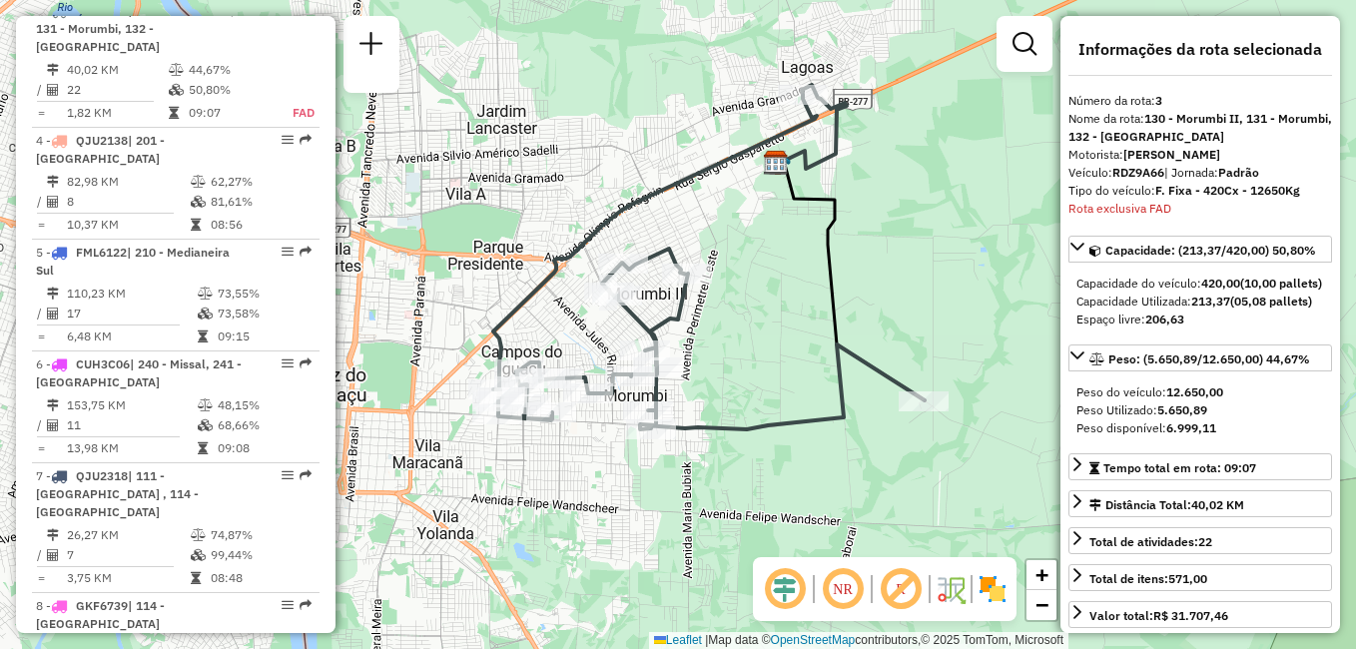
click at [939, 137] on div "Janela de atendimento Grade de atendimento Capacidade Transportadoras Veículos …" at bounding box center [678, 324] width 1356 height 649
